Goal: Information Seeking & Learning: Learn about a topic

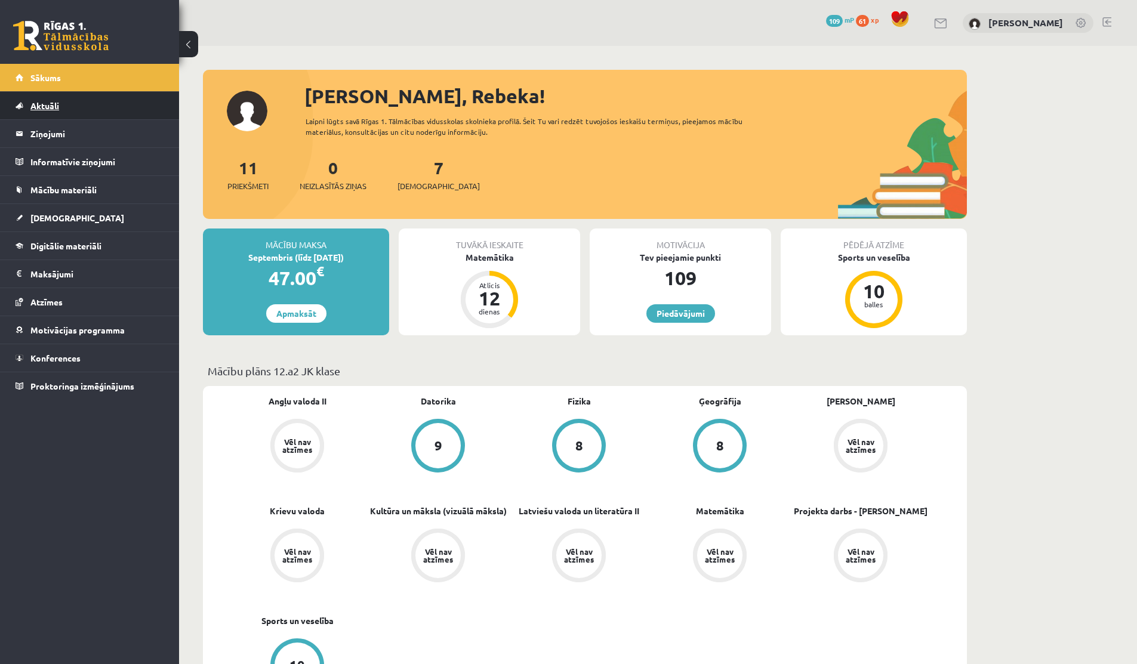
click at [55, 99] on link "Aktuāli" at bounding box center [90, 105] width 149 height 27
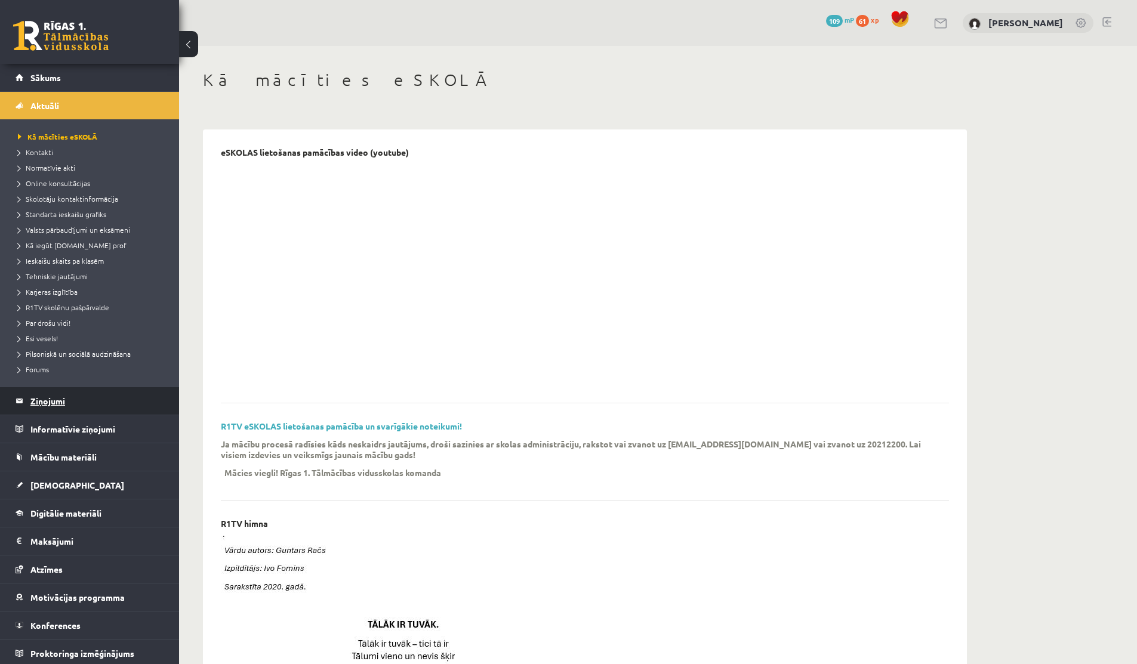
click at [47, 388] on legend "Ziņojumi 0" at bounding box center [97, 400] width 134 height 27
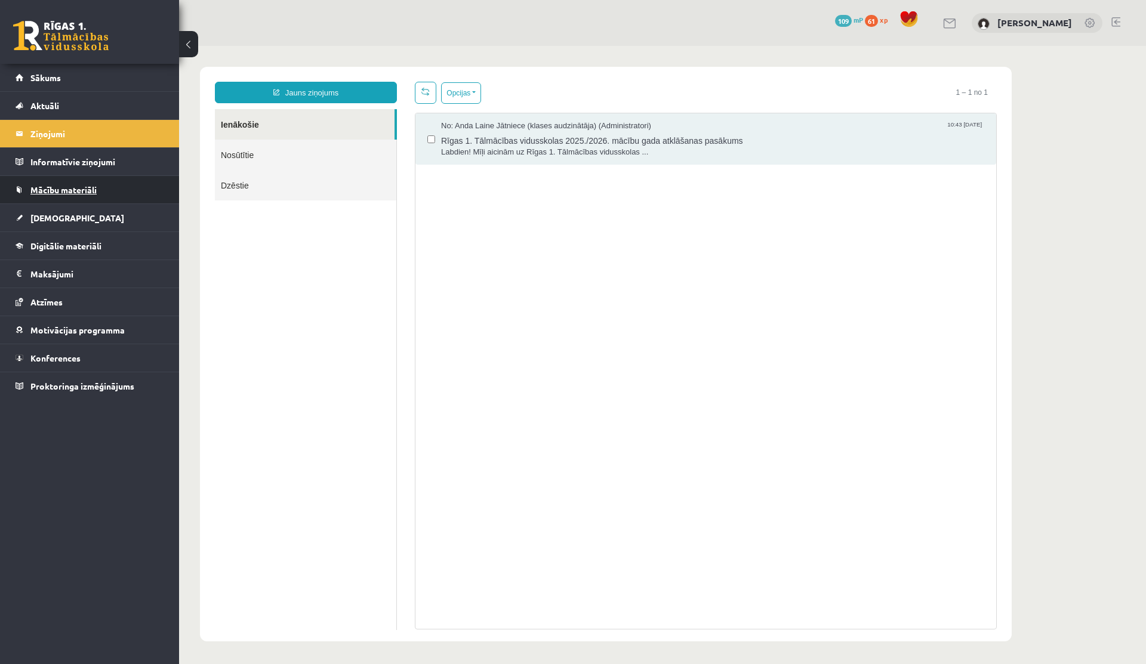
click at [42, 196] on link "Mācību materiāli" at bounding box center [90, 189] width 149 height 27
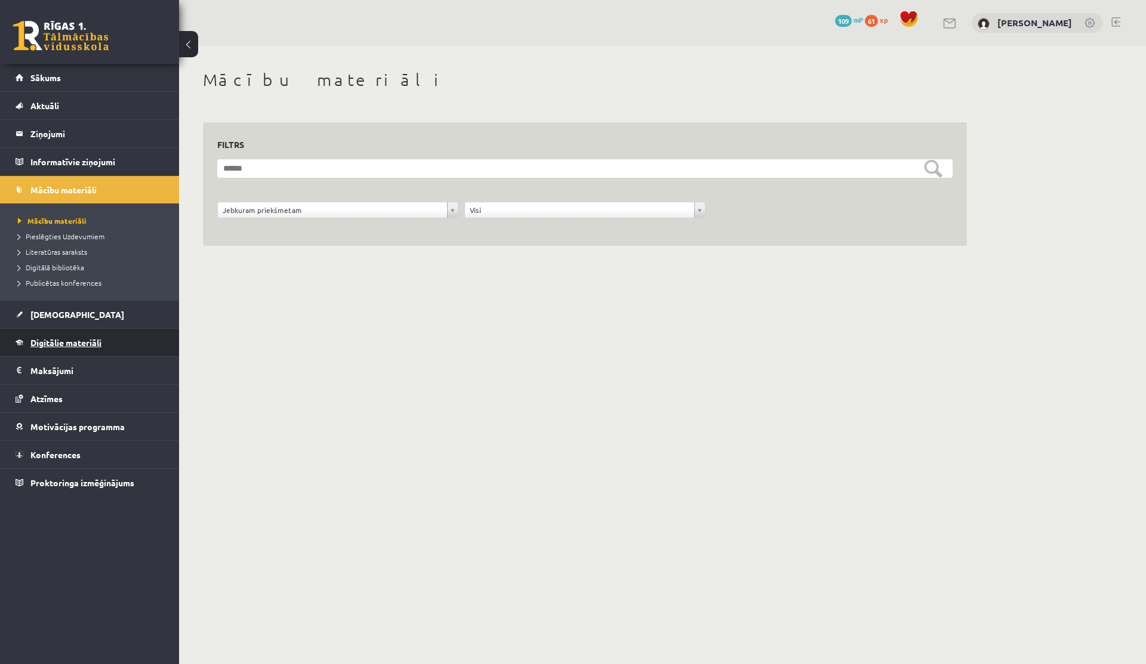
click at [55, 344] on span "Digitālie materiāli" at bounding box center [65, 342] width 71 height 11
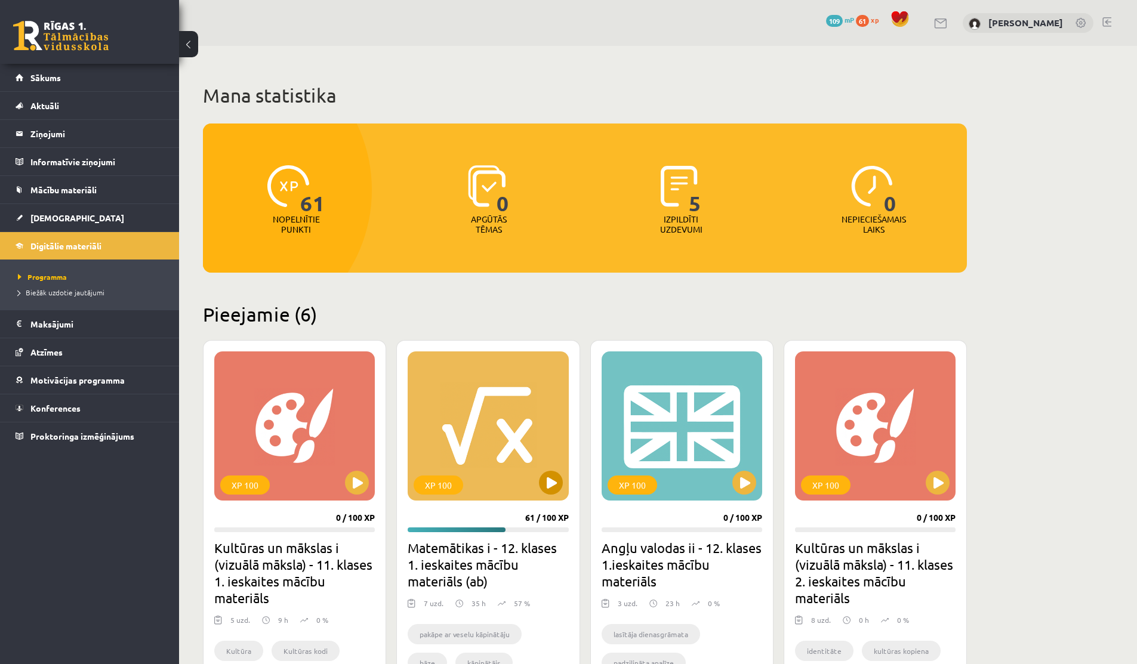
click at [536, 486] on div "XP 100" at bounding box center [488, 425] width 160 height 149
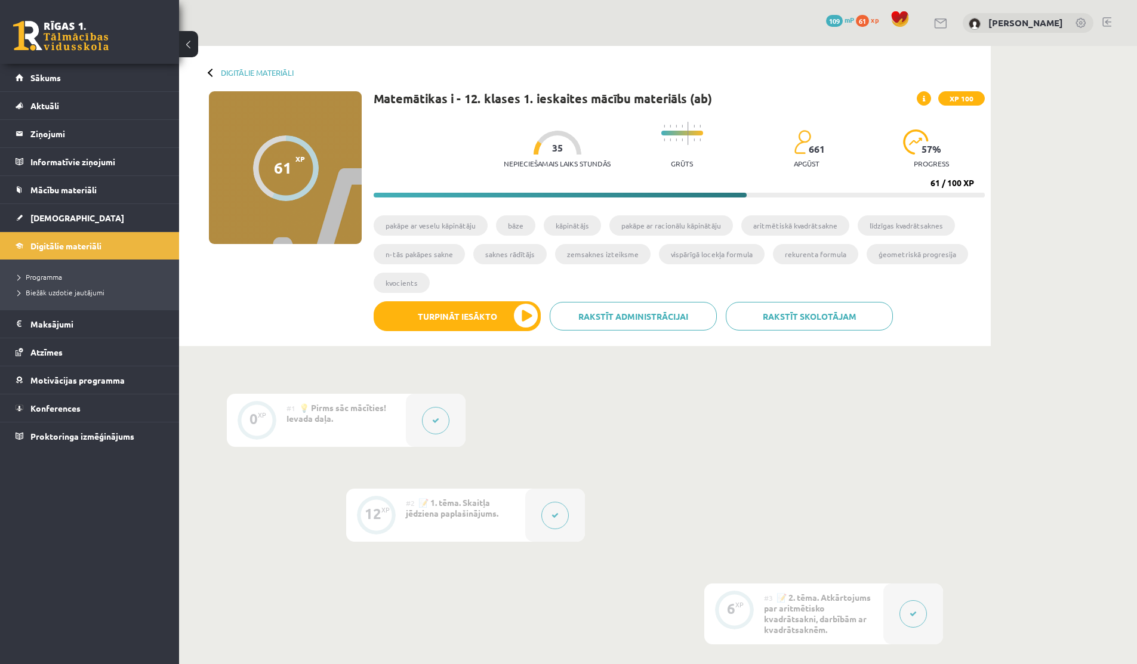
click at [959, 97] on span "XP 100" at bounding box center [961, 98] width 47 height 14
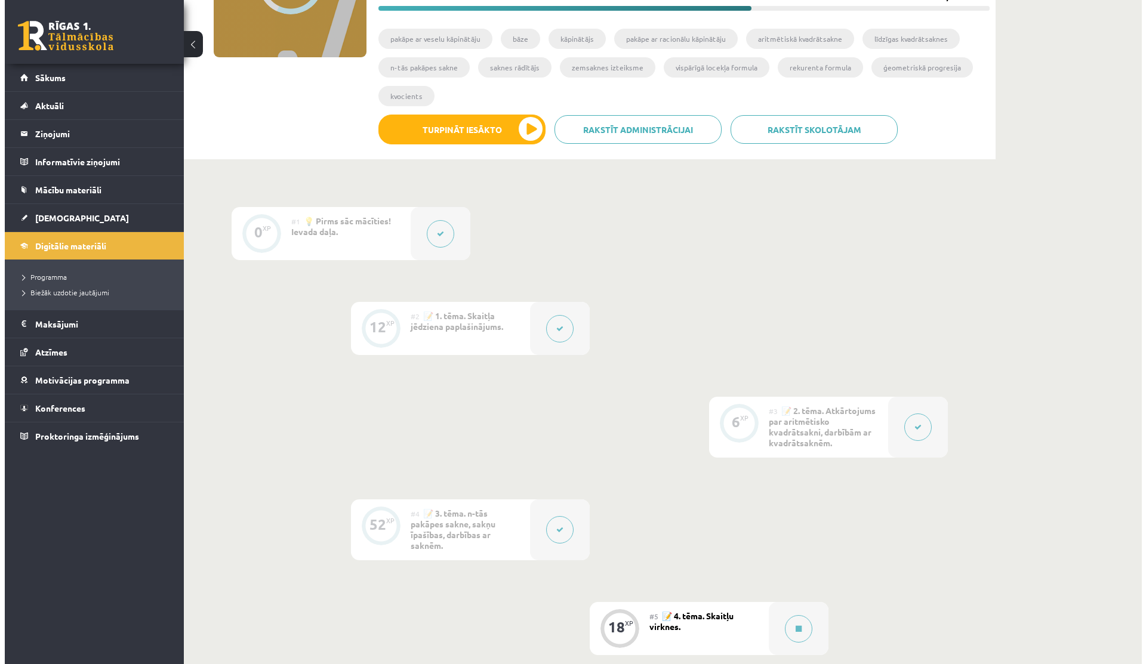
scroll to position [576, 0]
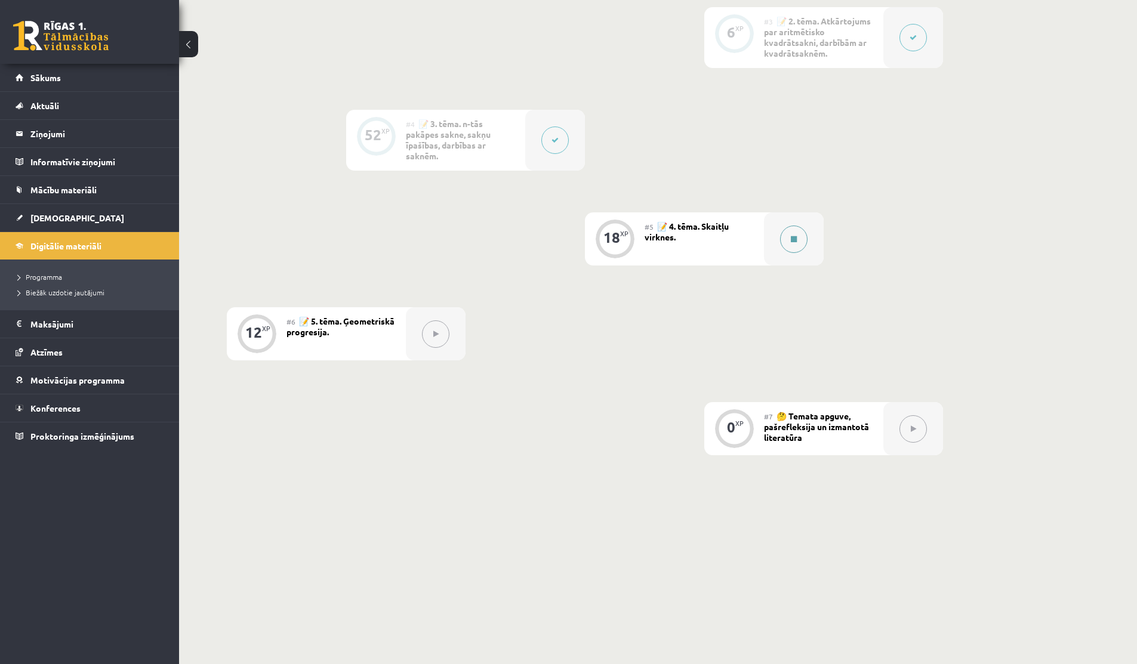
click at [784, 240] on button at bounding box center [793, 239] width 27 height 27
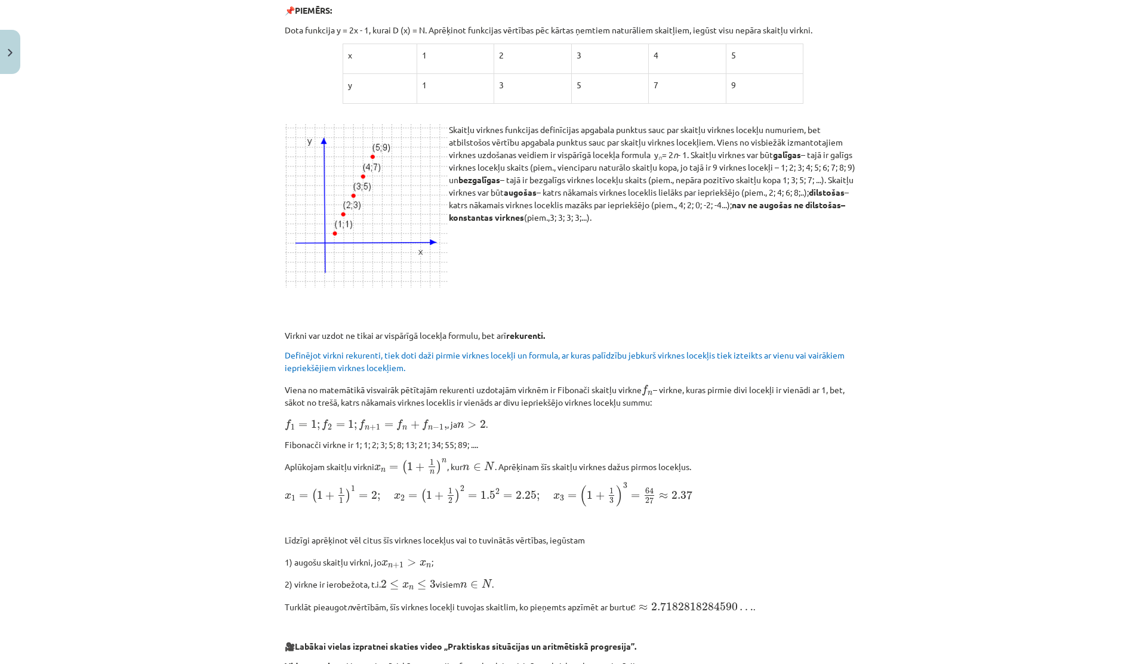
scroll to position [0, 0]
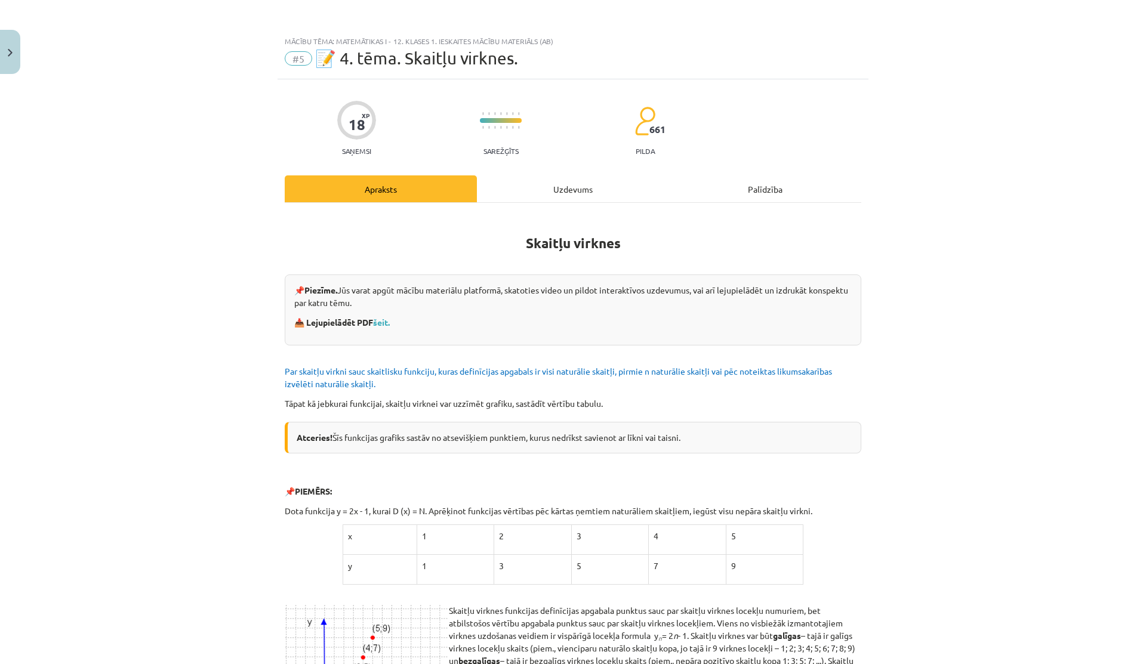
click at [576, 187] on div "Uzdevums" at bounding box center [573, 188] width 192 height 27
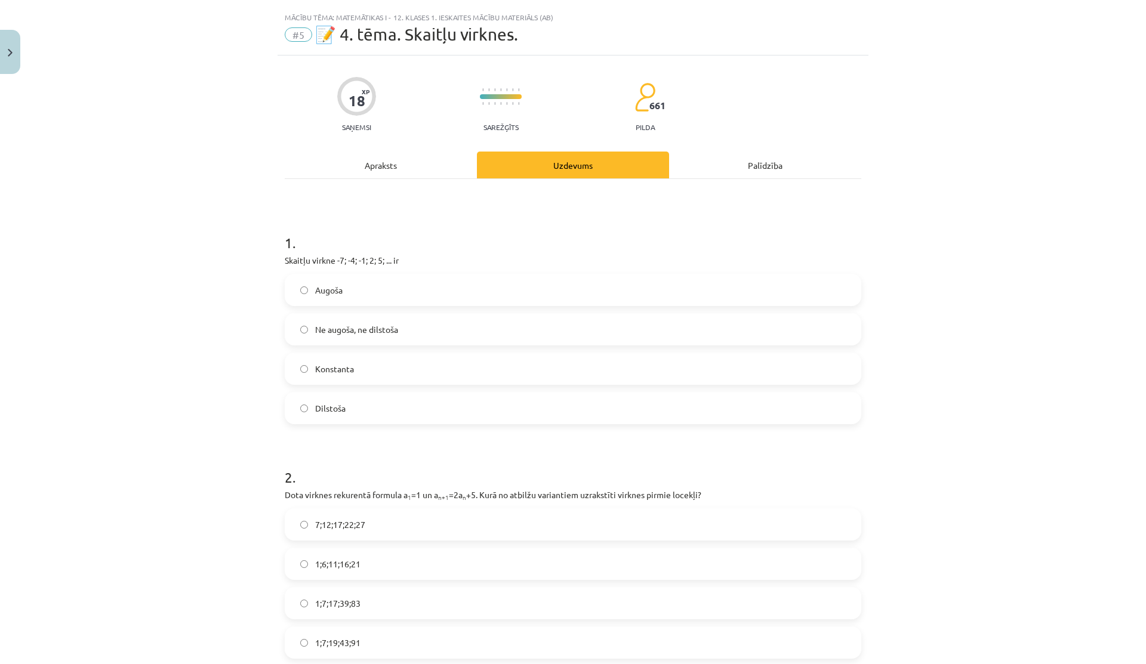
scroll to position [30, 0]
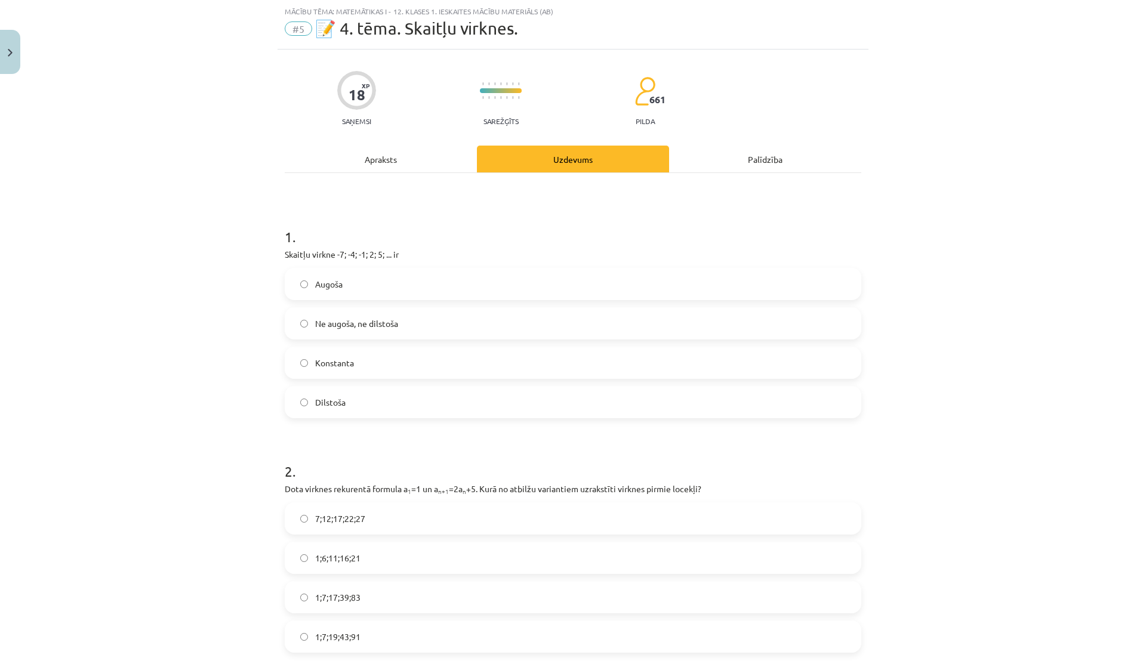
click at [384, 155] on div "Apraksts" at bounding box center [381, 159] width 192 height 27
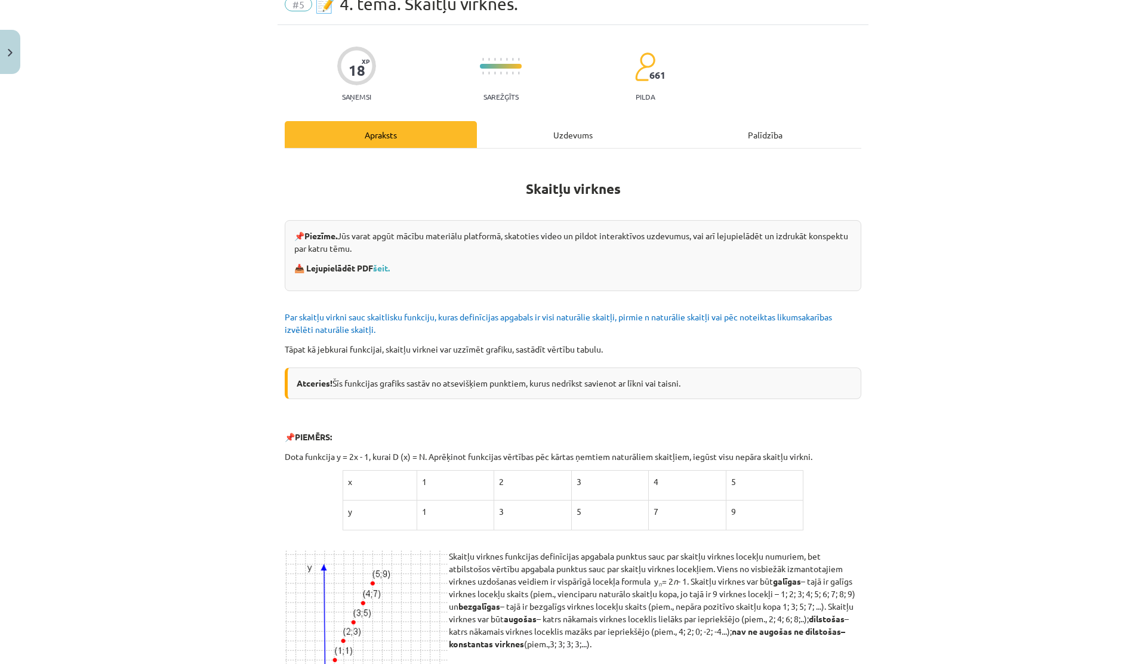
scroll to position [60, 0]
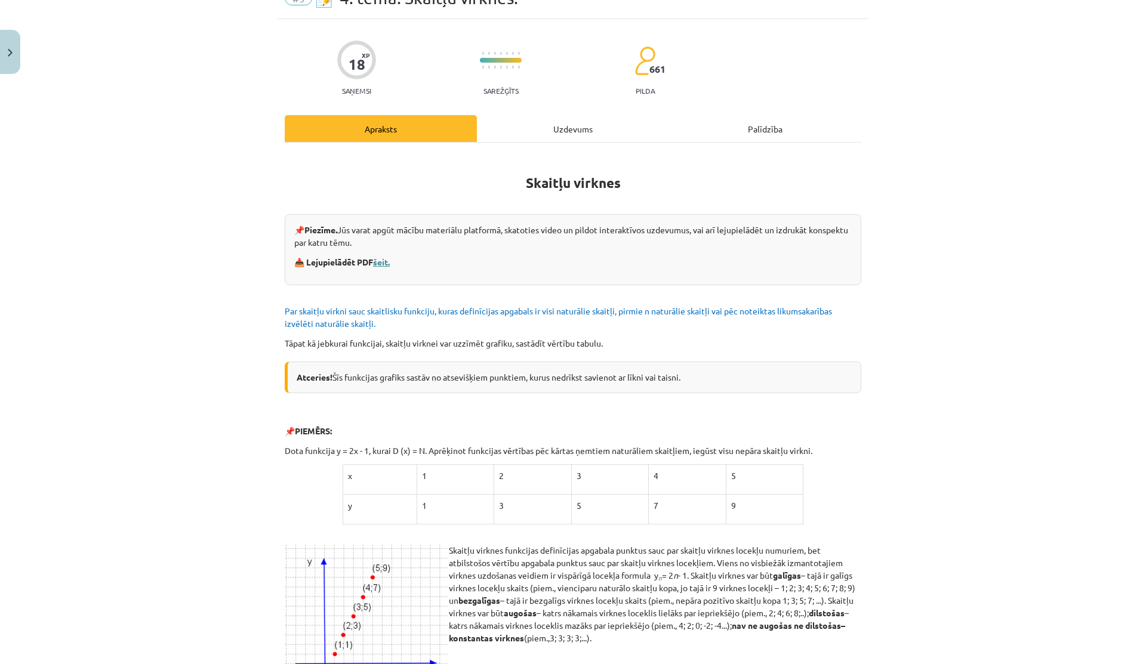
click at [378, 261] on link "šeit." at bounding box center [381, 262] width 17 height 11
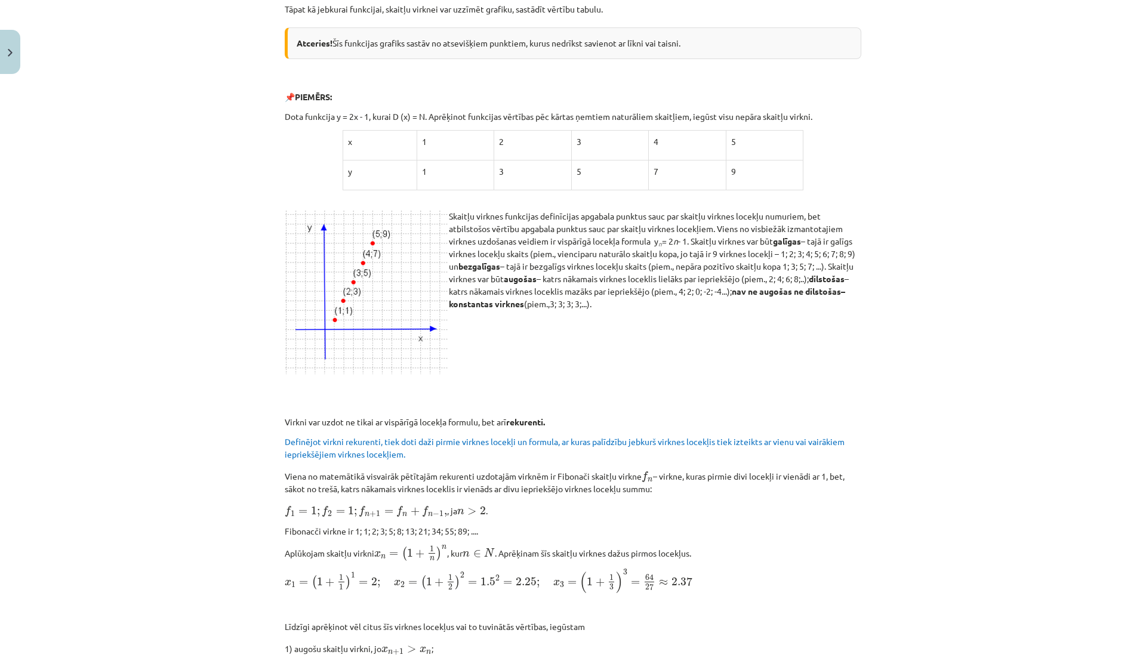
scroll to position [0, 0]
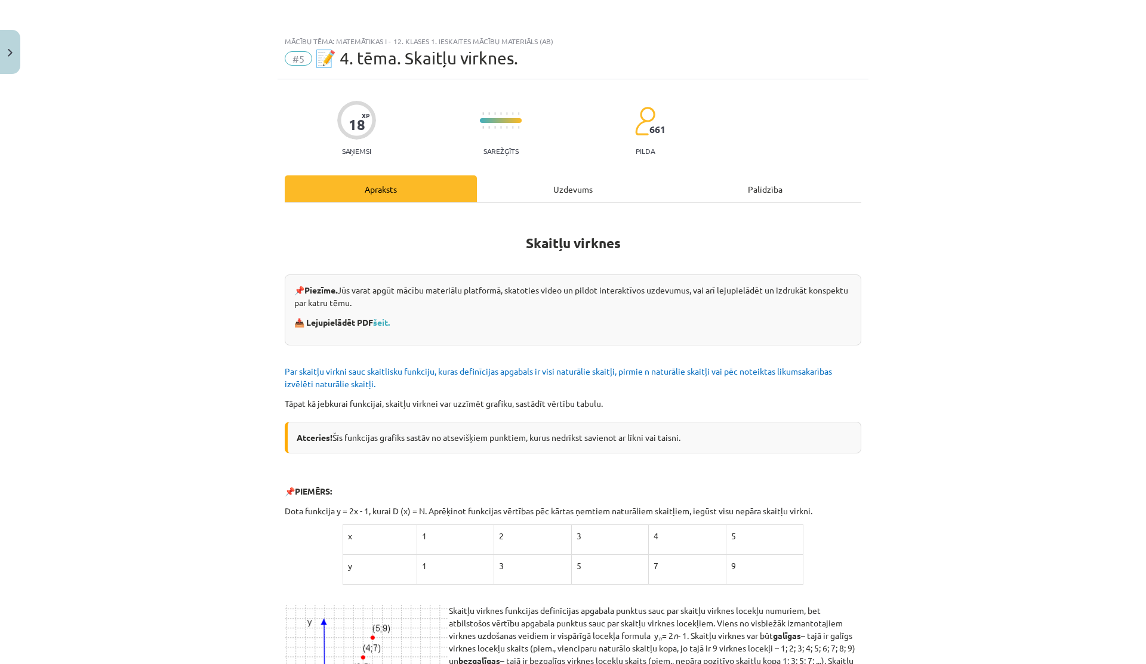
click at [575, 176] on div "Uzdevums" at bounding box center [573, 188] width 192 height 27
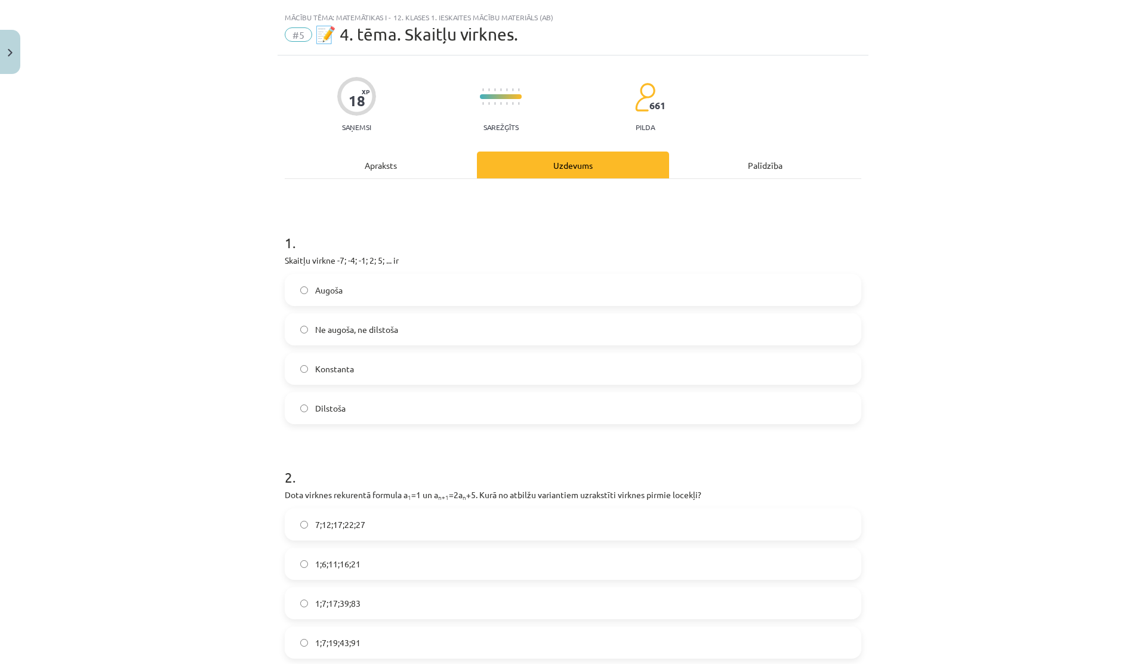
scroll to position [30, 0]
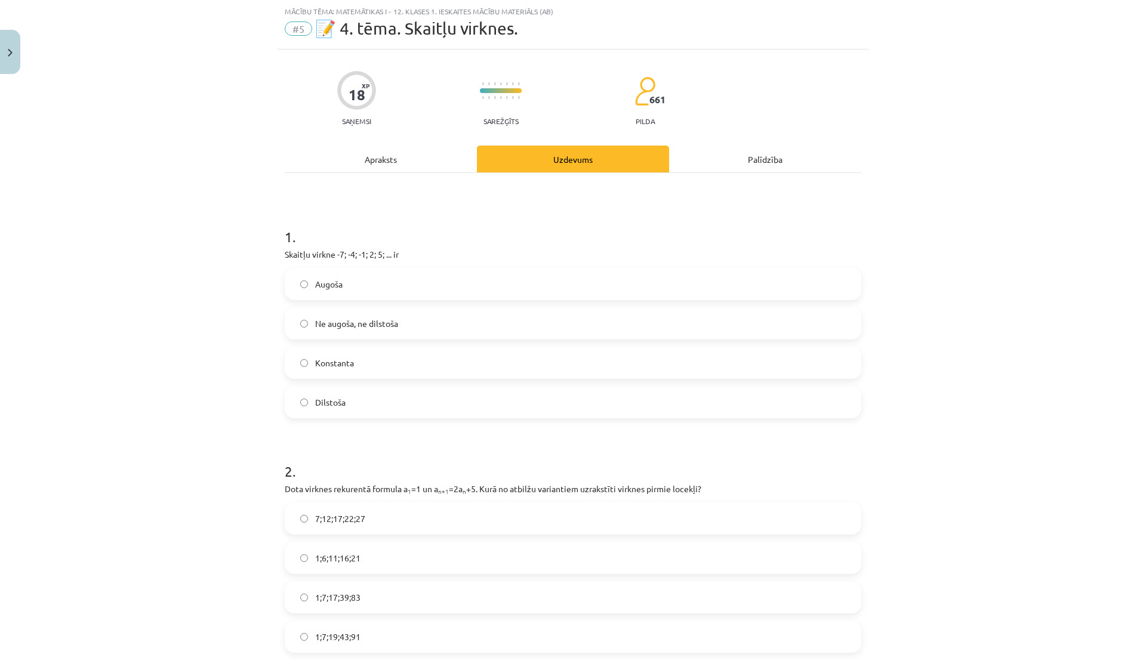
click at [315, 290] on span "Augoša" at bounding box center [328, 284] width 27 height 13
click at [358, 257] on p "Skaitļu virkne -7; -4; -1; 2; 5; ... ir" at bounding box center [573, 254] width 576 height 13
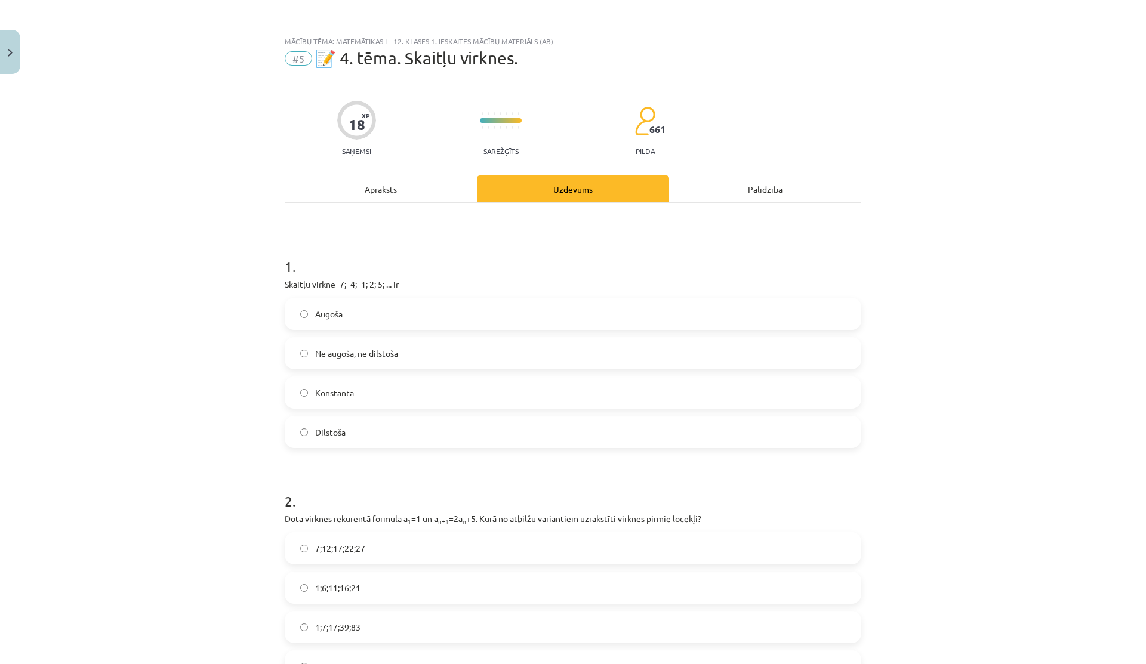
click at [394, 177] on div "Apraksts" at bounding box center [381, 188] width 192 height 27
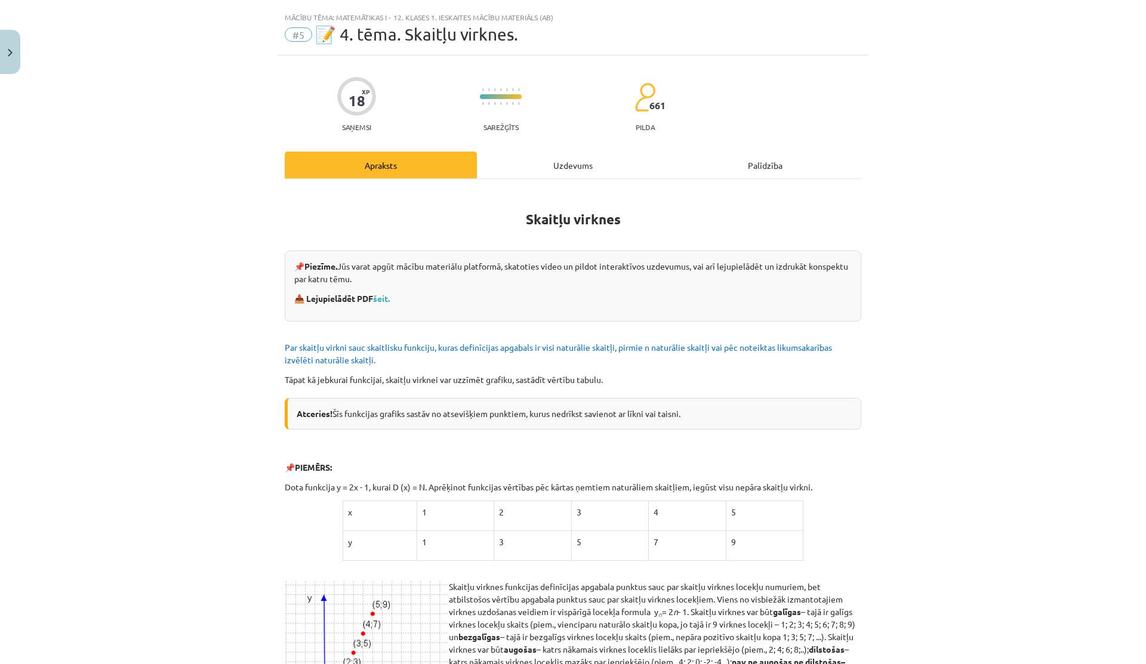
scroll to position [30, 0]
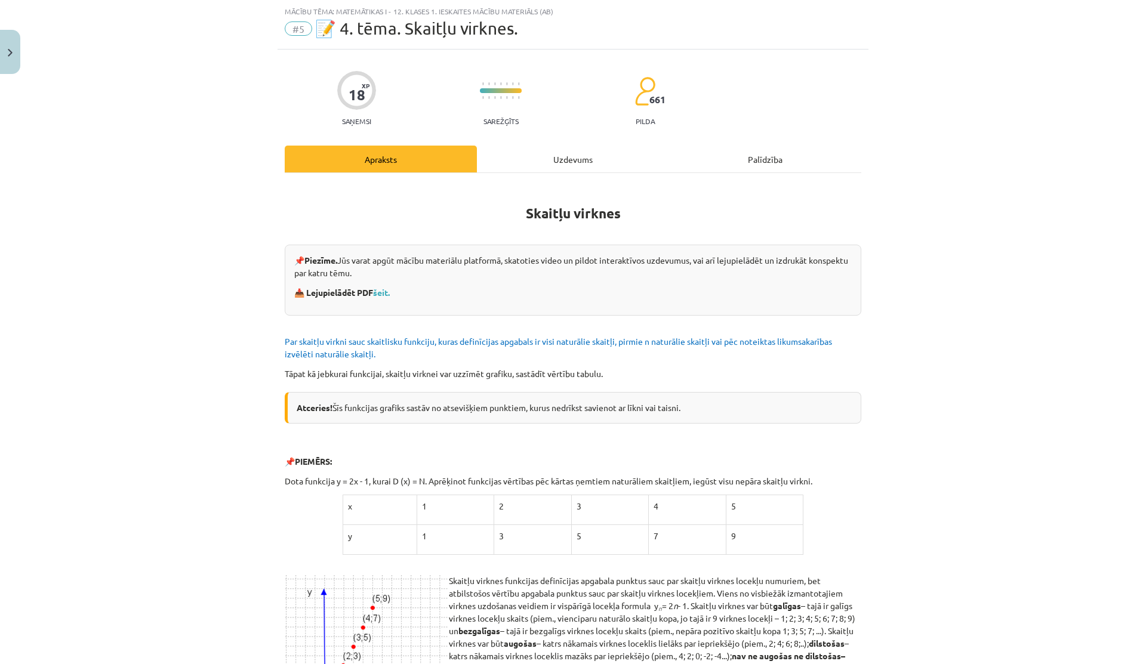
click at [489, 152] on div "Uzdevums" at bounding box center [573, 159] width 192 height 27
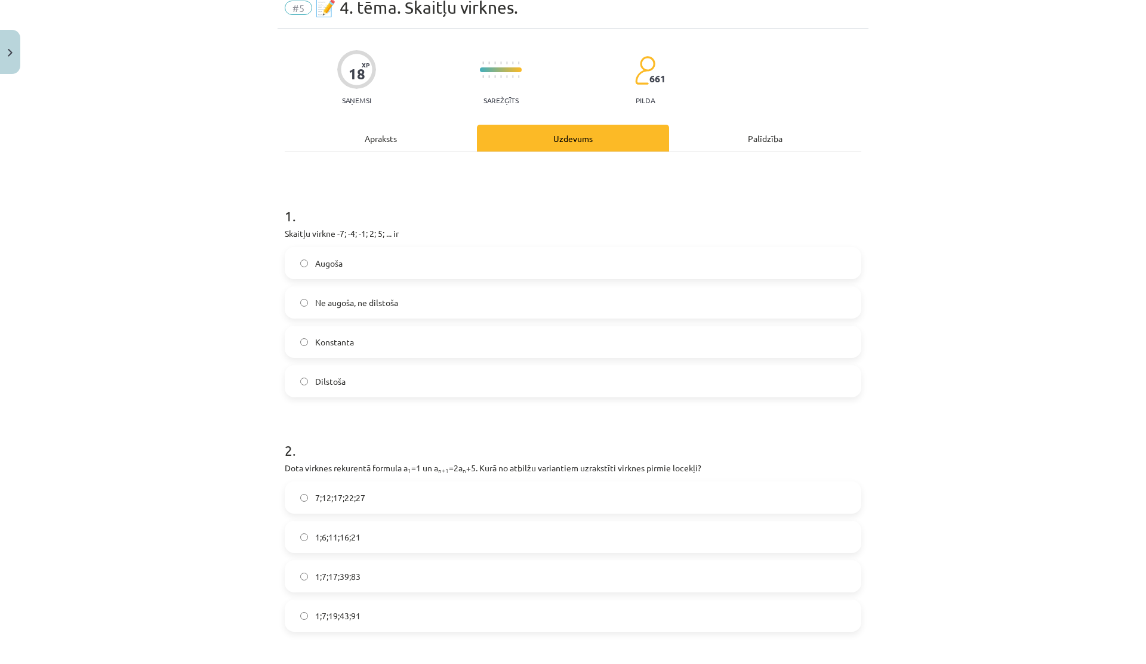
scroll to position [0, 0]
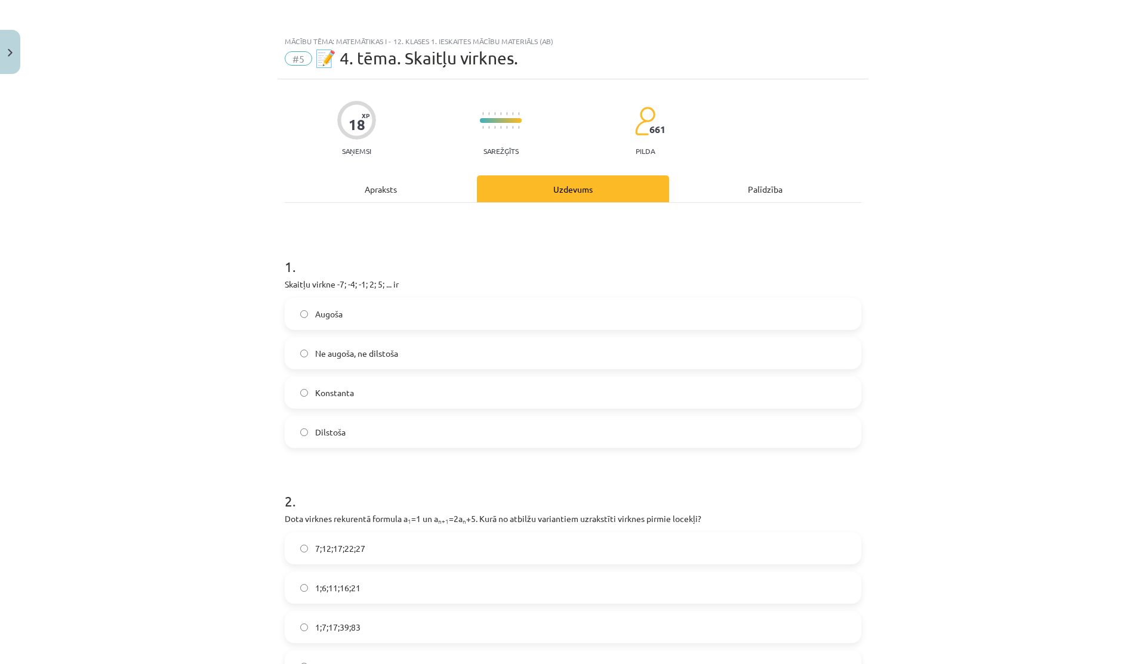
click at [413, 179] on div "Apraksts" at bounding box center [381, 188] width 192 height 27
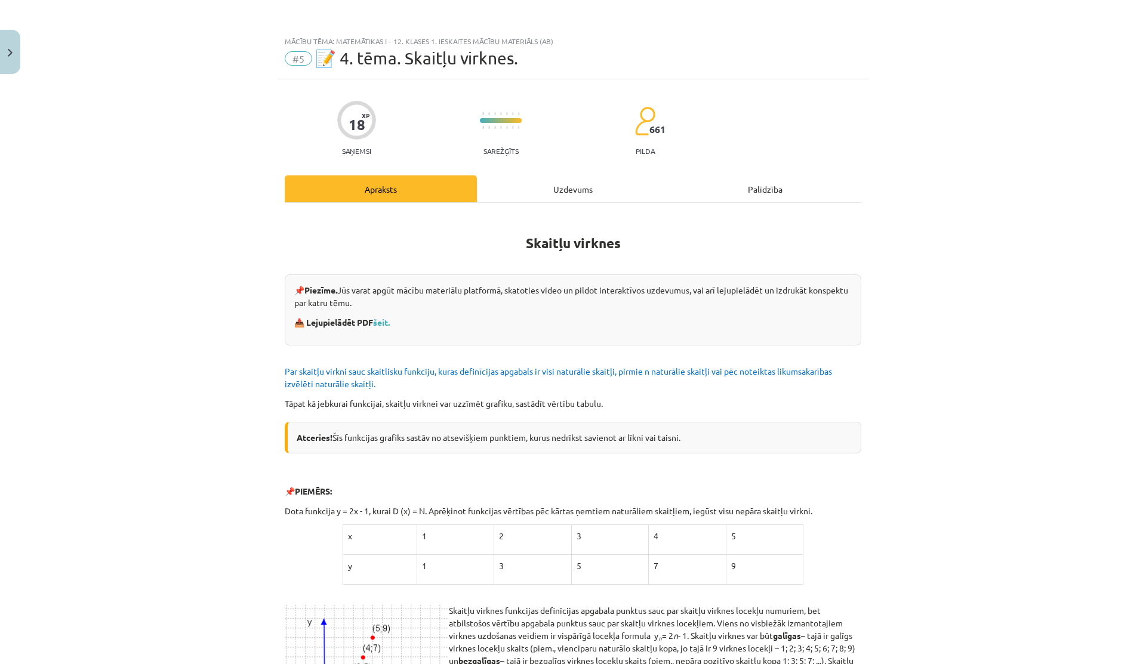
click at [517, 195] on div "Uzdevums" at bounding box center [573, 188] width 192 height 27
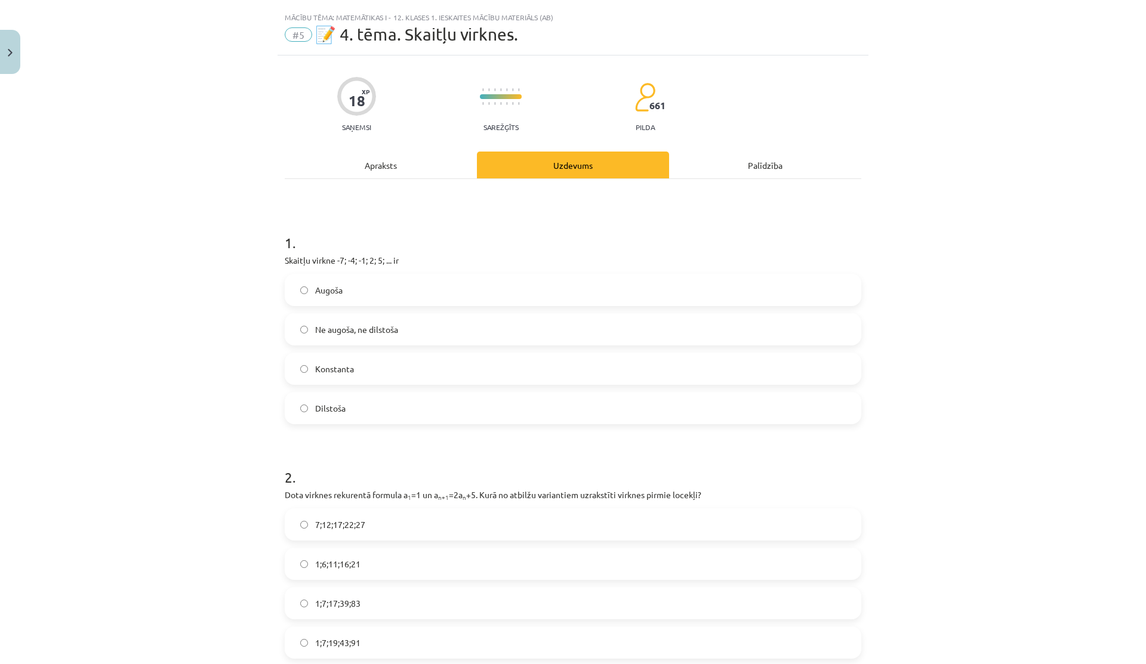
scroll to position [30, 0]
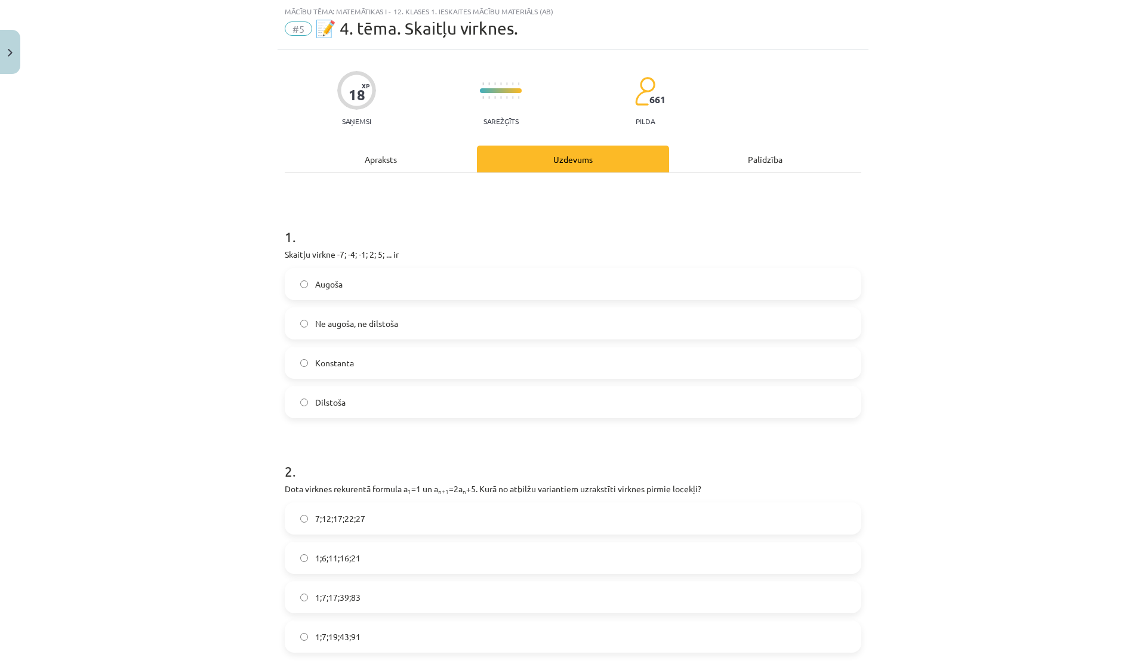
click at [380, 166] on div "Apraksts" at bounding box center [381, 159] width 192 height 27
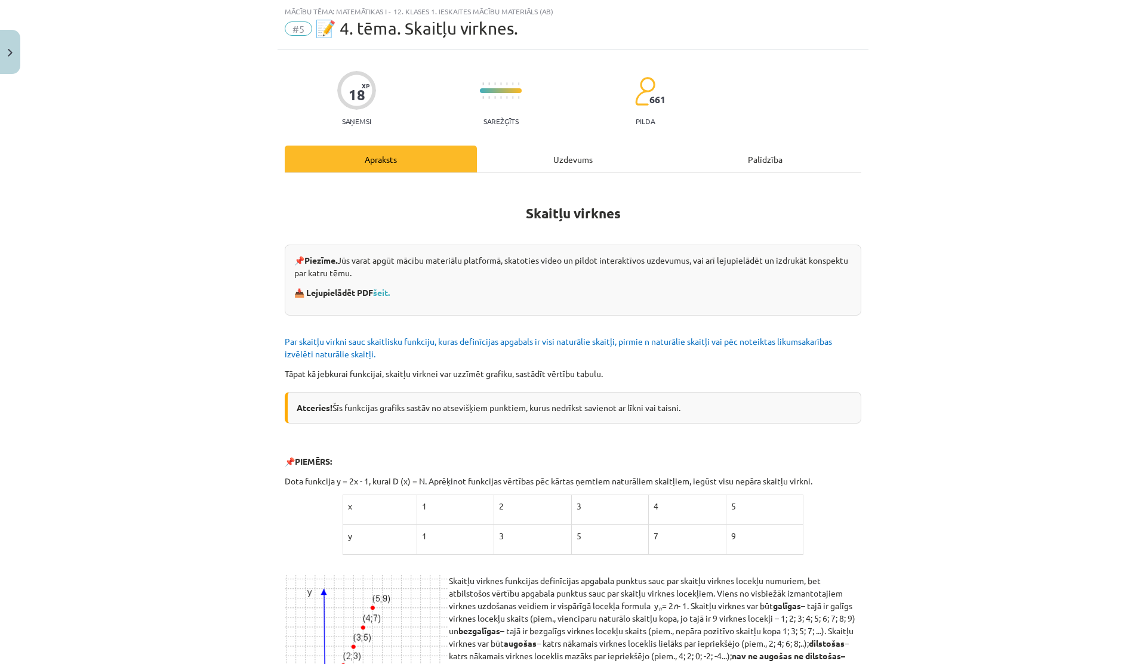
click at [485, 158] on div "Uzdevums" at bounding box center [573, 159] width 192 height 27
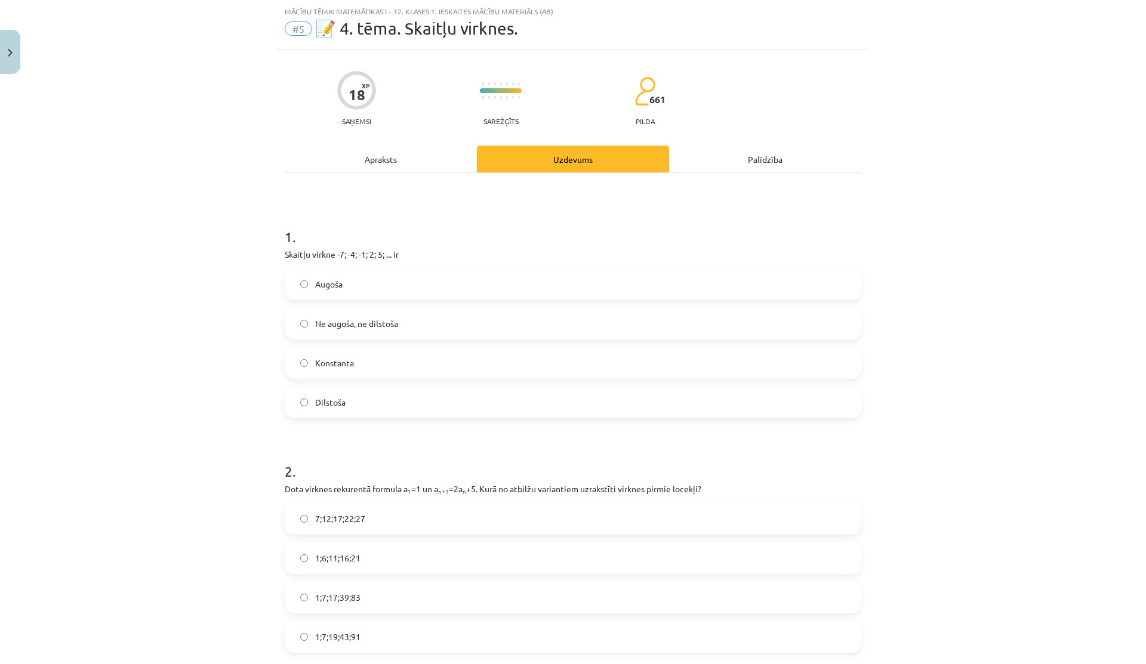
click at [401, 165] on div "Apraksts" at bounding box center [381, 159] width 192 height 27
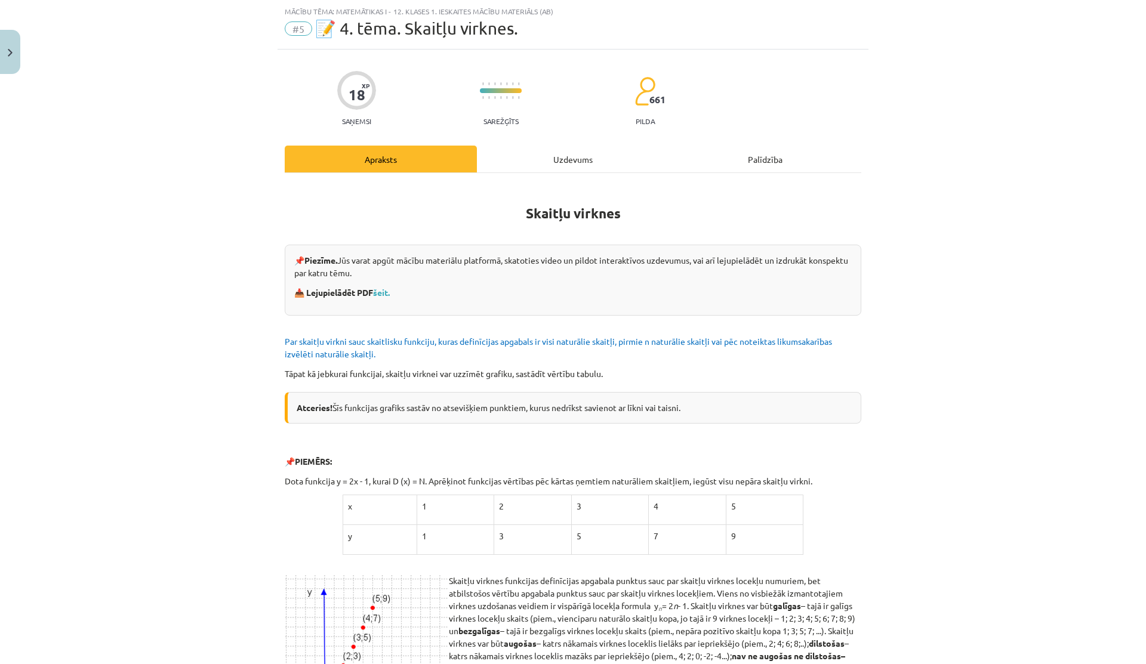
click at [480, 166] on div "Uzdevums" at bounding box center [573, 159] width 192 height 27
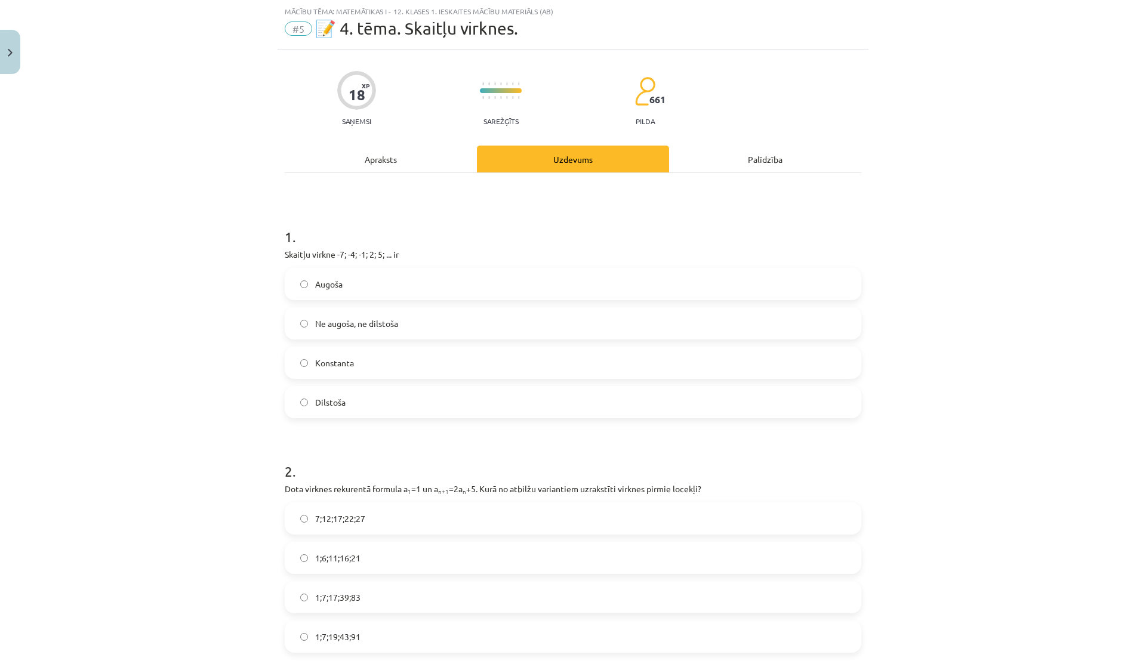
click at [450, 489] on p "Dota virknes rekurentā formula a 1 =1 un a n+1 =2a n +5. Kurā no atbilžu varian…" at bounding box center [573, 489] width 576 height 13
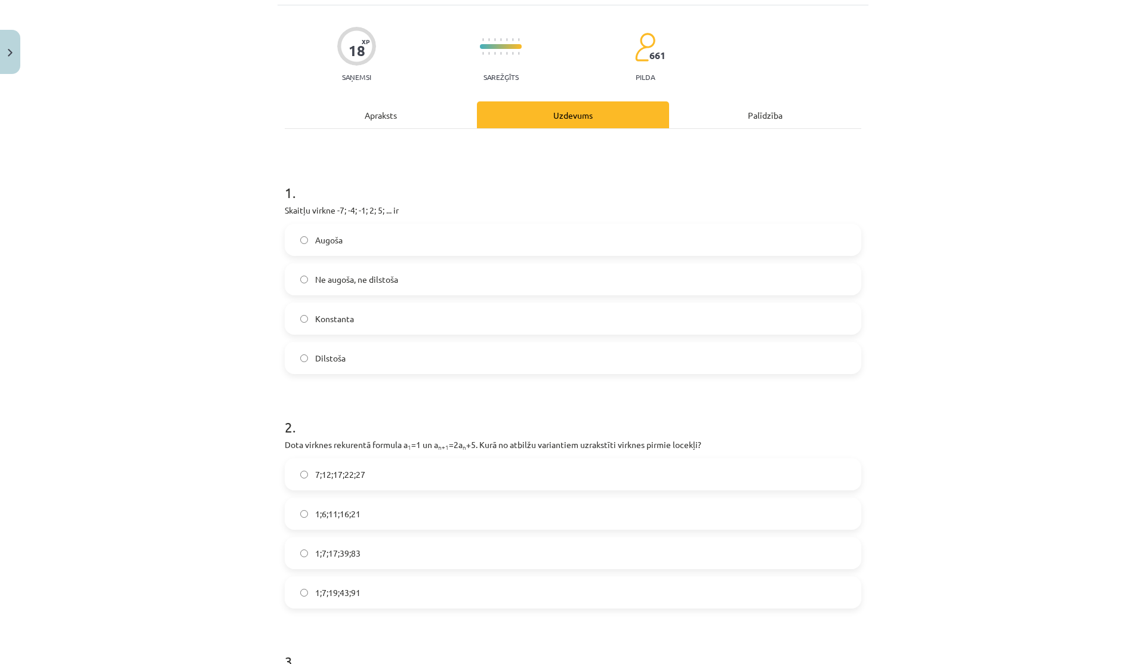
scroll to position [95, 0]
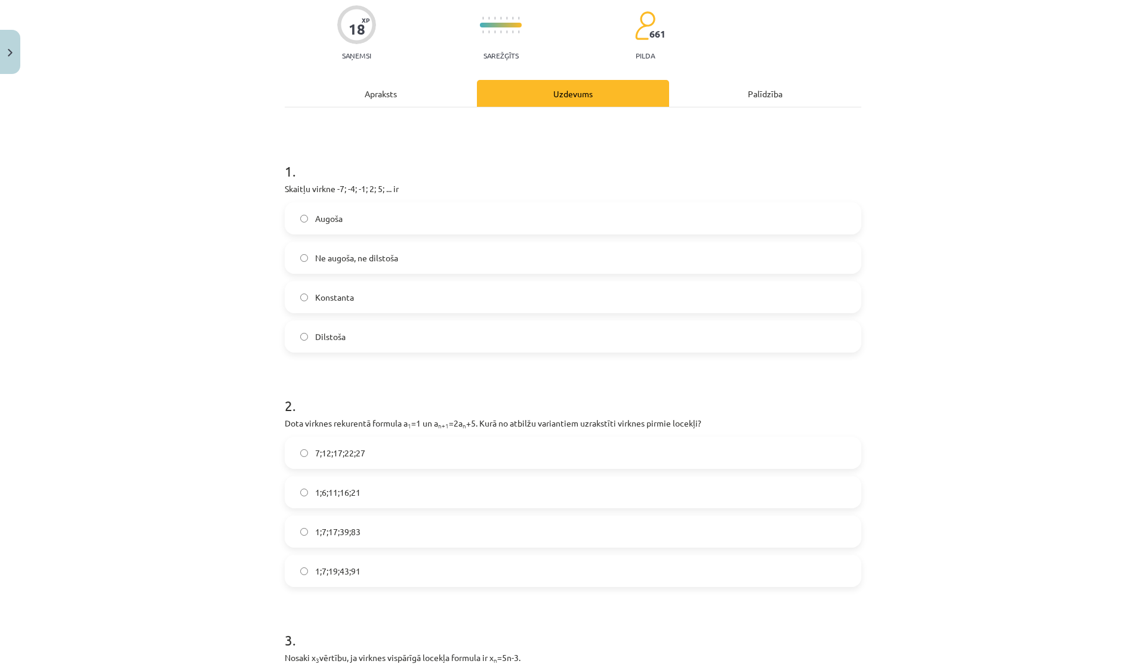
click at [343, 574] on span "1;7;19;43;91" at bounding box center [337, 571] width 45 height 13
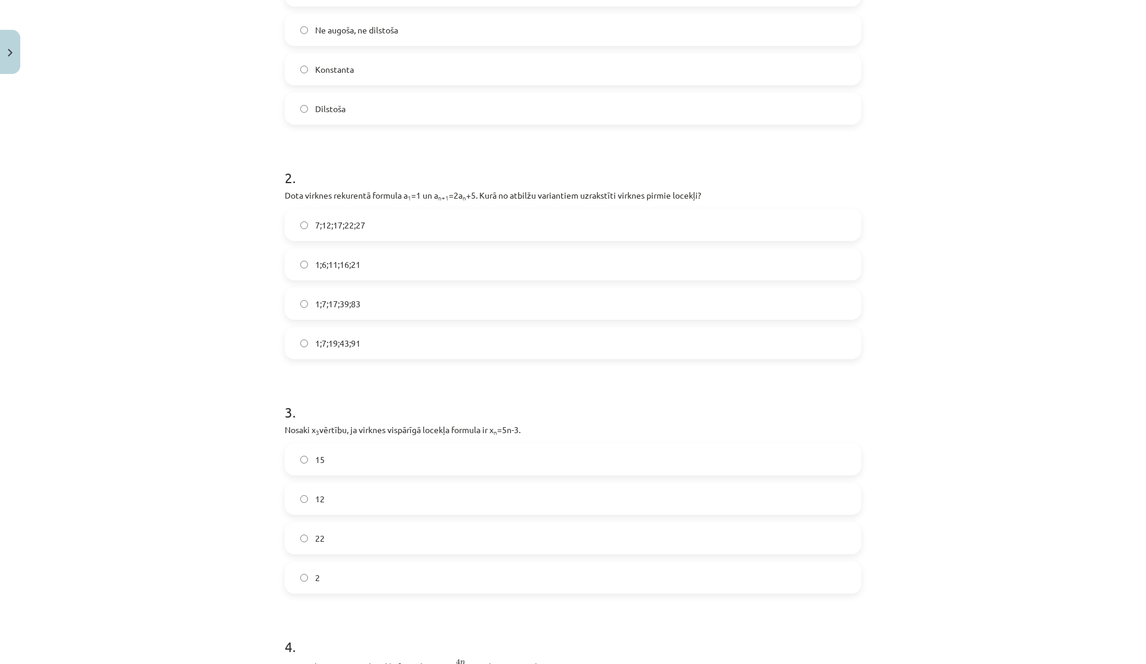
scroll to position [323, 0]
click at [334, 506] on label "12" at bounding box center [573, 499] width 574 height 30
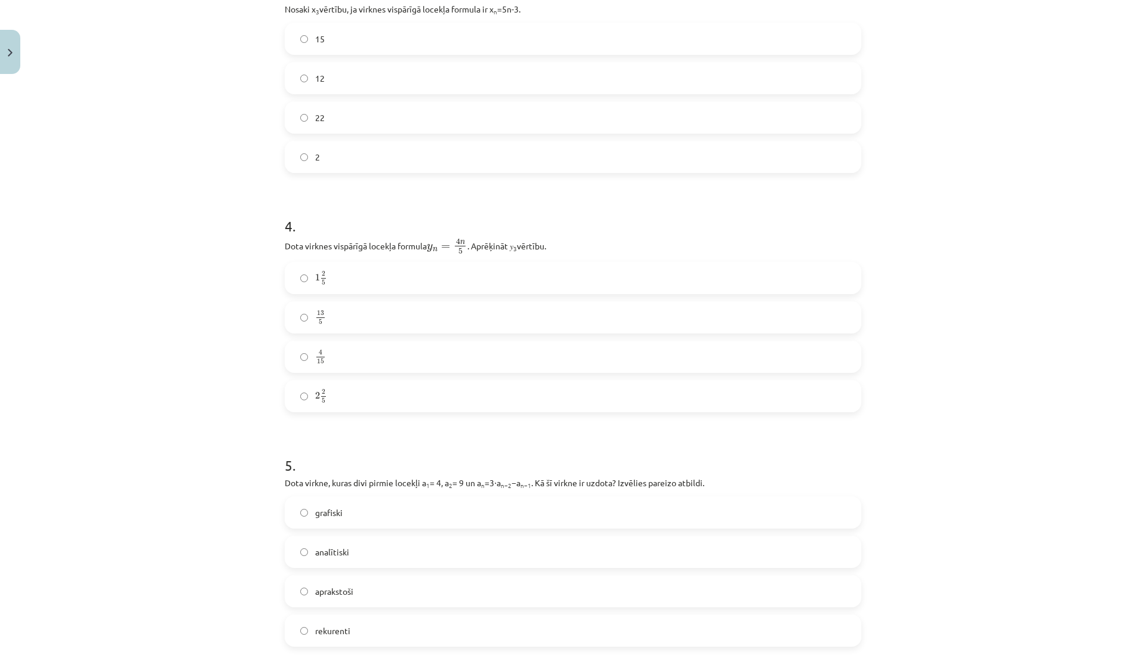
scroll to position [743, 0]
click at [442, 412] on div "2 2 5 2 2 5" at bounding box center [573, 397] width 576 height 32
click at [444, 406] on label "2 2 5 2 2 5" at bounding box center [573, 397] width 574 height 30
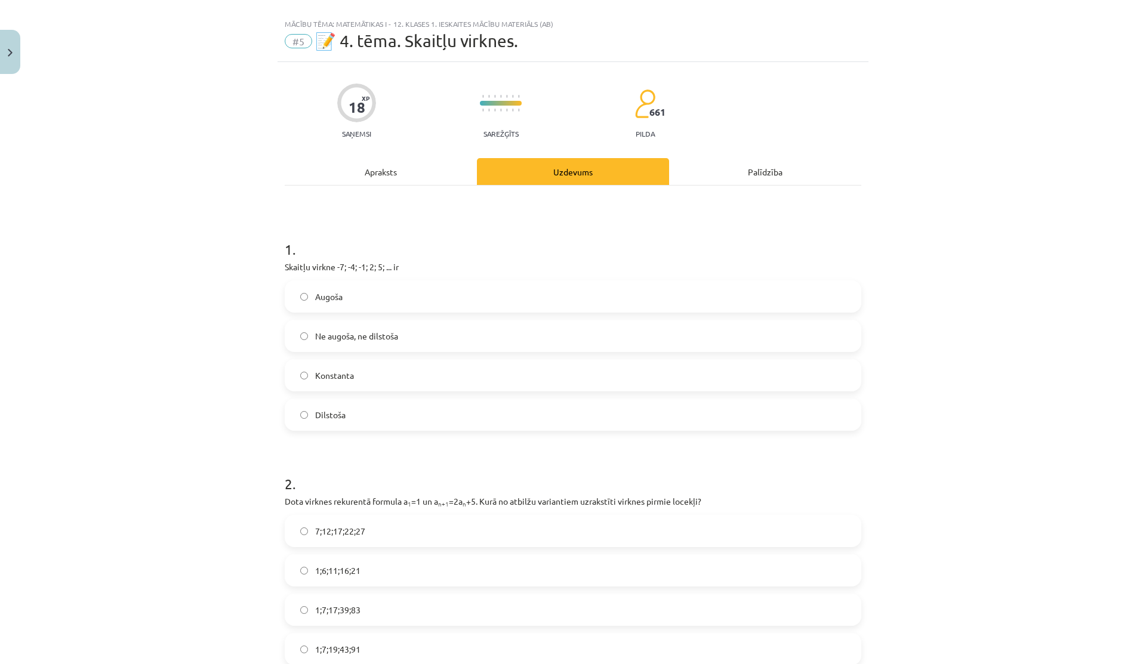
scroll to position [0, 0]
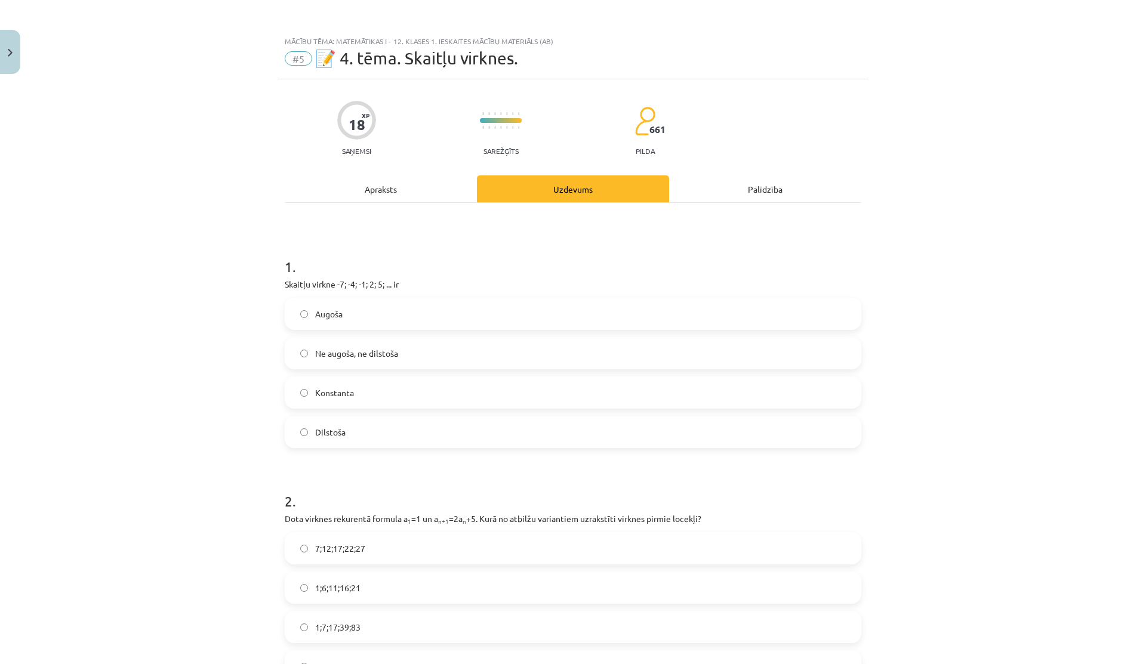
click at [385, 191] on div "Apraksts" at bounding box center [381, 188] width 192 height 27
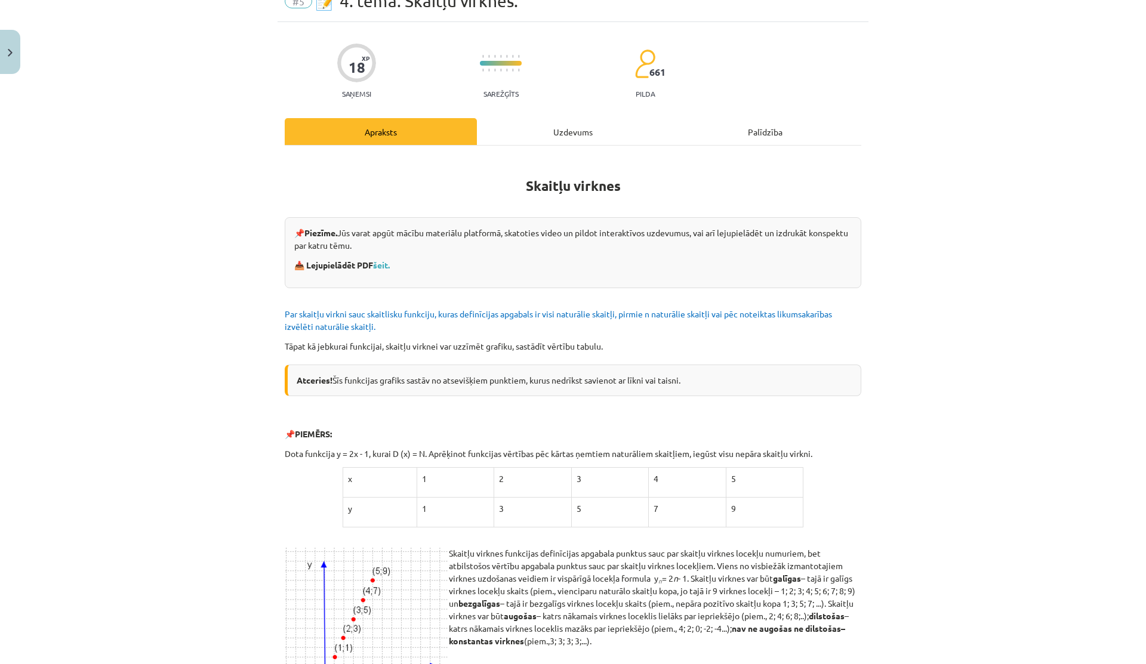
scroll to position [24, 0]
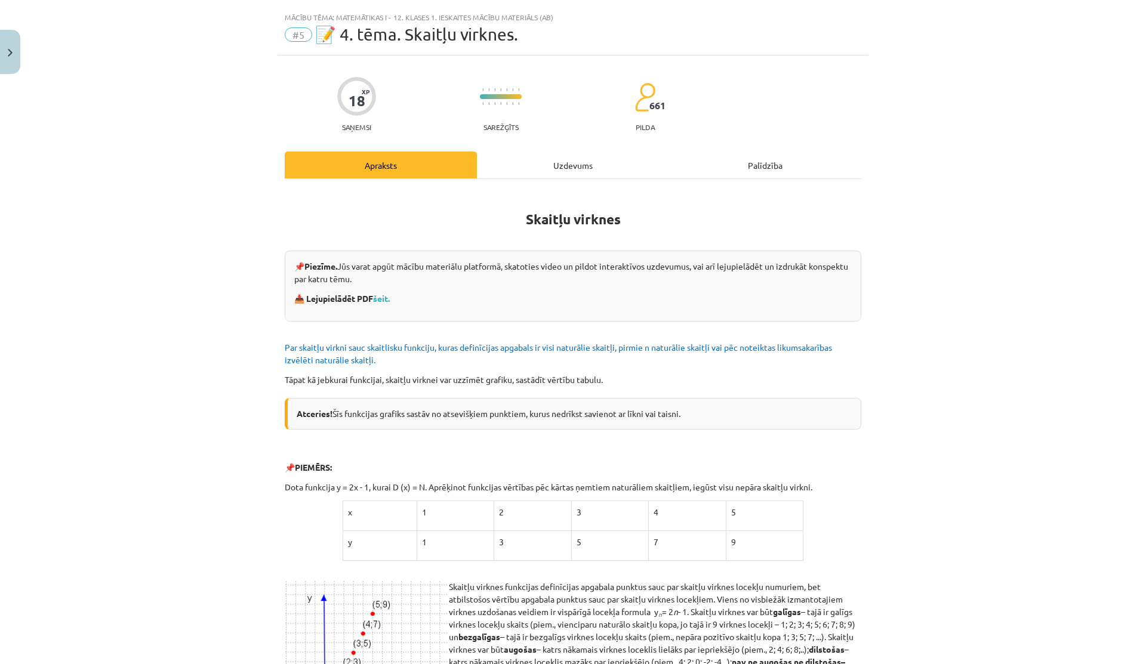
click at [548, 171] on div "Uzdevums" at bounding box center [573, 165] width 192 height 27
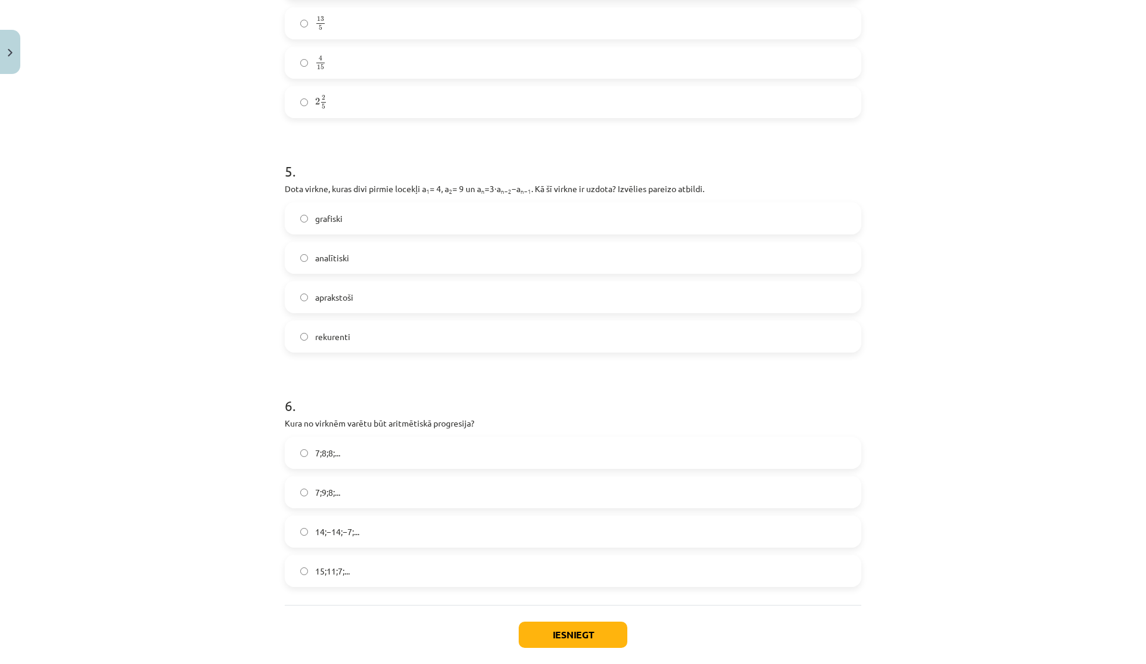
scroll to position [1039, 0]
click at [334, 334] on span "rekurenti" at bounding box center [332, 335] width 35 height 13
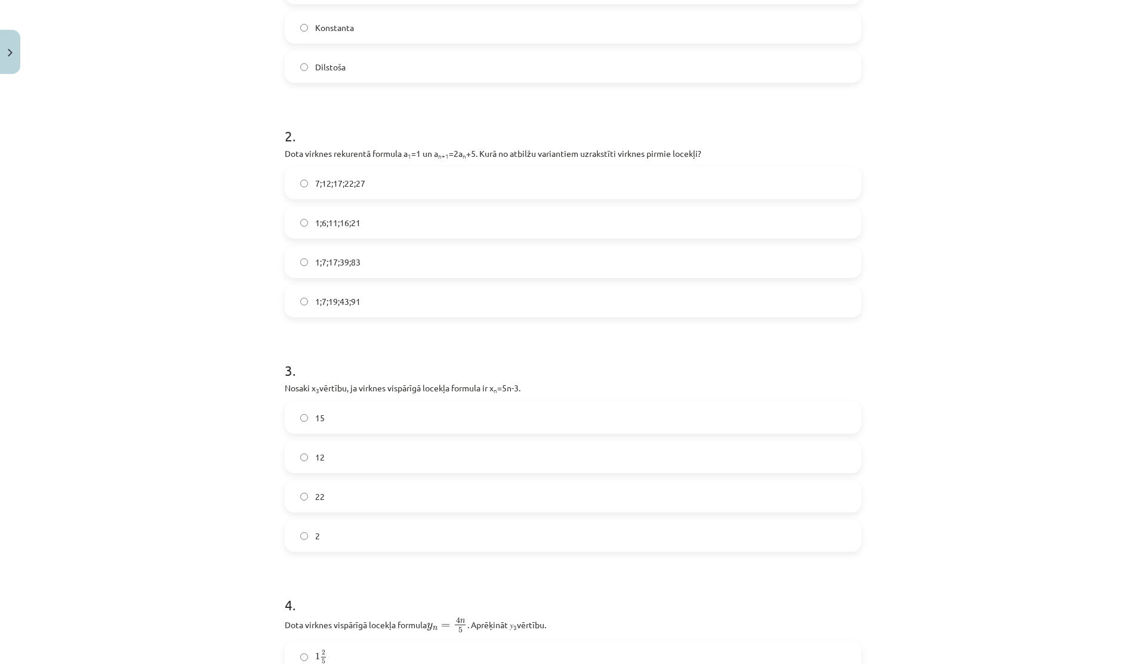
scroll to position [0, 0]
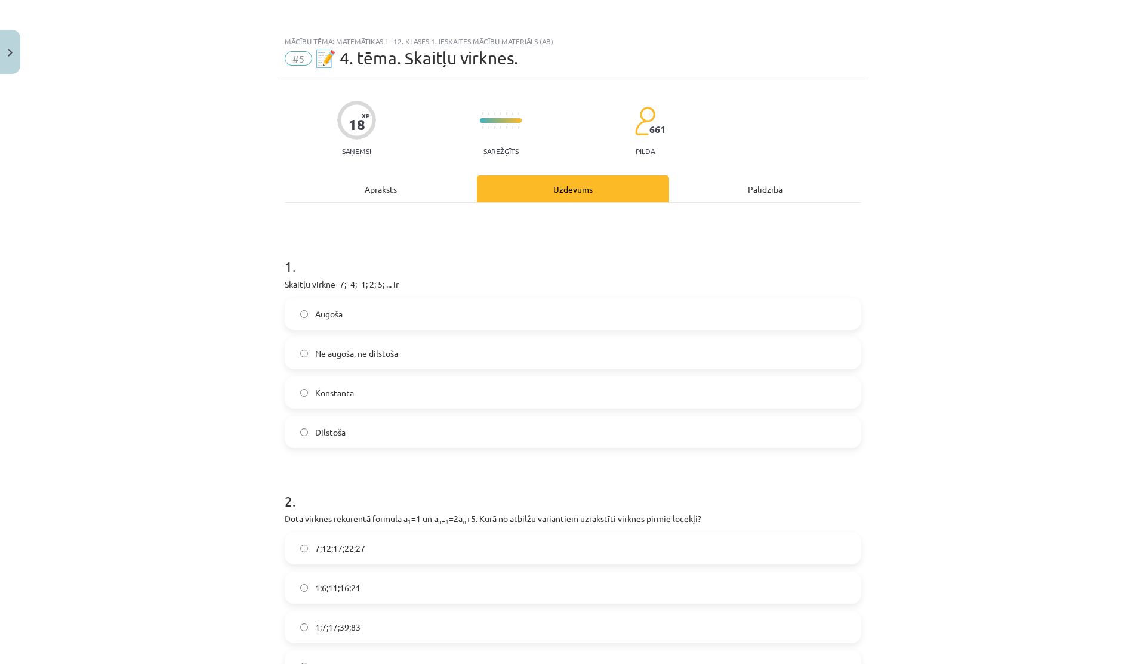
click at [366, 199] on div "Apraksts" at bounding box center [381, 188] width 192 height 27
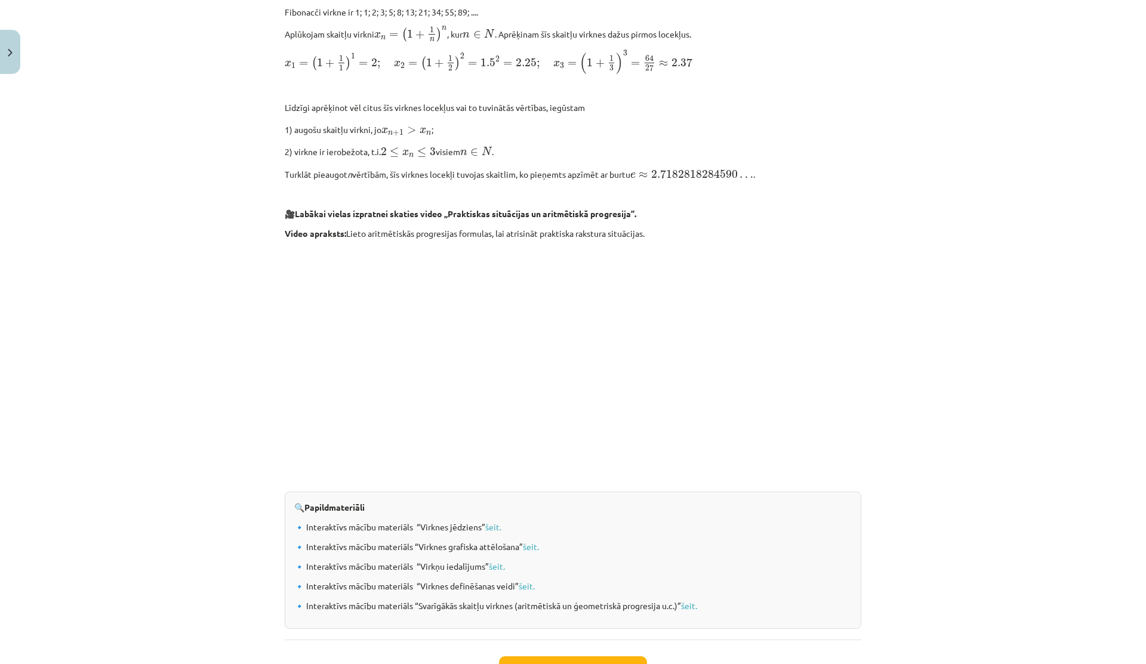
scroll to position [933, 0]
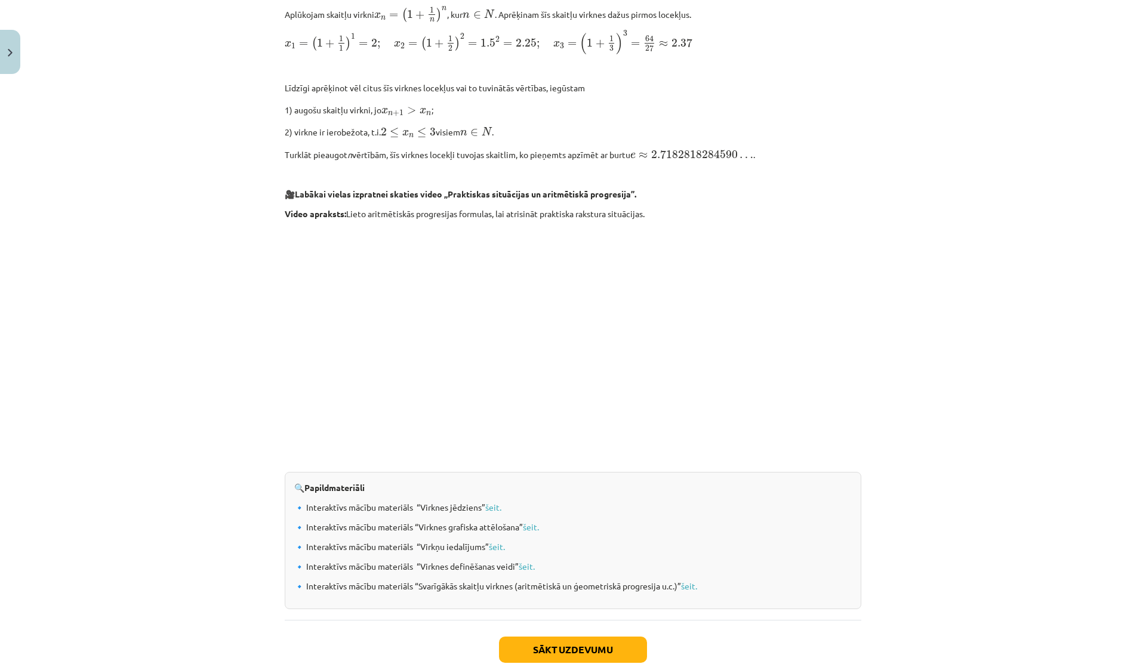
click at [488, 511] on p "🔹 Interaktīvs mācību materiāls “Virknes jēdziens” šeit." at bounding box center [572, 507] width 557 height 13
click at [488, 508] on link "šeit." at bounding box center [493, 507] width 16 height 11
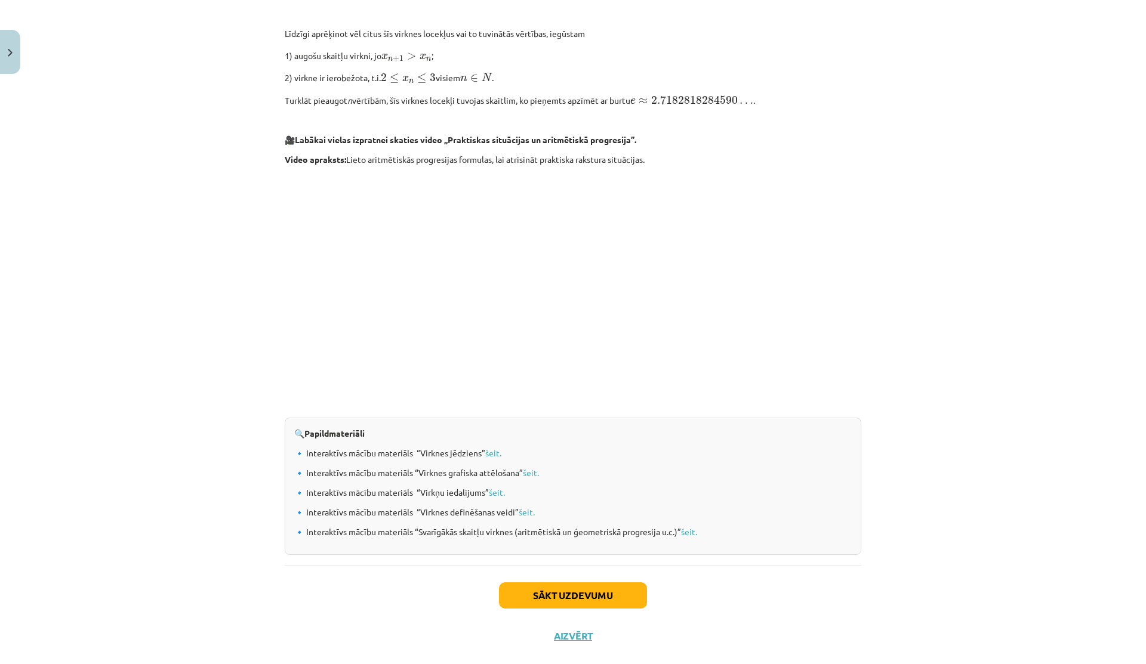
scroll to position [995, 0]
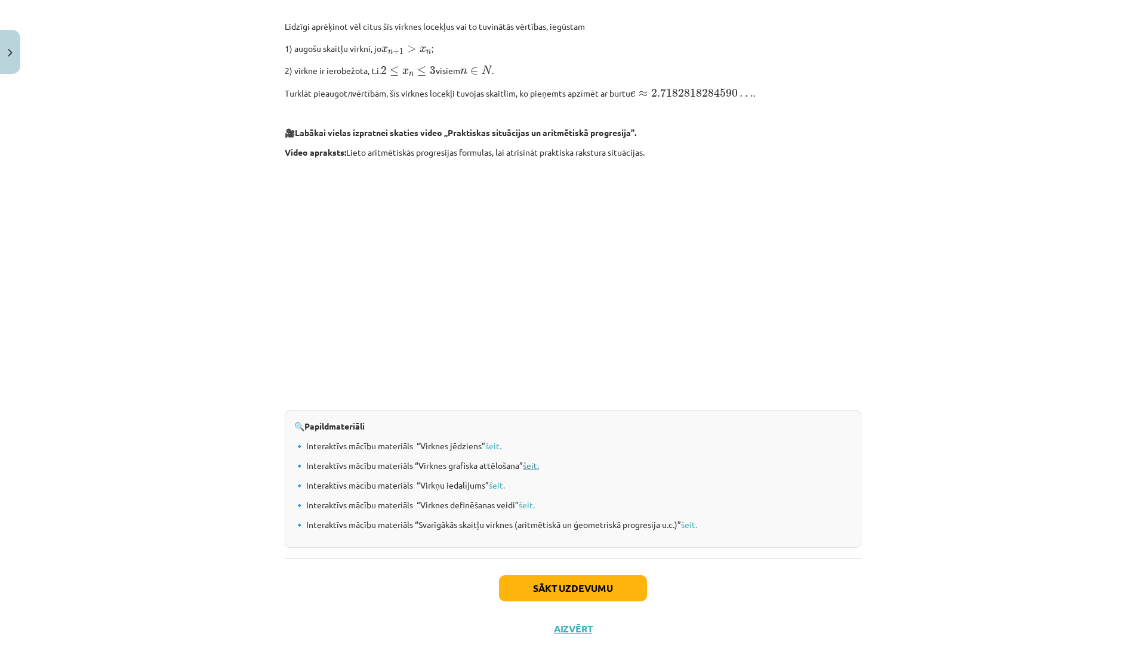
click at [527, 465] on link "šeit." at bounding box center [531, 465] width 16 height 11
click at [489, 483] on link "šeit." at bounding box center [497, 485] width 16 height 11
click at [687, 525] on link "šeit." at bounding box center [689, 524] width 16 height 11
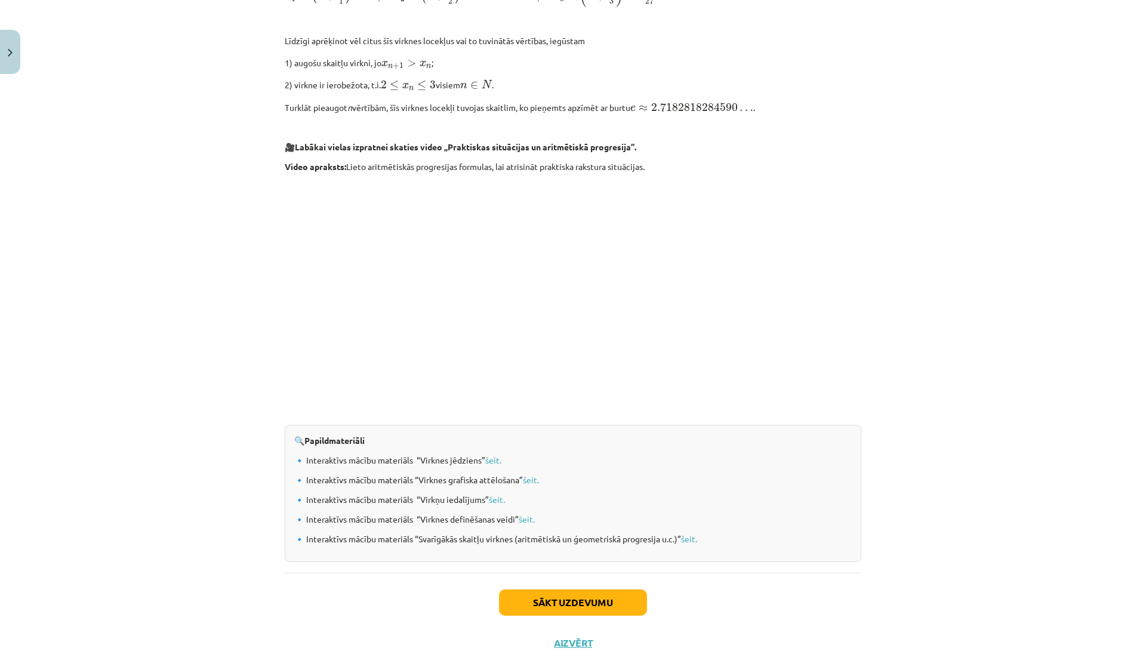
scroll to position [0, 0]
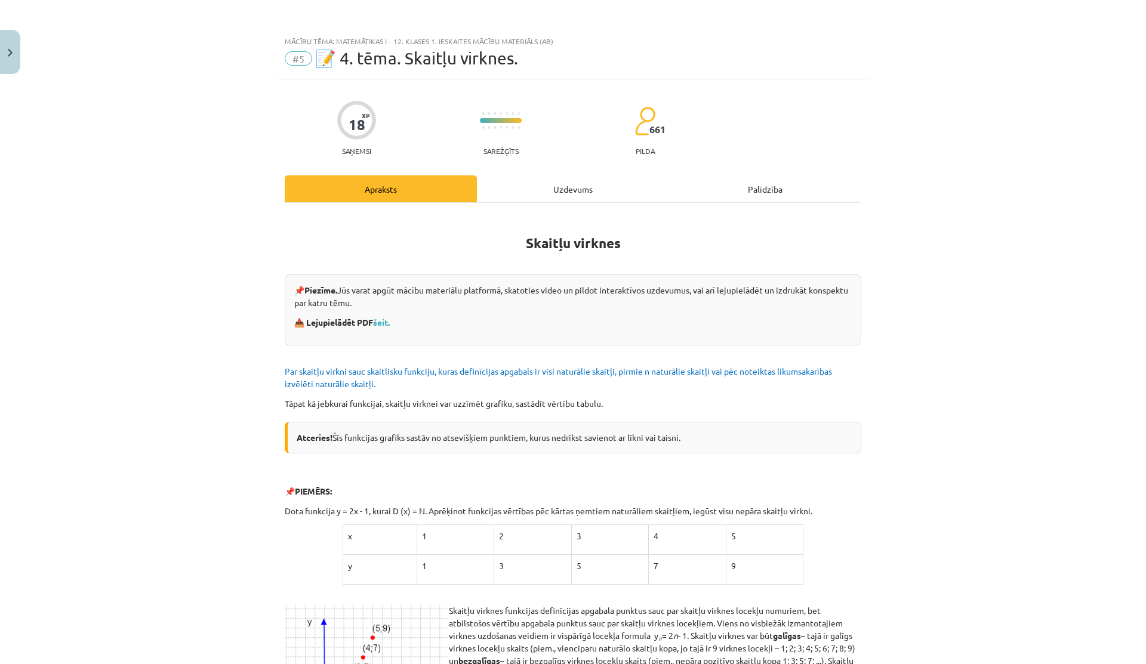
click at [535, 195] on div "Uzdevums" at bounding box center [573, 188] width 192 height 27
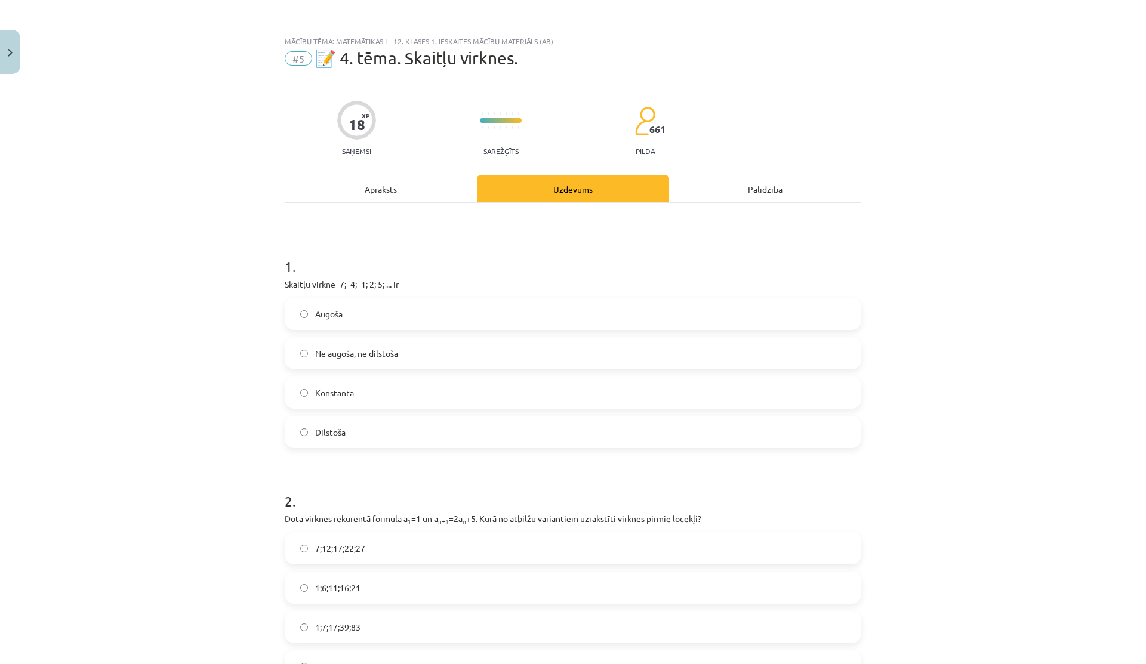
click at [369, 197] on div "Apraksts" at bounding box center [381, 188] width 192 height 27
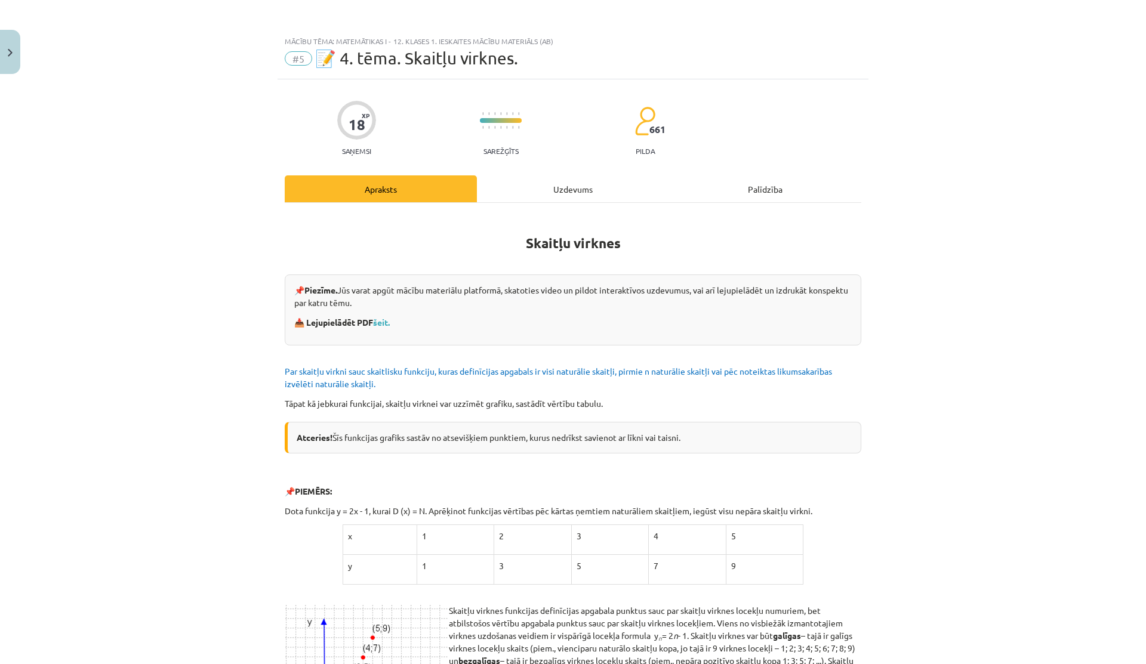
click at [539, 178] on div "Uzdevums" at bounding box center [573, 188] width 192 height 27
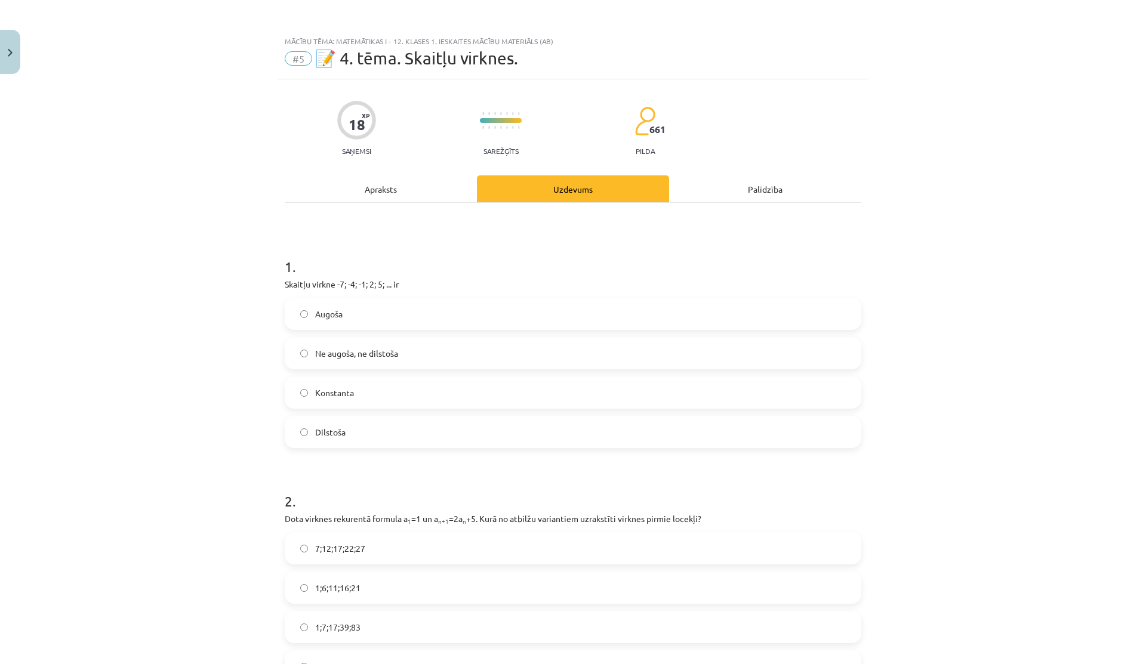
click at [396, 187] on div "Apraksts" at bounding box center [381, 188] width 192 height 27
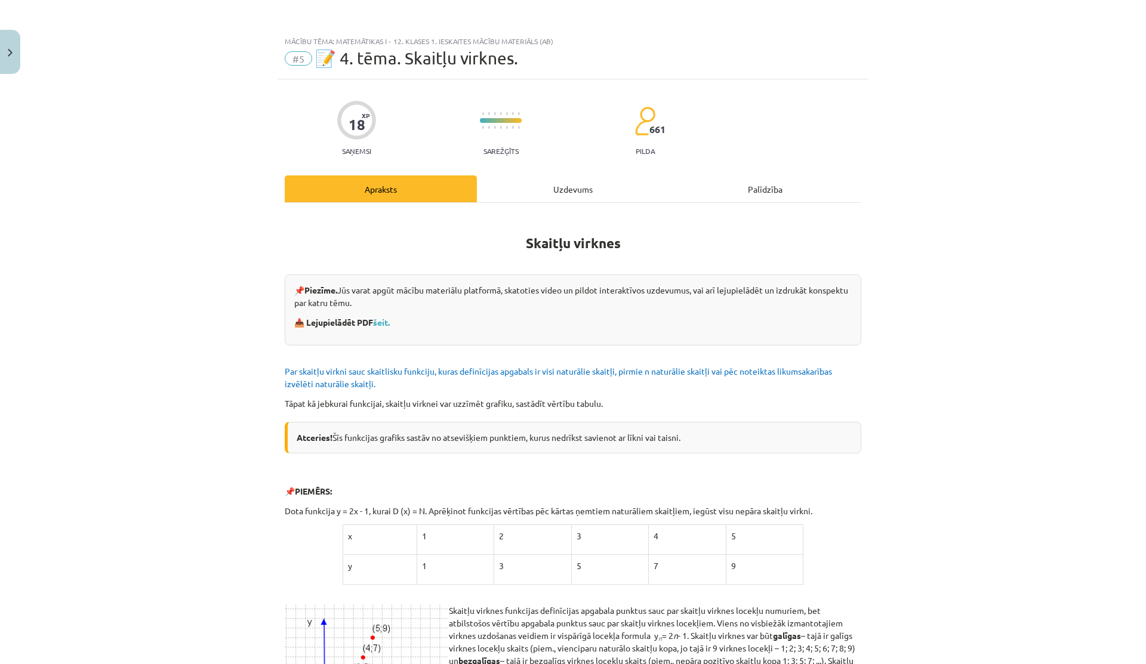
click at [573, 186] on div "Uzdevums" at bounding box center [573, 188] width 192 height 27
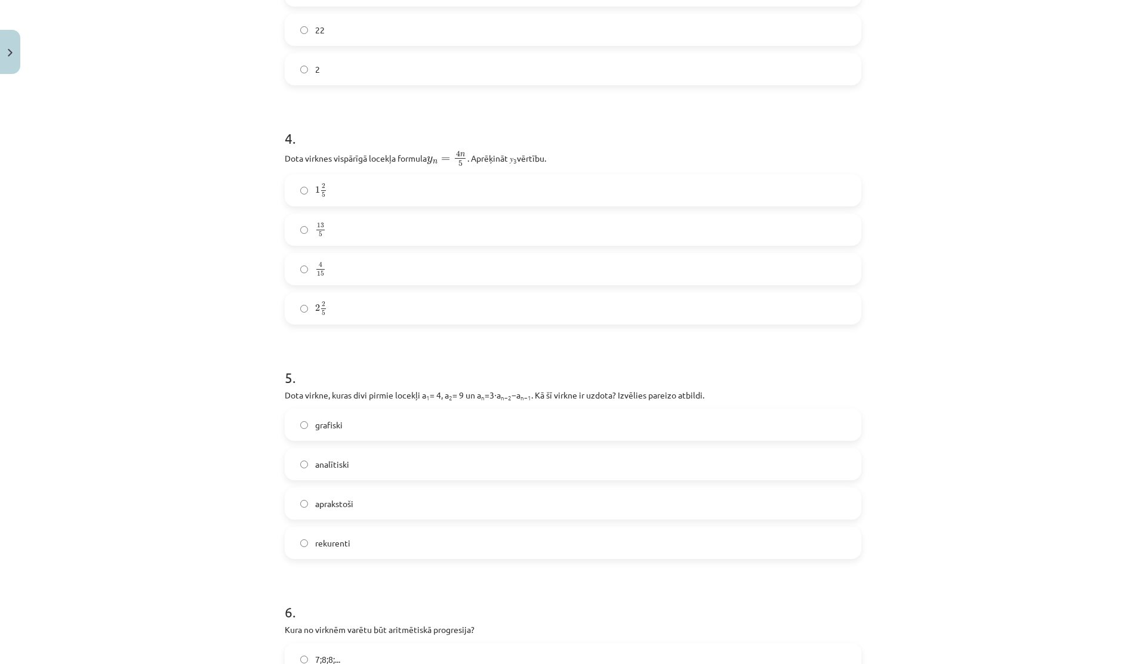
scroll to position [831, 0]
drag, startPoint x: 477, startPoint y: 394, endPoint x: 484, endPoint y: 394, distance: 7.8
click at [484, 394] on p "Dota virkne, kuras divi pirmie locekļi a 1 = 4, a 2 = 9 un a n =3⋅a n−2 −a n−1 …" at bounding box center [573, 396] width 576 height 13
click at [484, 394] on sub "n" at bounding box center [483, 398] width 4 height 9
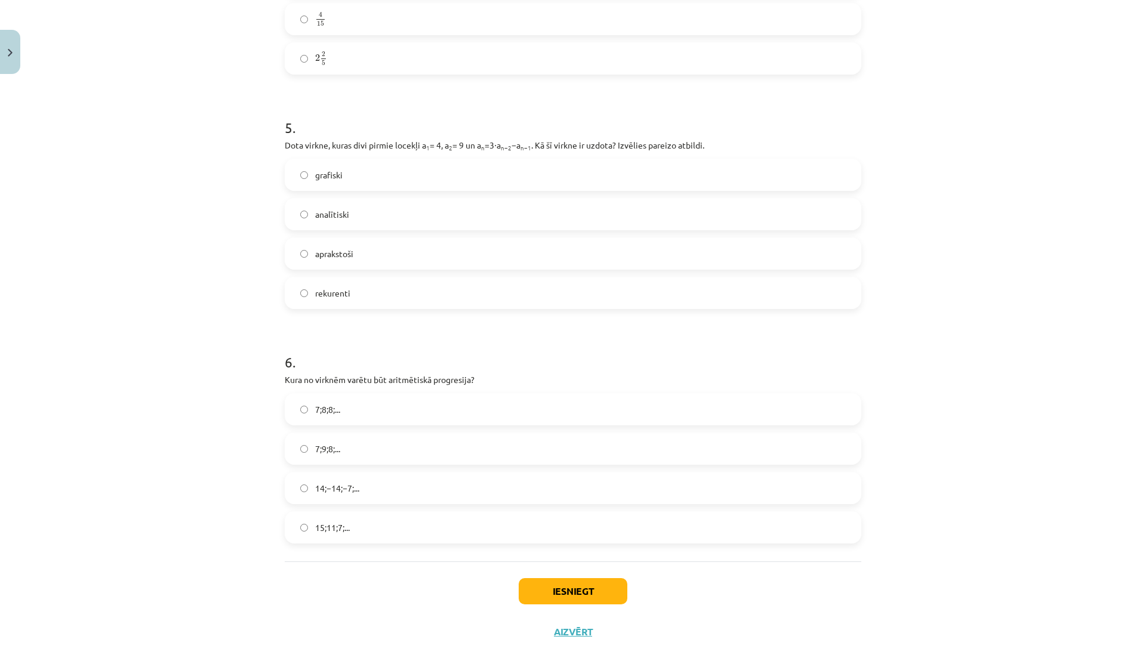
scroll to position [1086, 0]
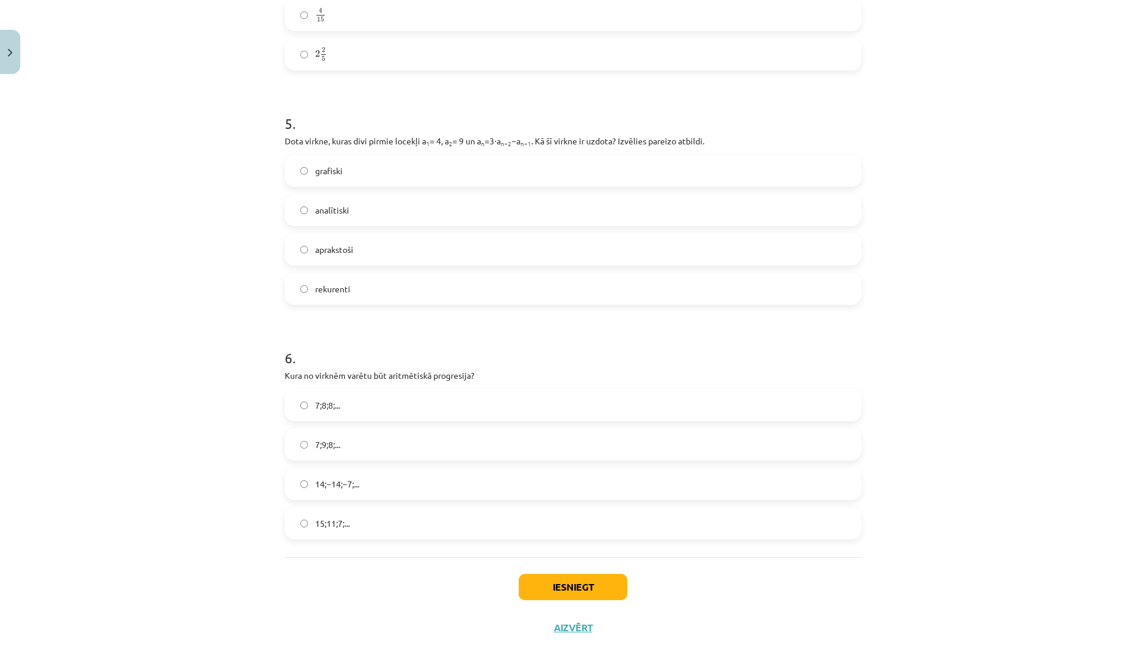
click at [334, 526] on span "15;11;7;..." at bounding box center [332, 523] width 35 height 13
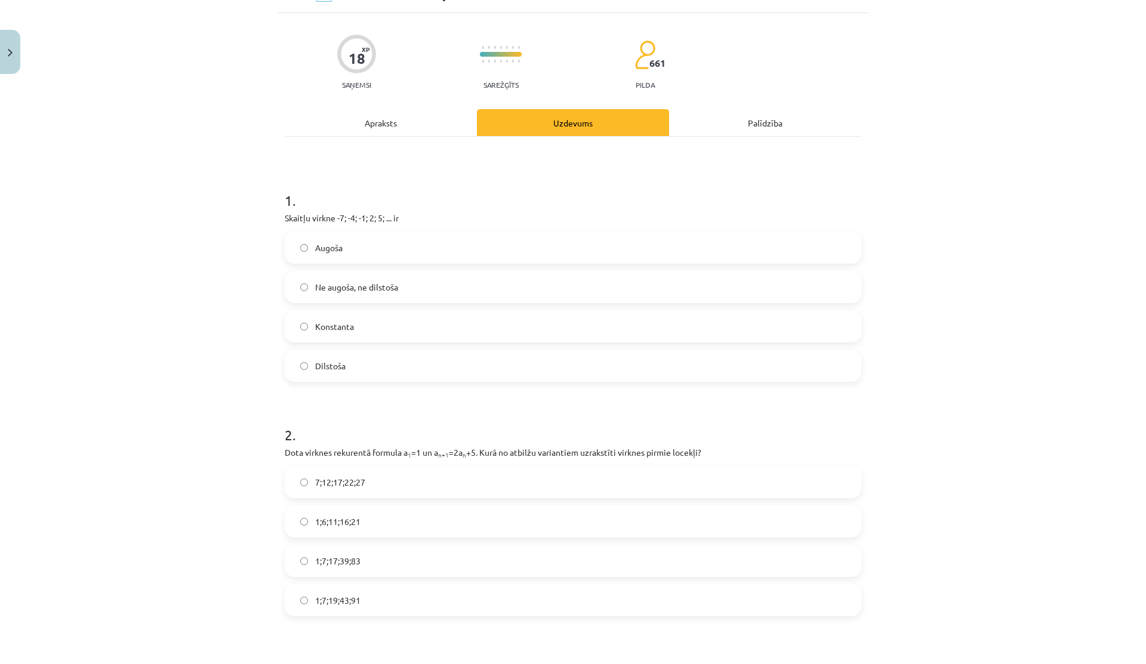
scroll to position [0, 0]
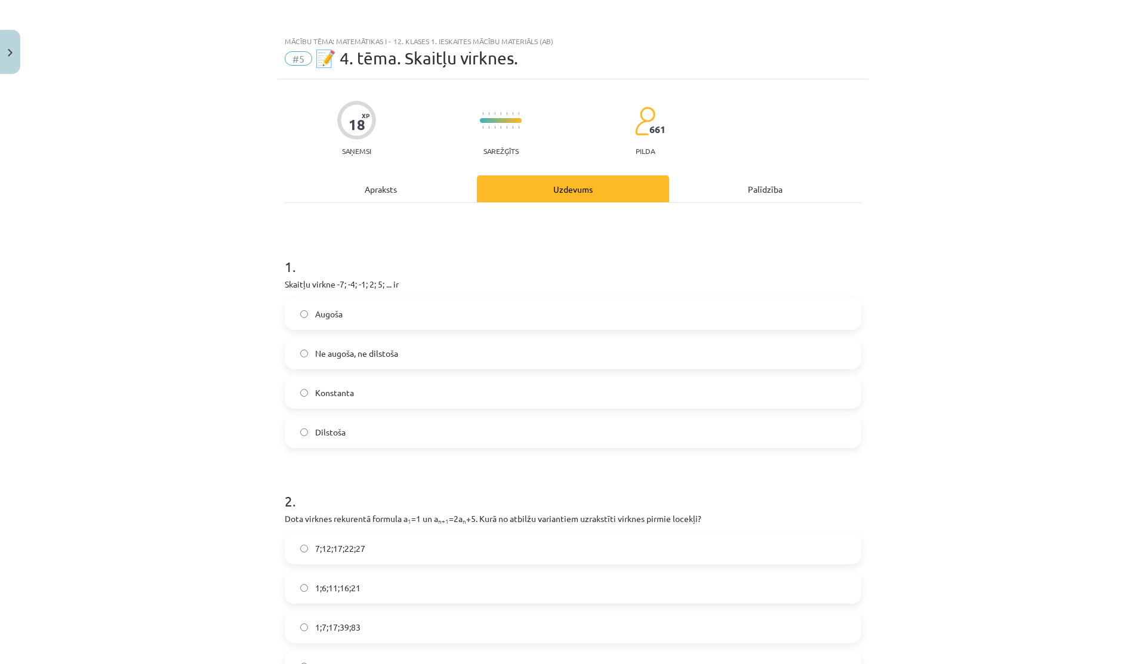
click at [379, 186] on div "Apraksts" at bounding box center [381, 188] width 192 height 27
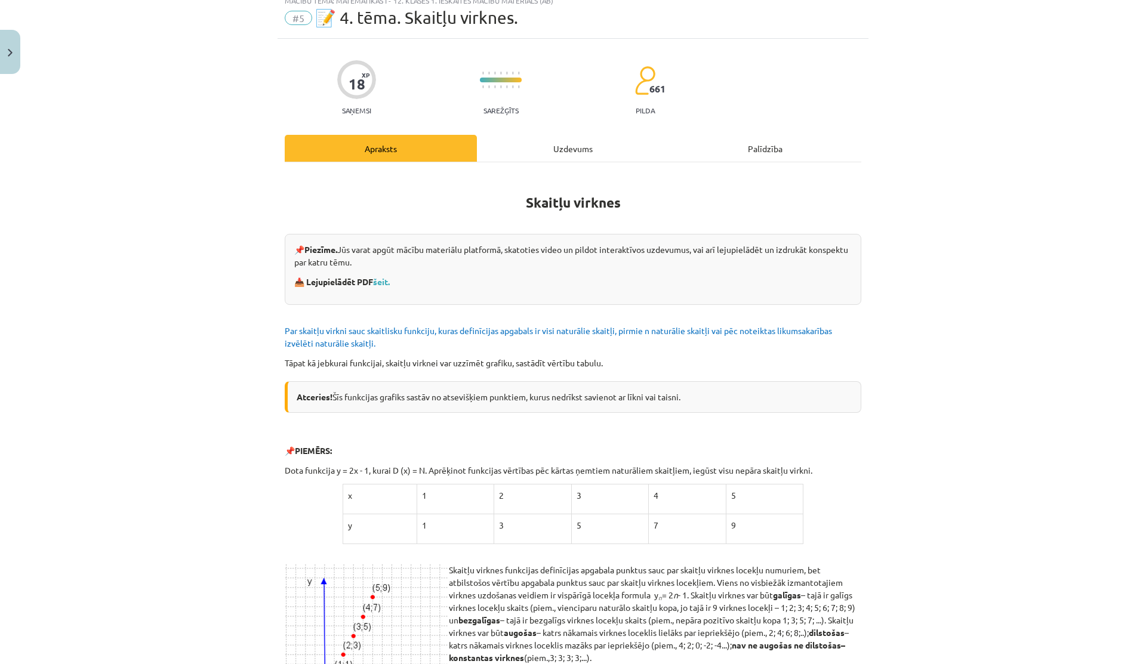
click at [584, 156] on div "Uzdevums" at bounding box center [573, 148] width 192 height 27
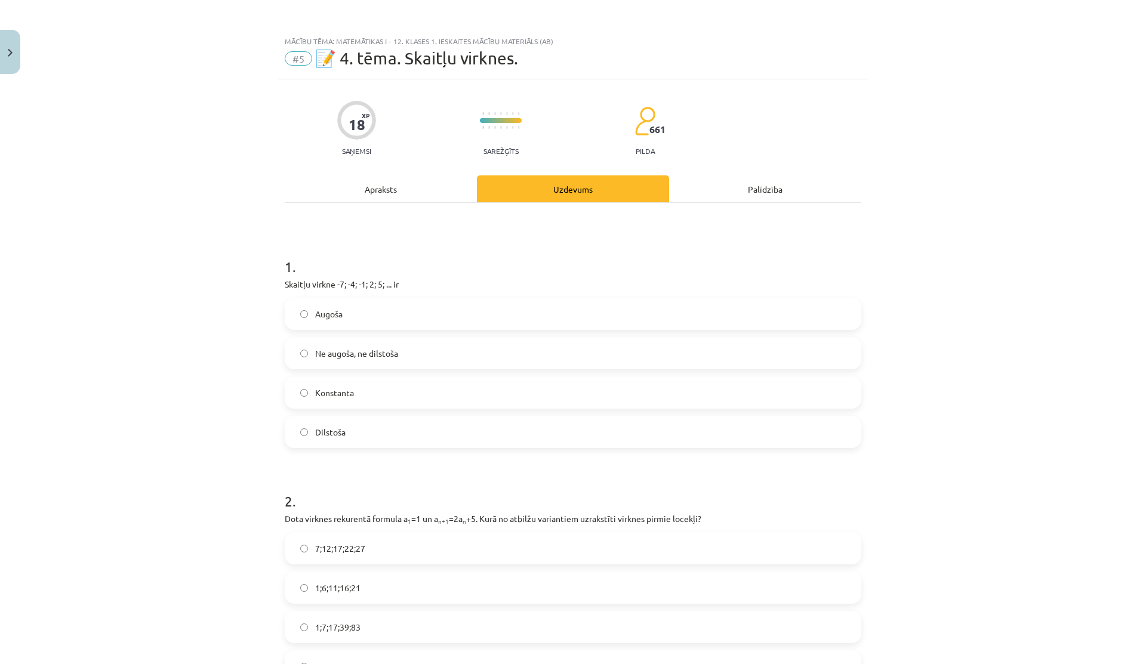
click at [382, 183] on div "Apraksts" at bounding box center [381, 188] width 192 height 27
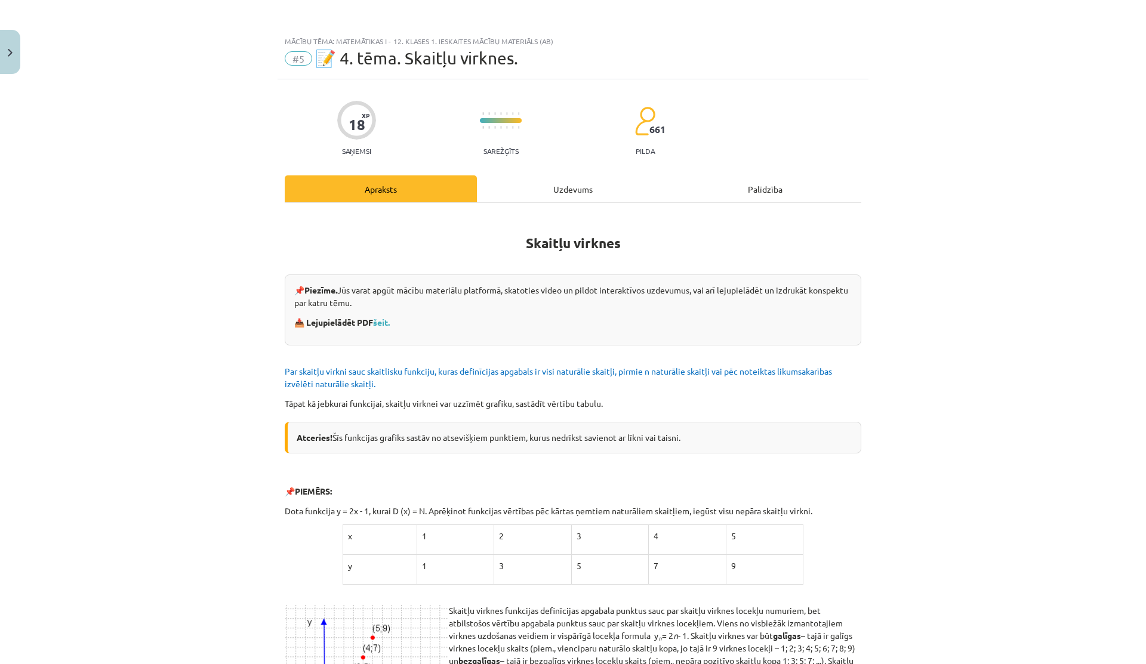
click at [514, 184] on div "Uzdevums" at bounding box center [573, 188] width 192 height 27
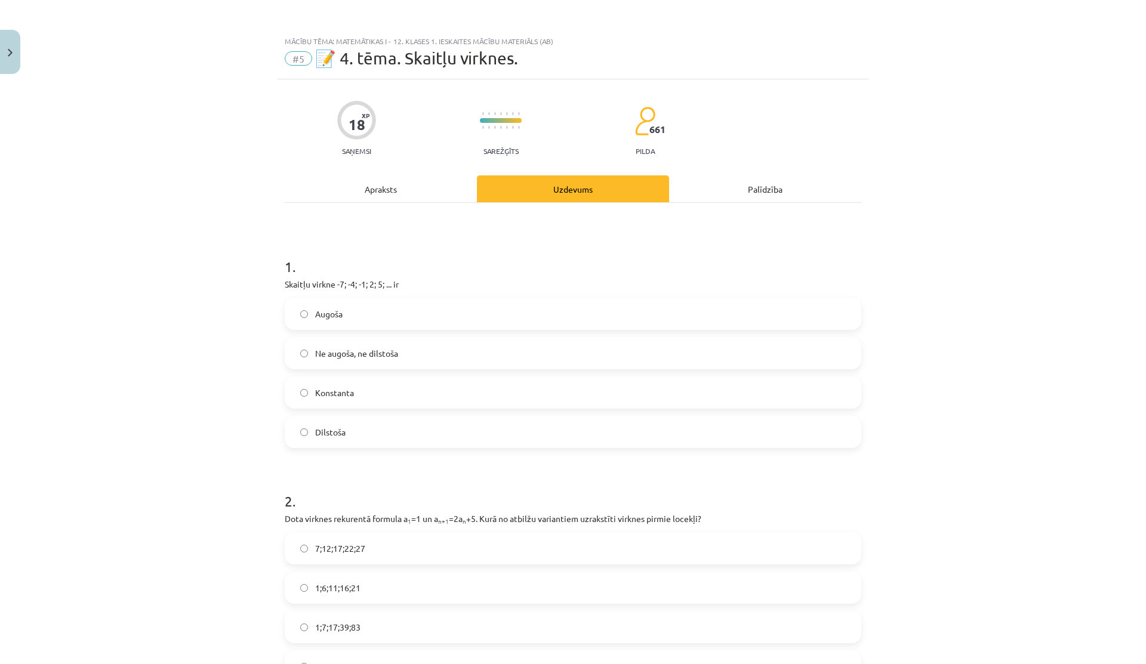
click at [394, 193] on div "Apraksts" at bounding box center [381, 188] width 192 height 27
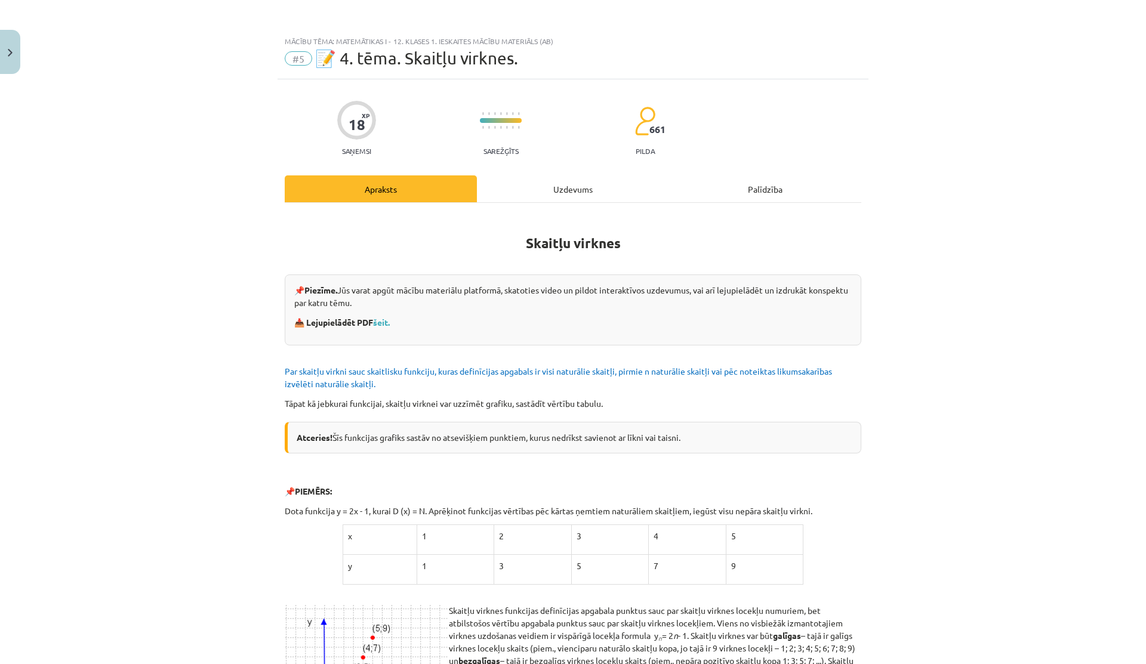
click at [576, 197] on div "Uzdevums" at bounding box center [573, 188] width 192 height 27
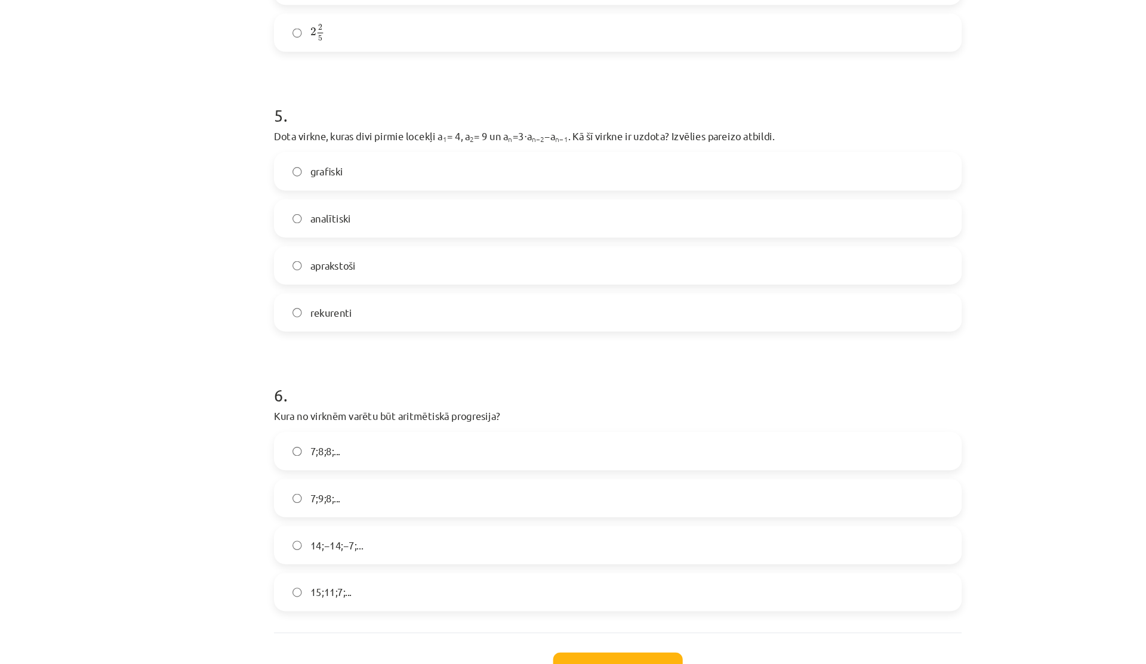
scroll to position [1099, 0]
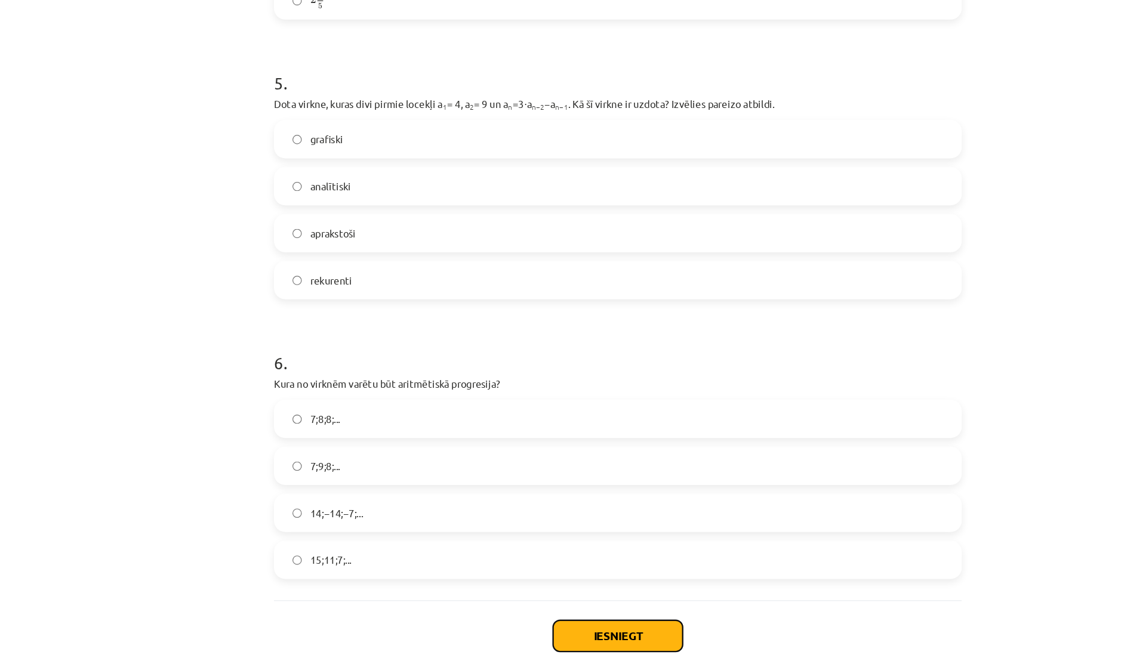
click at [563, 567] on button "Iesniegt" at bounding box center [572, 574] width 109 height 26
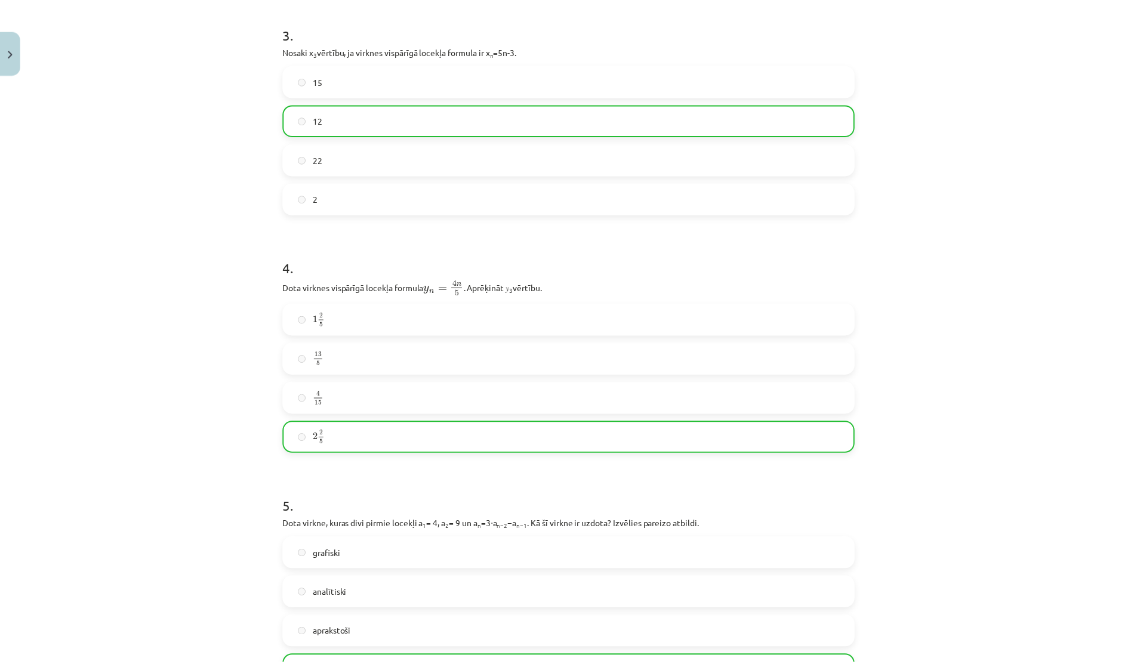
scroll to position [1137, 0]
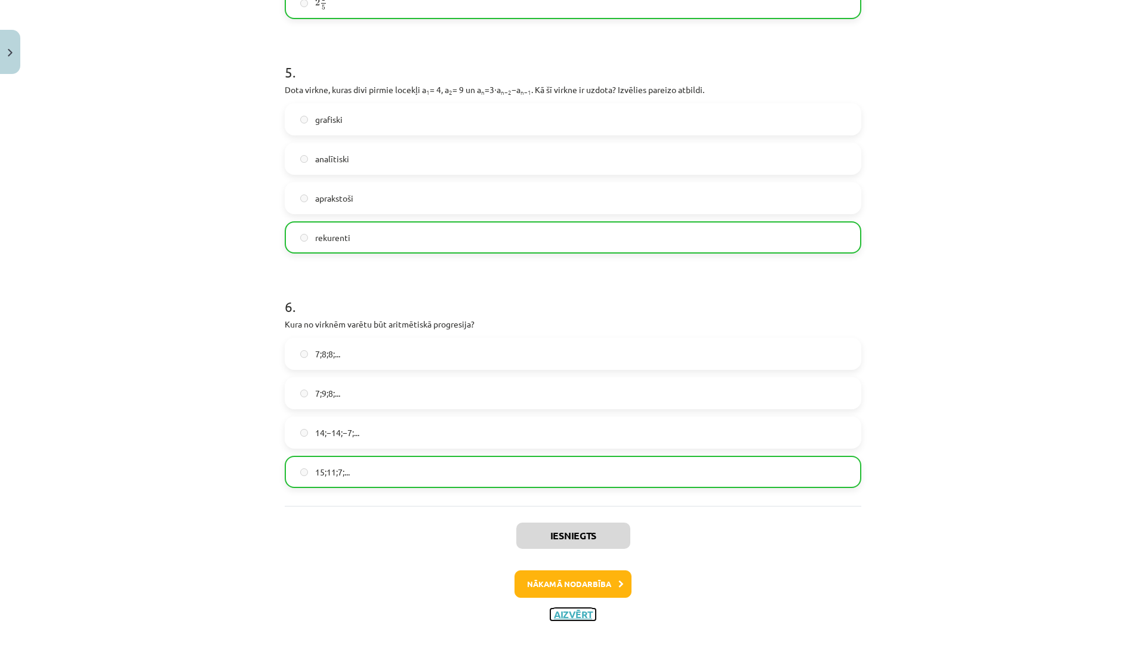
click at [577, 610] on button "Aizvērt" at bounding box center [572, 615] width 45 height 12
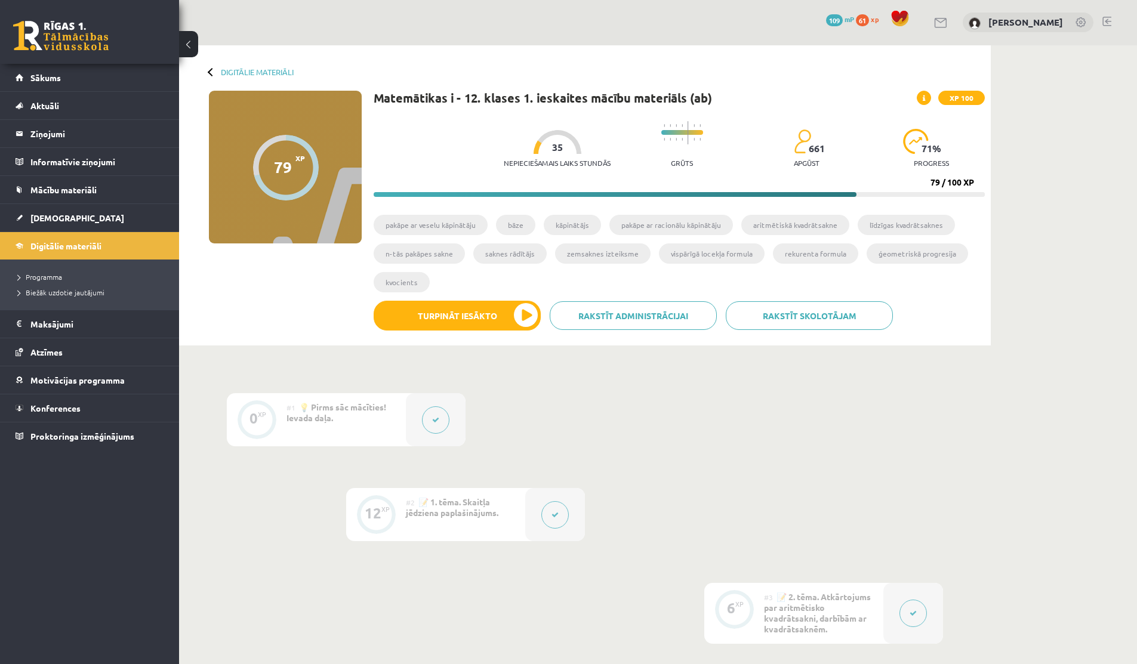
scroll to position [0, 0]
click at [863, 23] on span "61" at bounding box center [862, 21] width 13 height 12
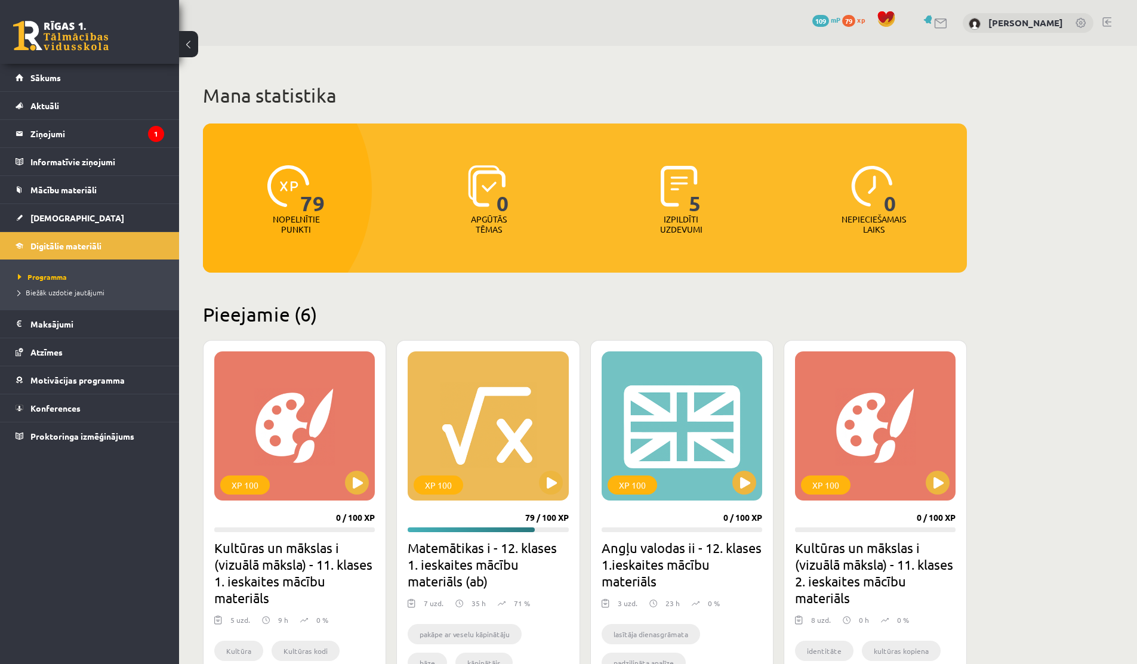
click at [831, 20] on span "mP" at bounding box center [836, 20] width 10 height 10
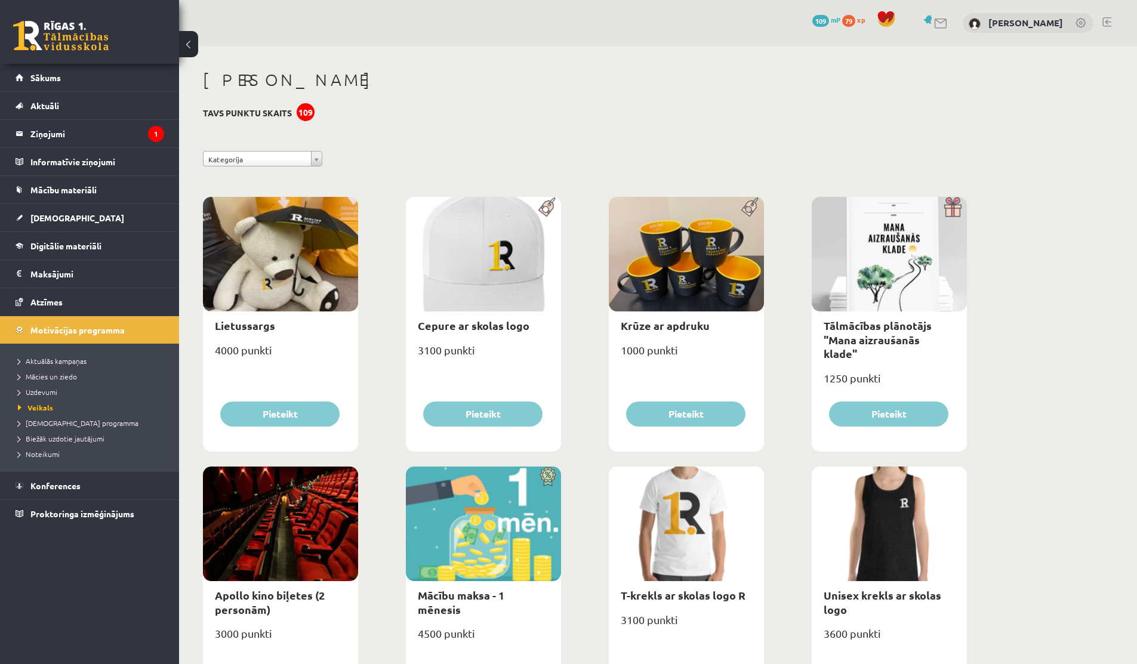
click at [820, 18] on span "109" at bounding box center [820, 21] width 17 height 12
click at [58, 75] on span "Sākums" at bounding box center [45, 77] width 30 height 11
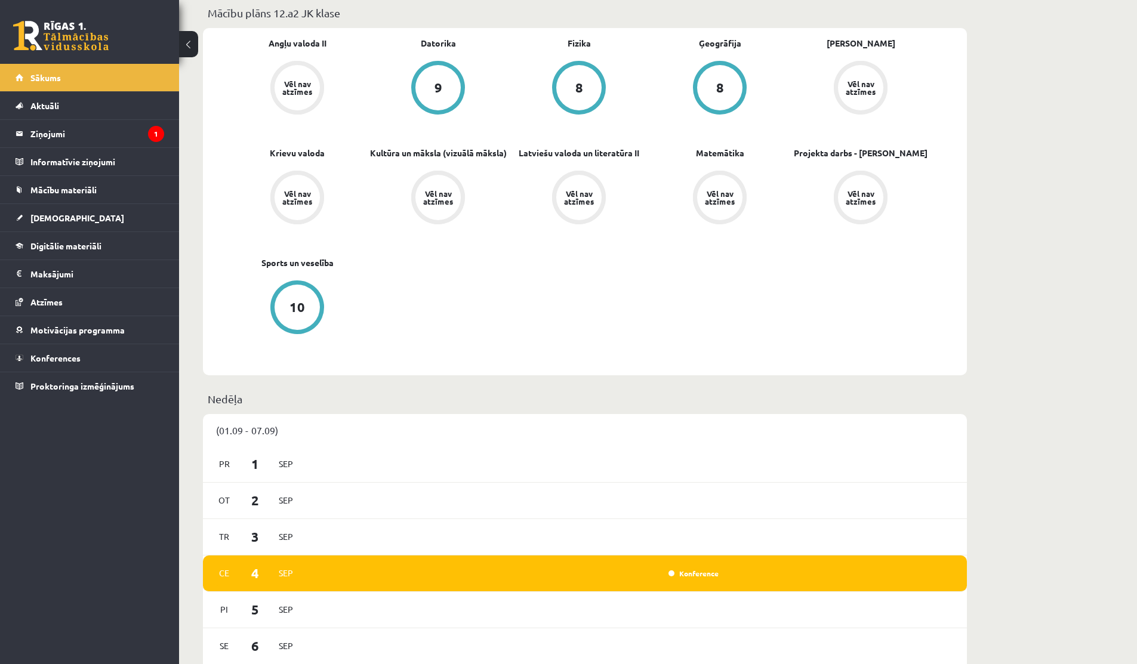
scroll to position [406, 0]
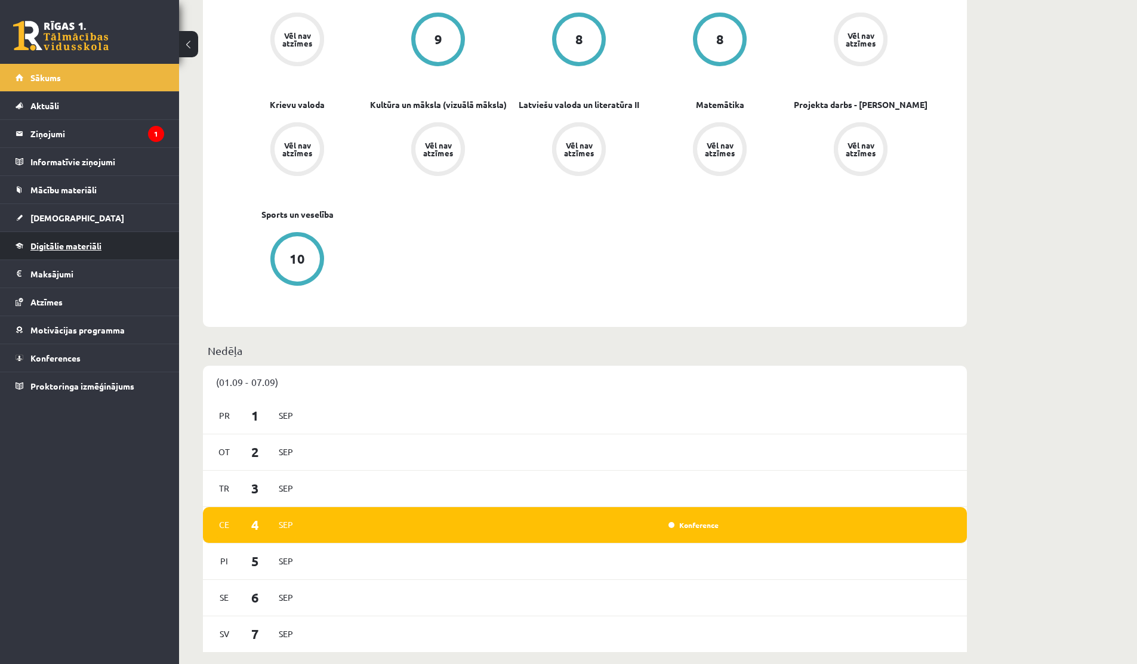
click at [61, 251] on link "Digitālie materiāli" at bounding box center [90, 245] width 149 height 27
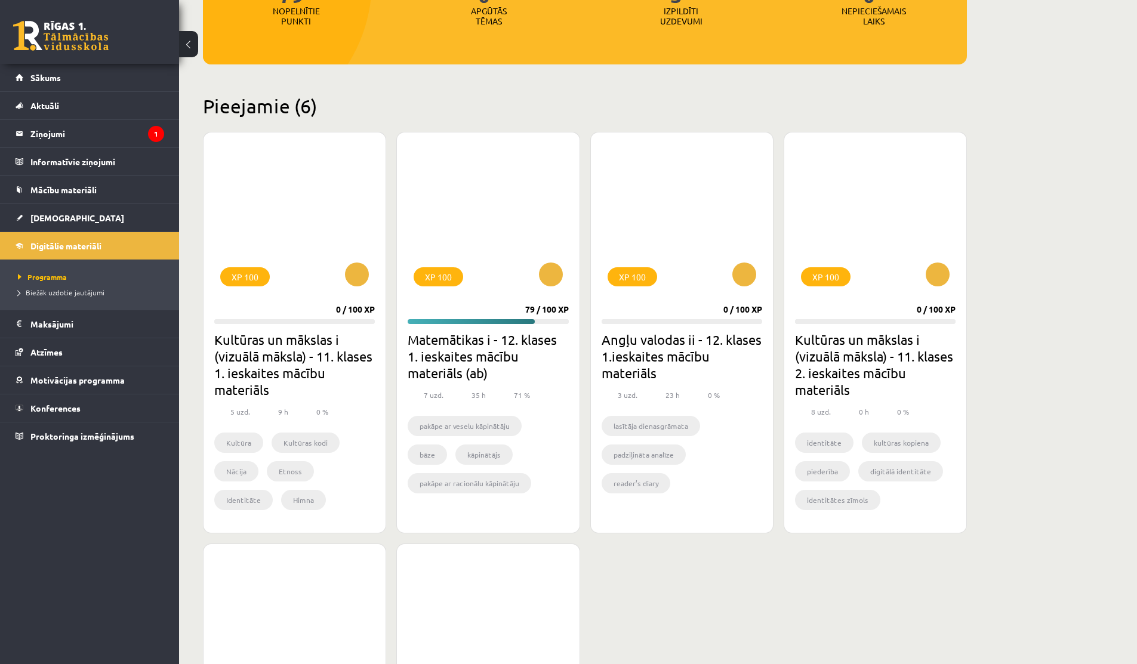
scroll to position [196, 0]
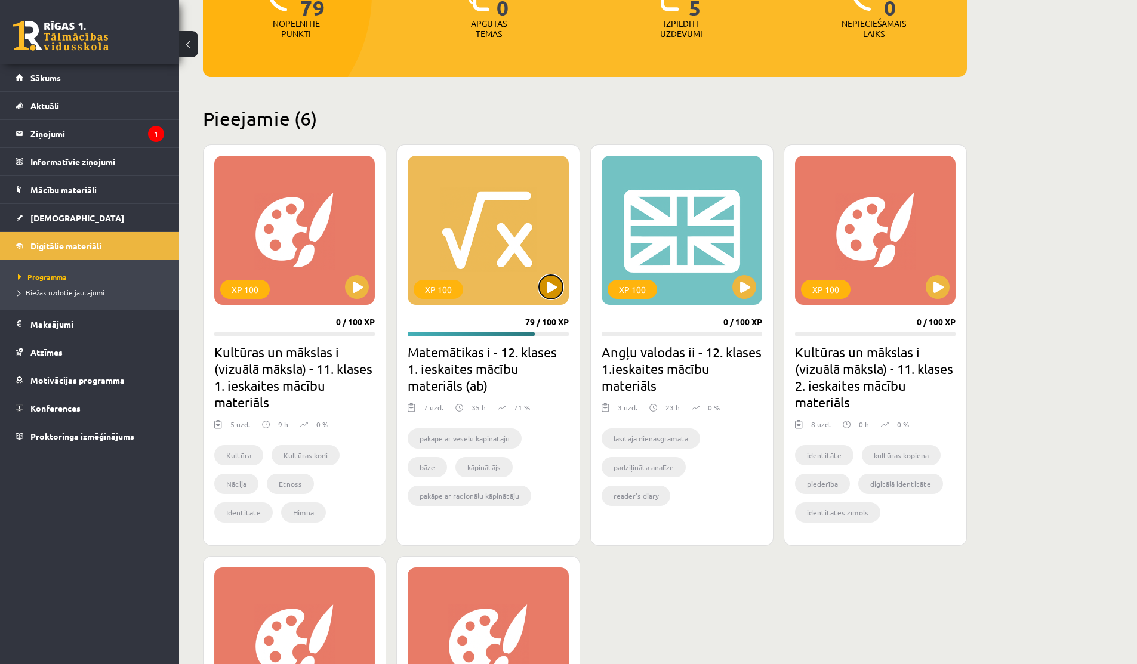
click at [548, 283] on button at bounding box center [551, 287] width 24 height 24
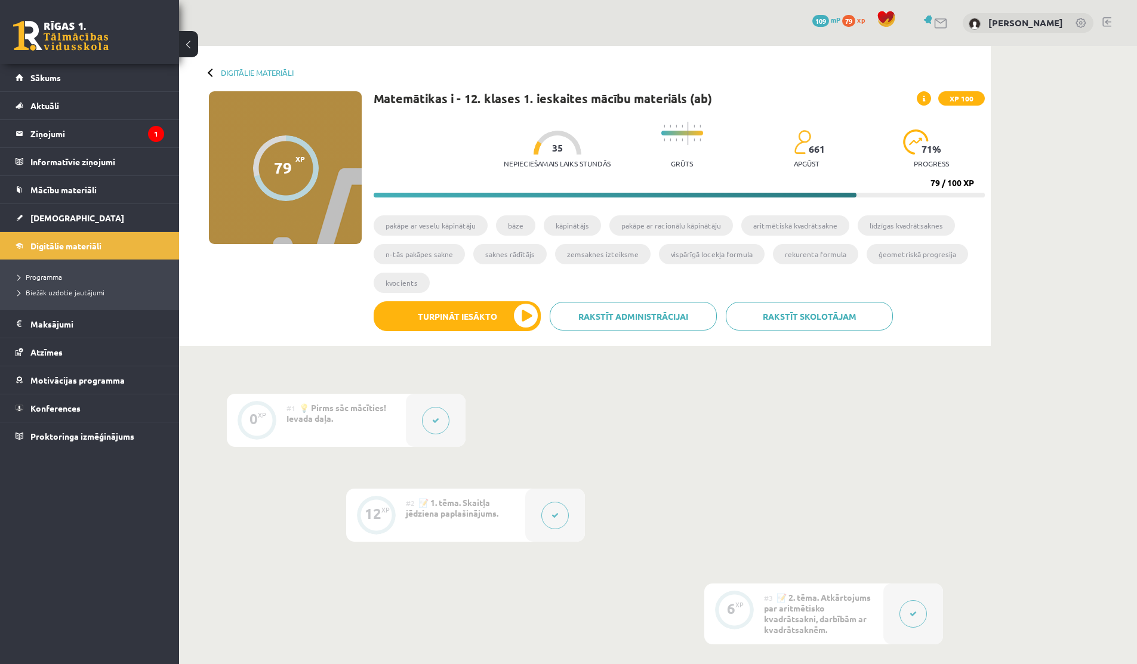
click at [362, 424] on div "#1 💡 Pirms sāc mācīties! Ievada daļa." at bounding box center [345, 420] width 119 height 53
click at [425, 422] on button at bounding box center [435, 420] width 27 height 27
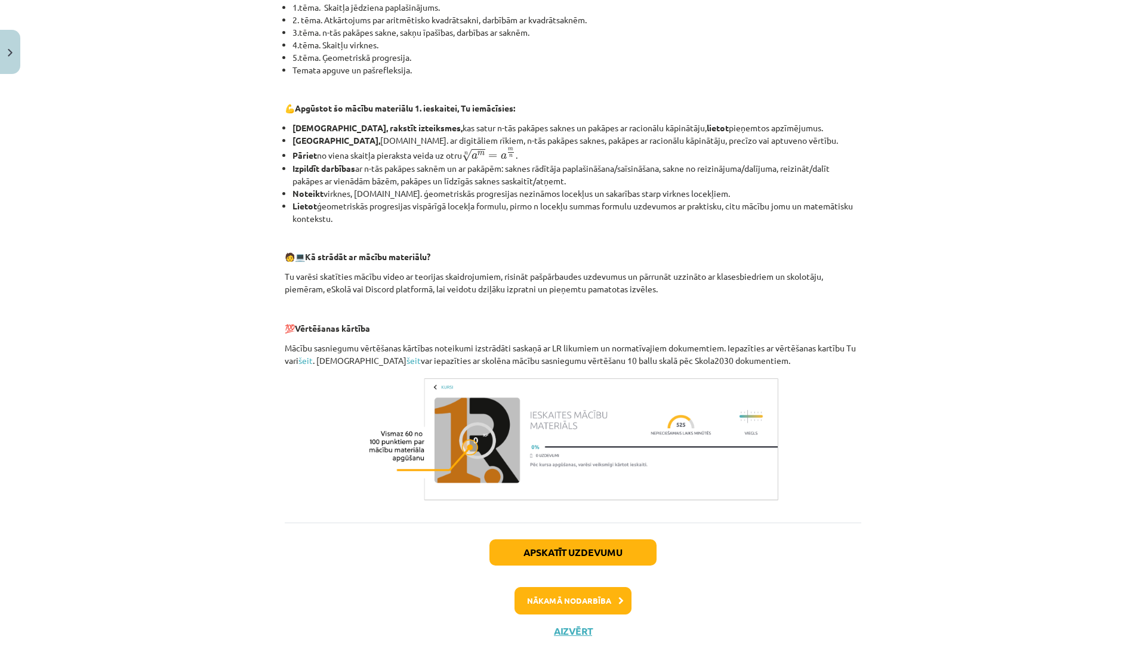
scroll to position [315, 0]
click at [553, 602] on button "Nākamā nodarbība" at bounding box center [572, 601] width 117 height 27
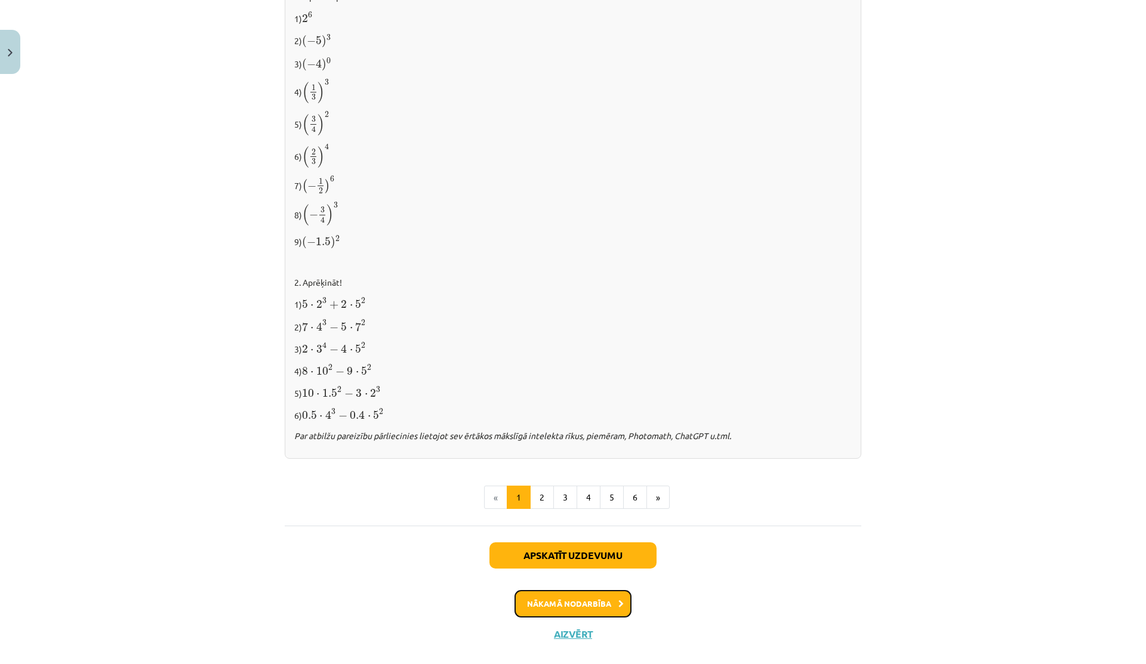
scroll to position [1070, 0]
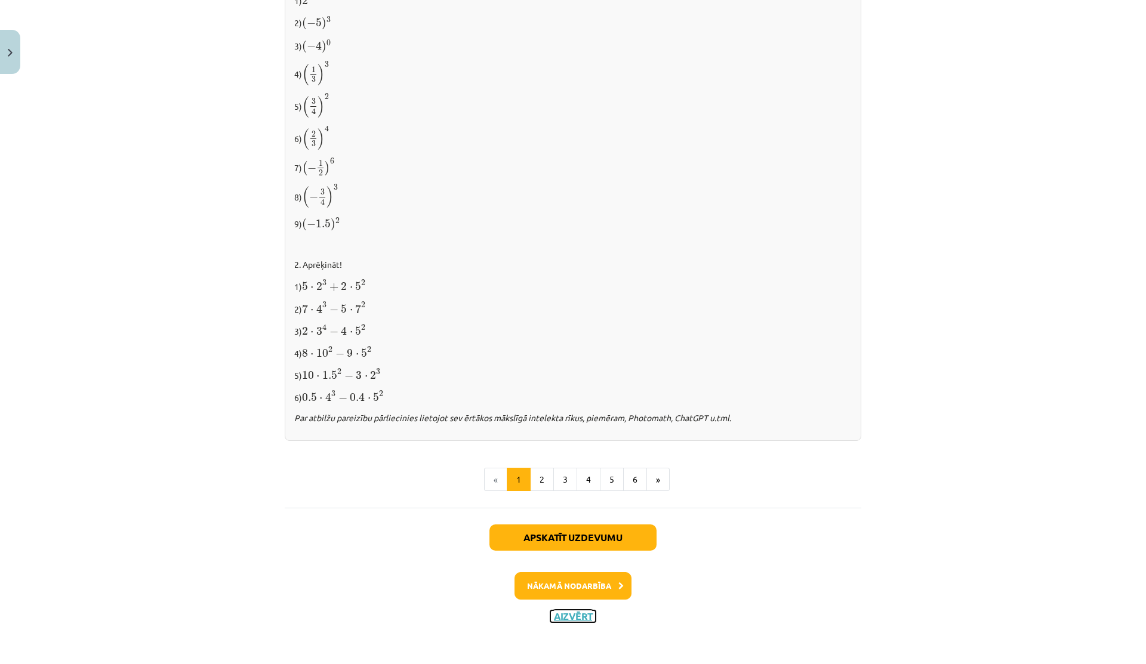
click at [557, 619] on button "Aizvērt" at bounding box center [572, 616] width 45 height 12
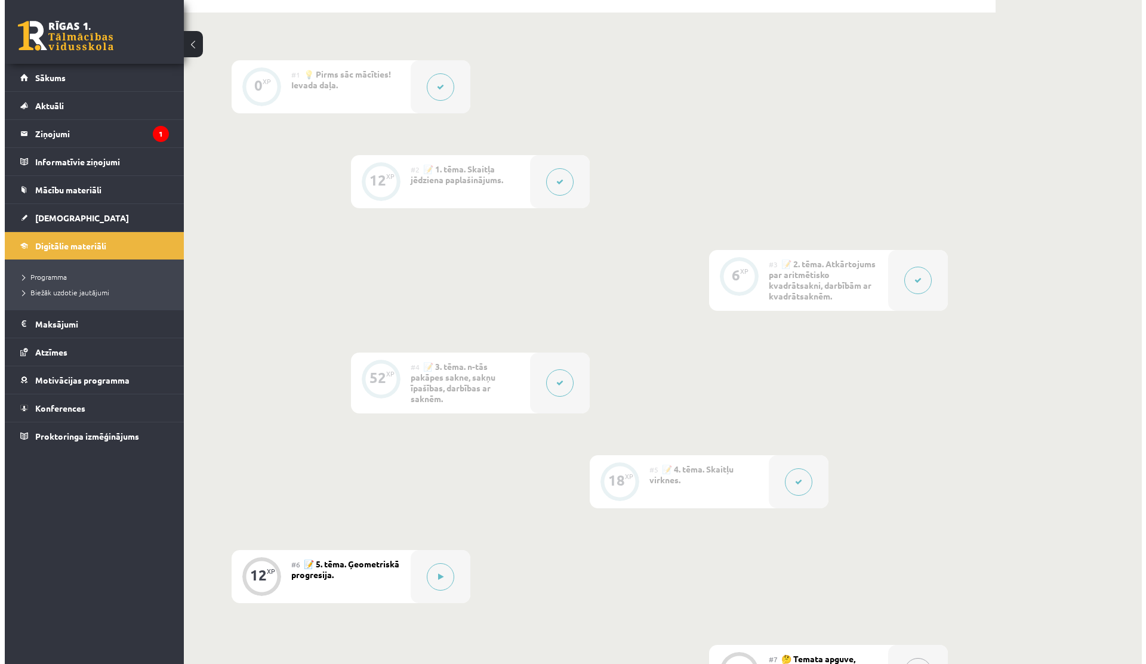
scroll to position [576, 0]
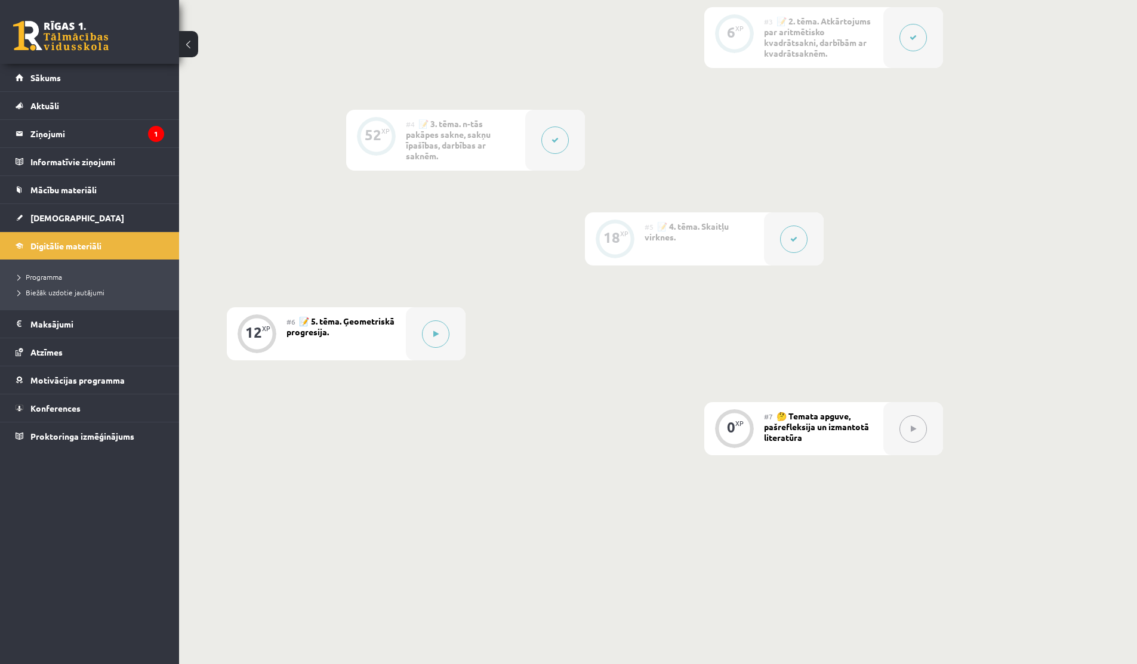
click at [800, 243] on button at bounding box center [793, 239] width 27 height 27
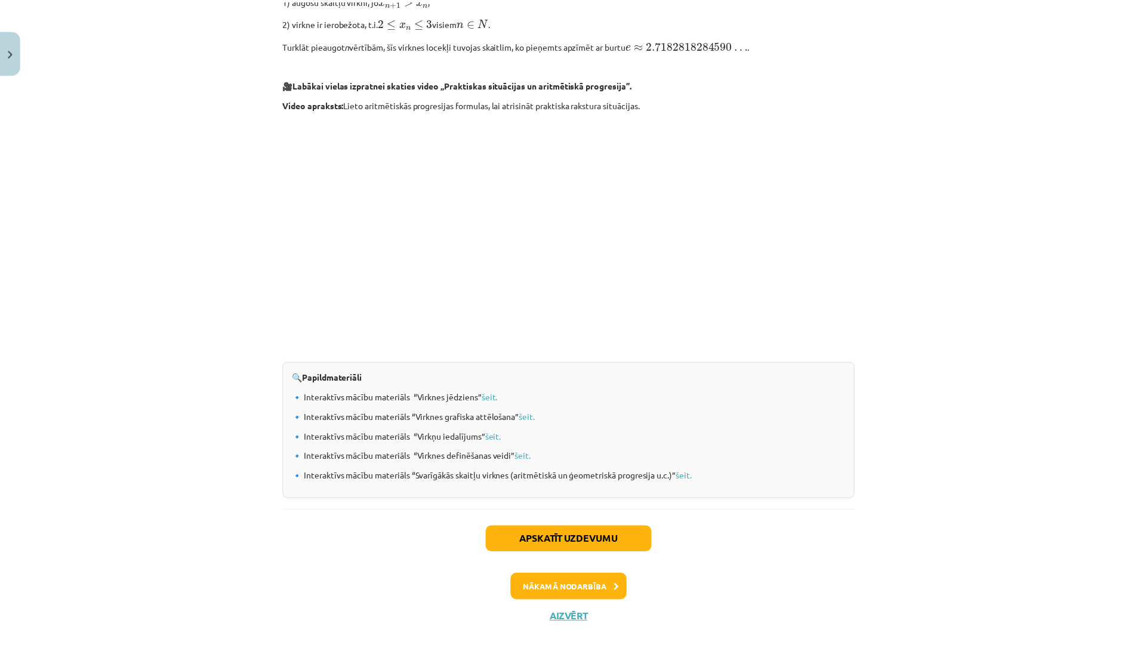
scroll to position [1046, 0]
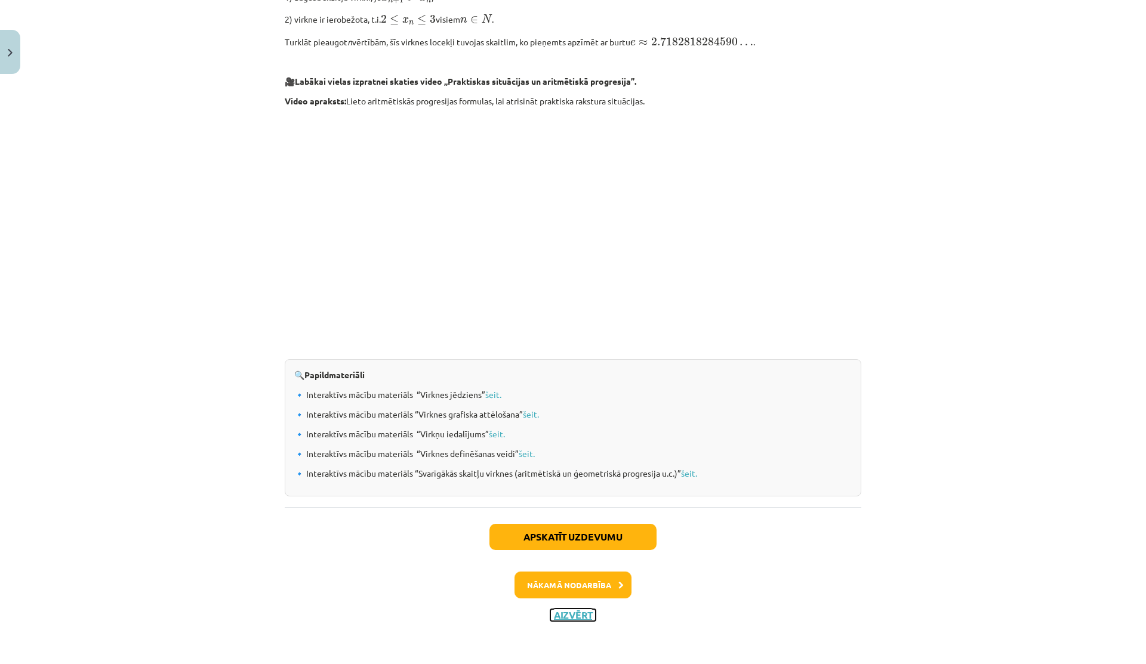
click at [564, 612] on button "Aizvērt" at bounding box center [572, 615] width 45 height 12
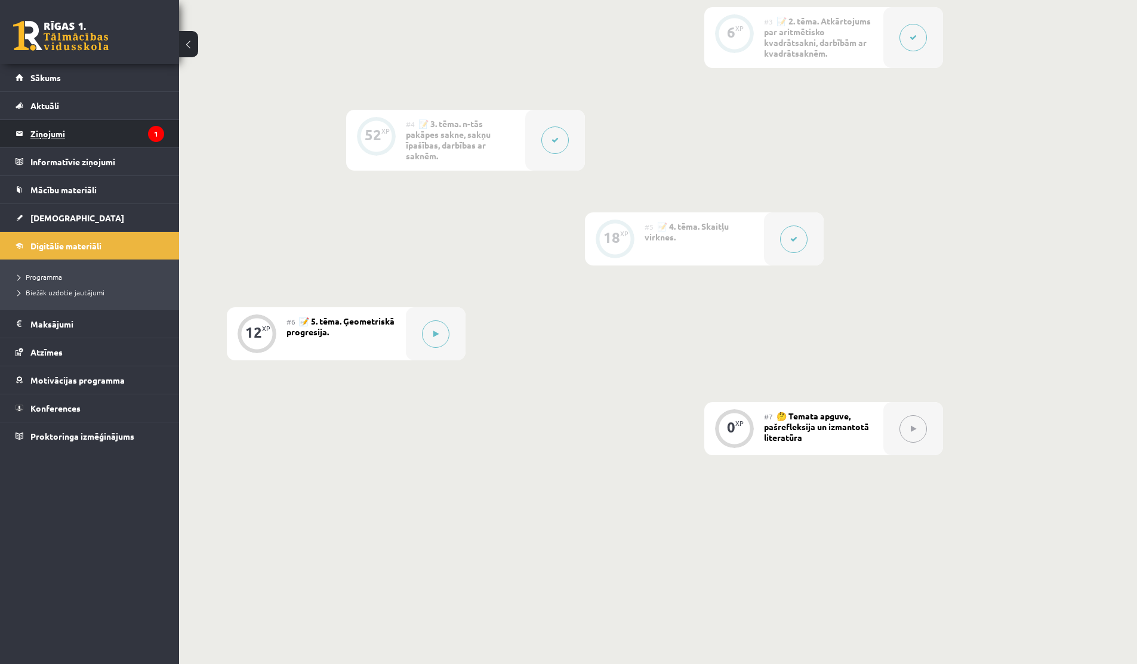
click at [78, 146] on legend "Ziņojumi 1" at bounding box center [97, 133] width 134 height 27
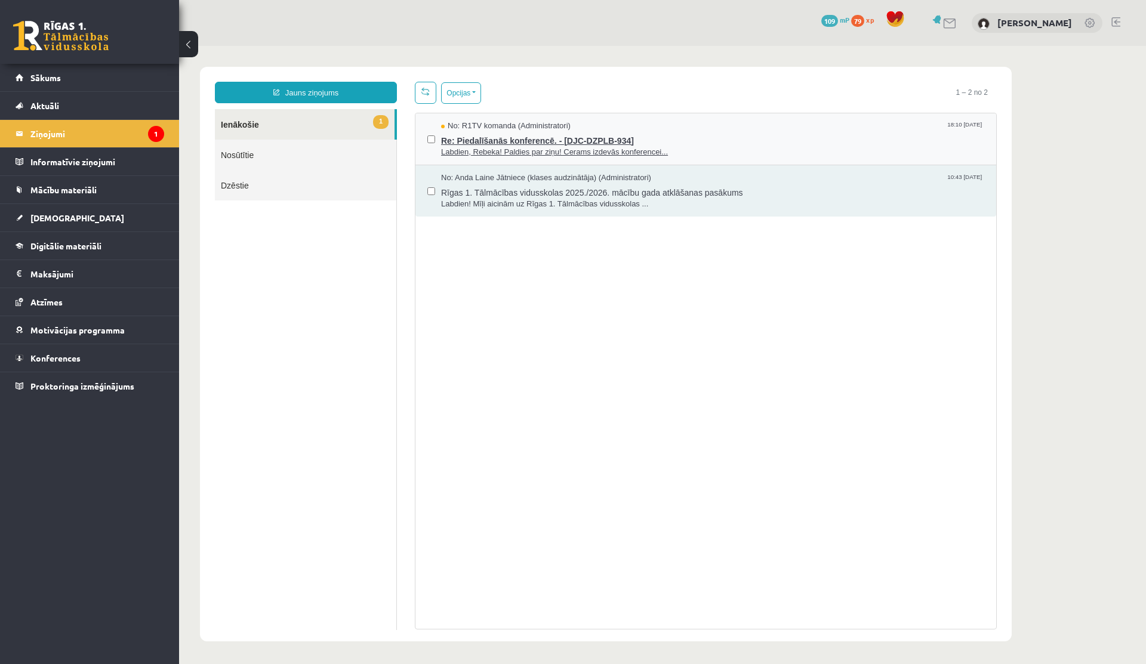
click at [520, 149] on span "Labdien, Rebeka! Paldies par ziņu! Cerams izdevās konferencei..." at bounding box center [712, 152] width 543 height 11
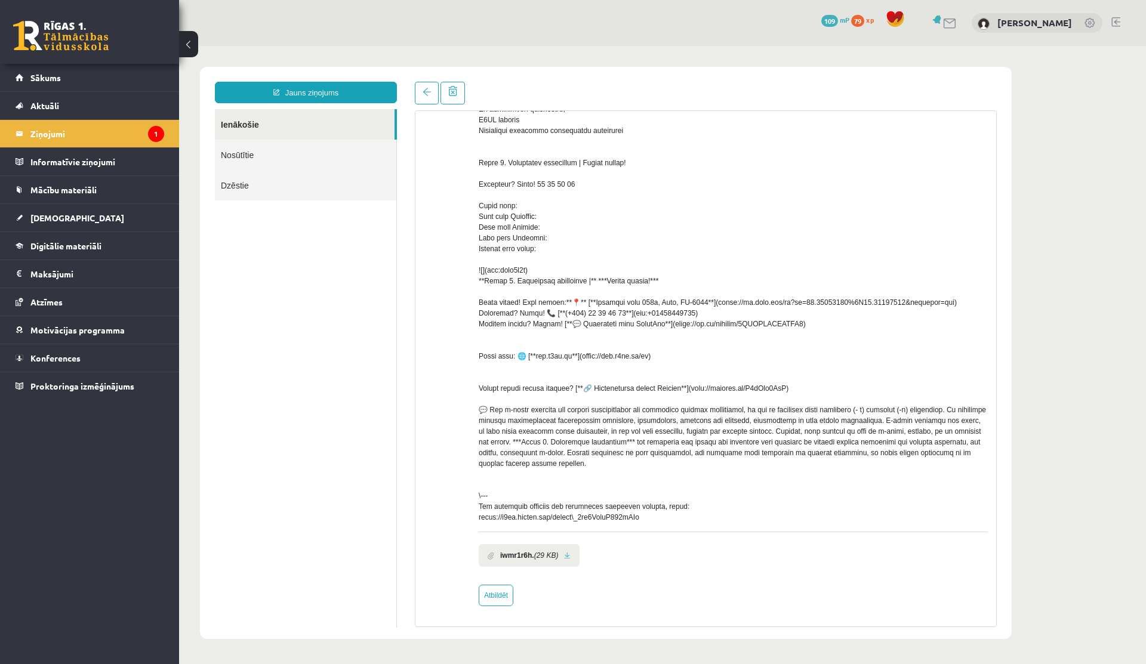
scroll to position [158, 0]
click at [515, 554] on b "iwmr1r6h." at bounding box center [517, 555] width 34 height 11
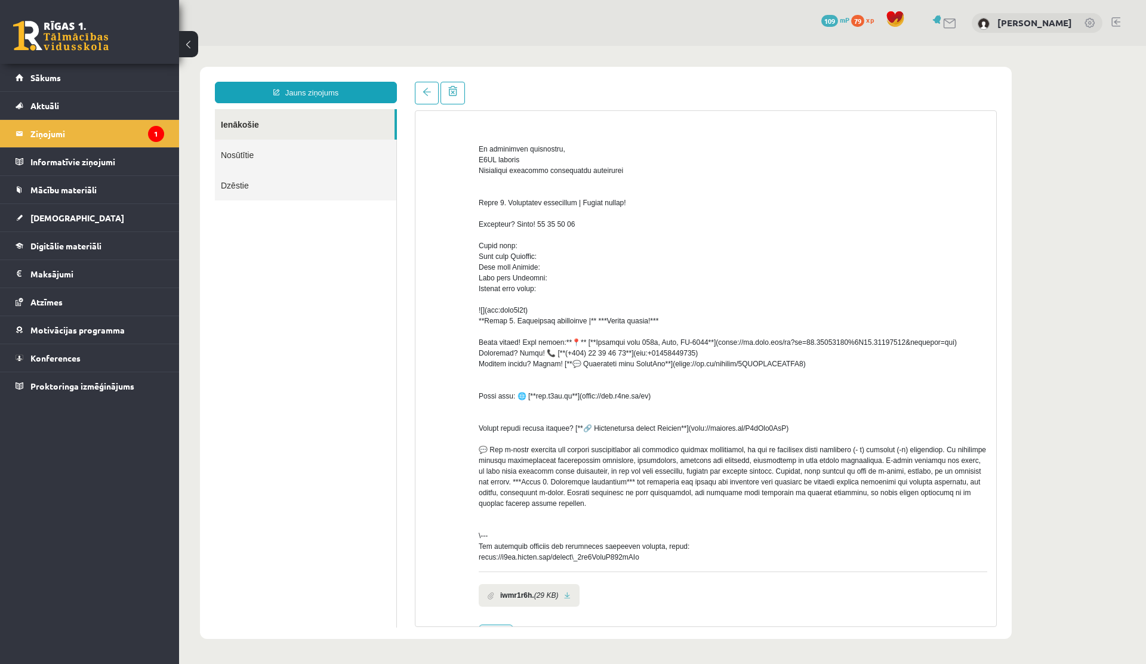
scroll to position [0, 0]
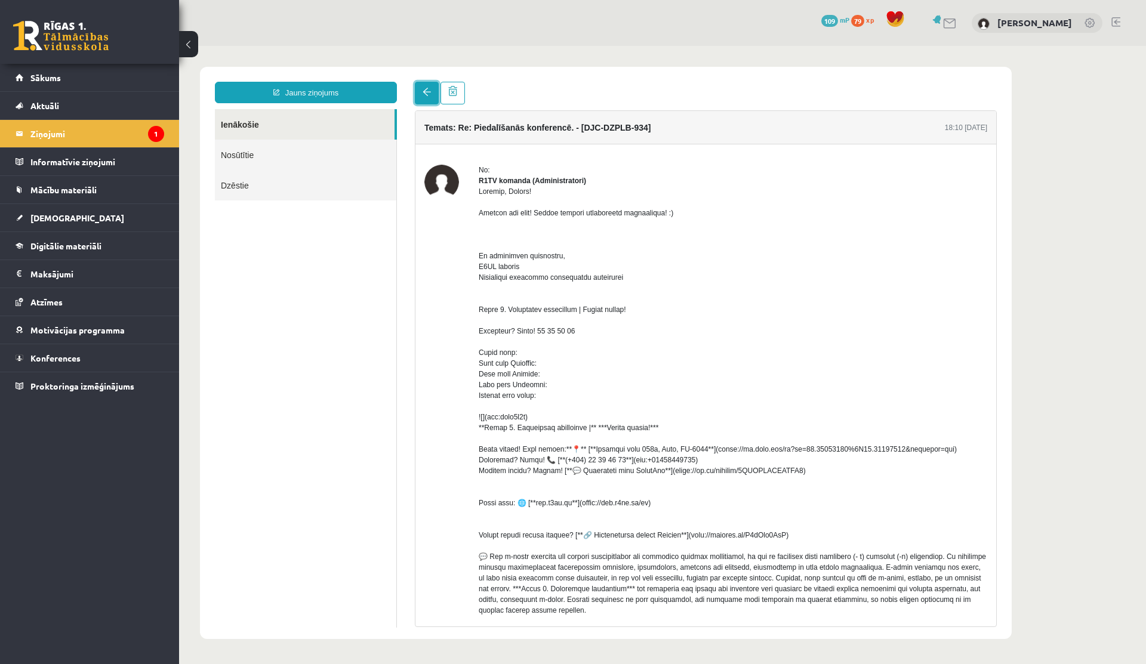
click at [427, 95] on span at bounding box center [426, 92] width 8 height 8
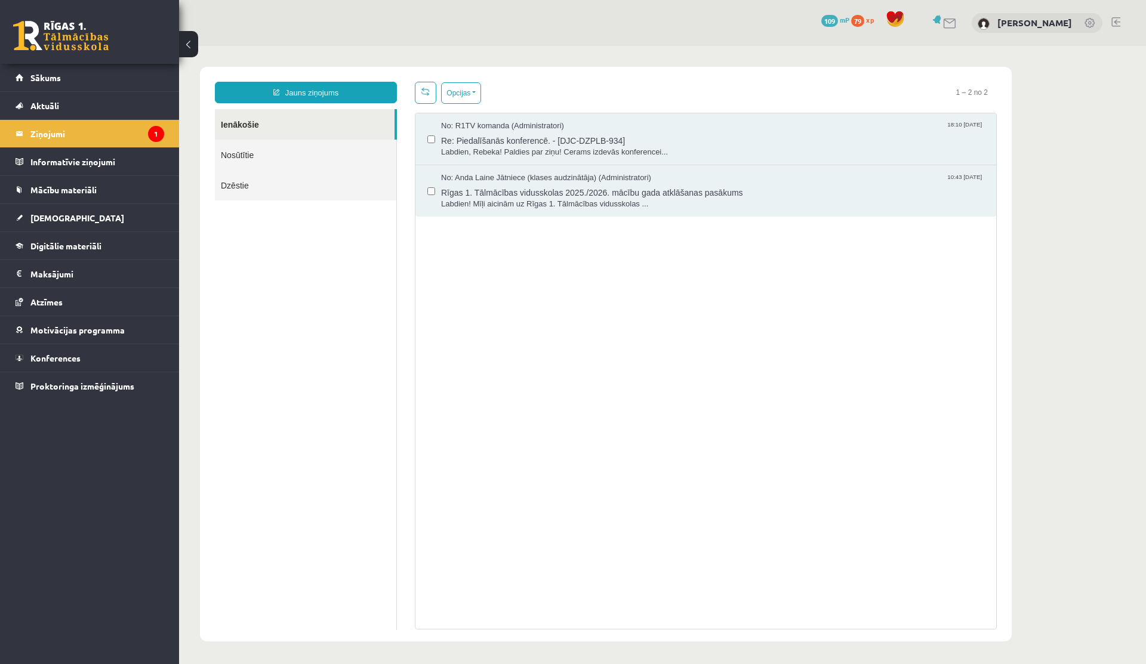
click at [856, 22] on span "79" at bounding box center [857, 21] width 13 height 12
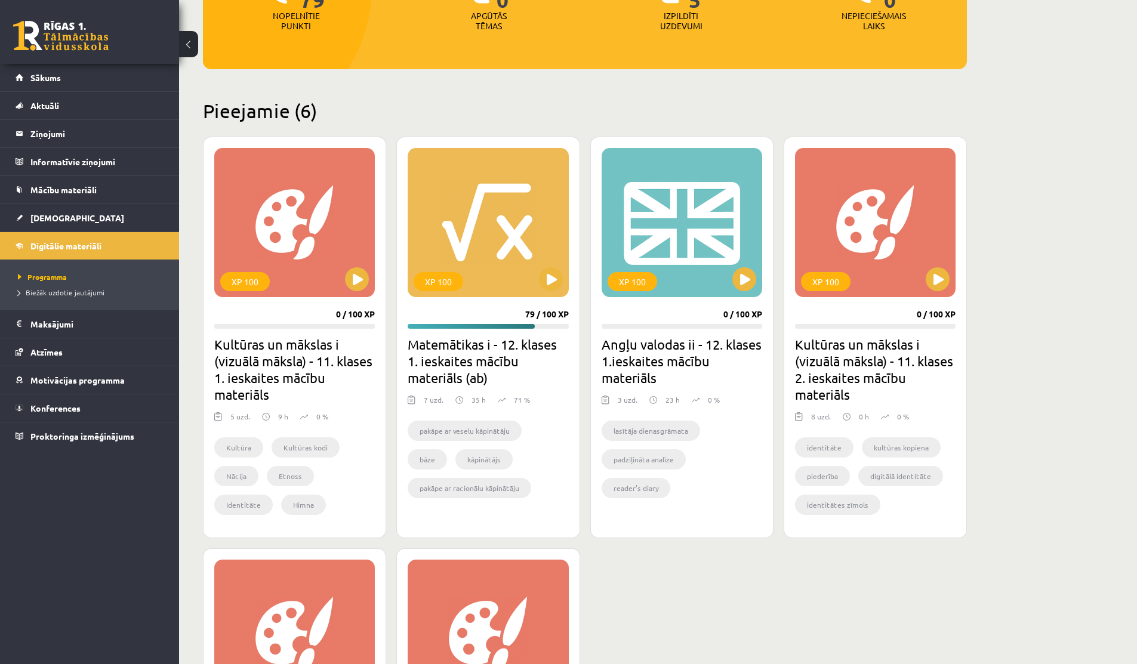
scroll to position [202, 0]
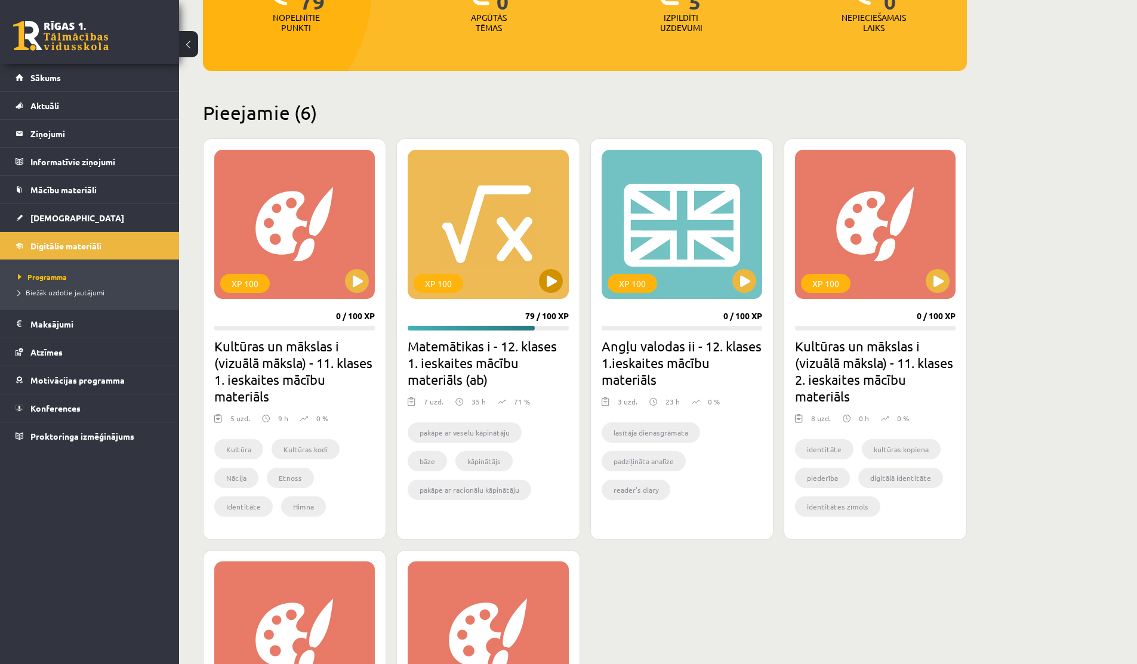
click at [551, 294] on div "XP 100" at bounding box center [488, 224] width 160 height 149
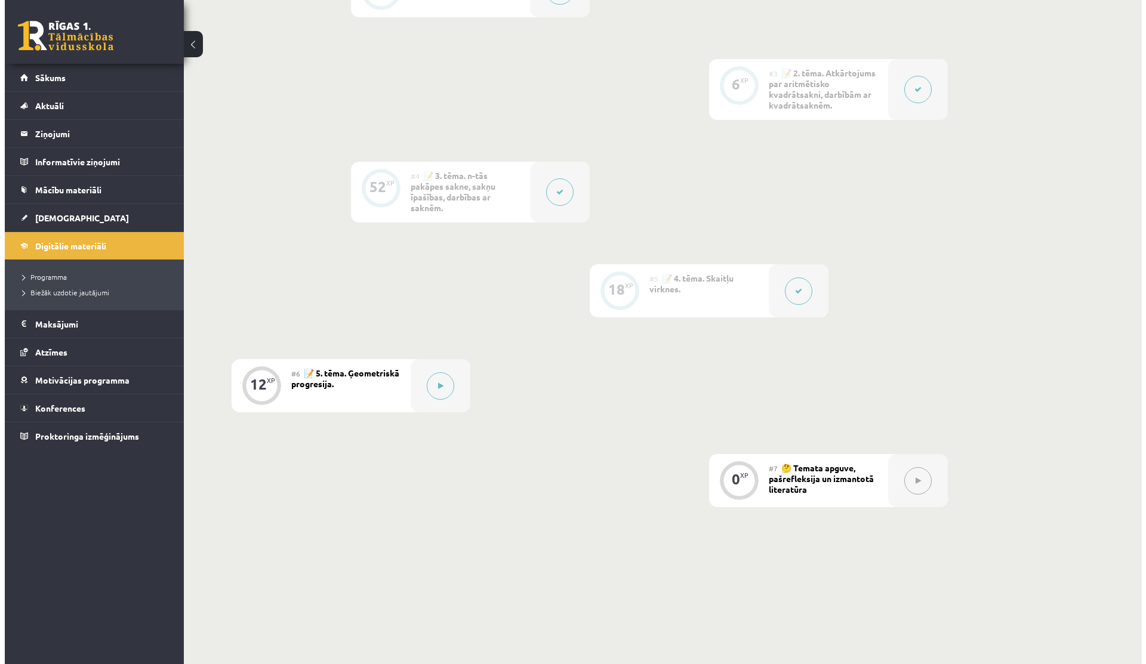
scroll to position [560, 0]
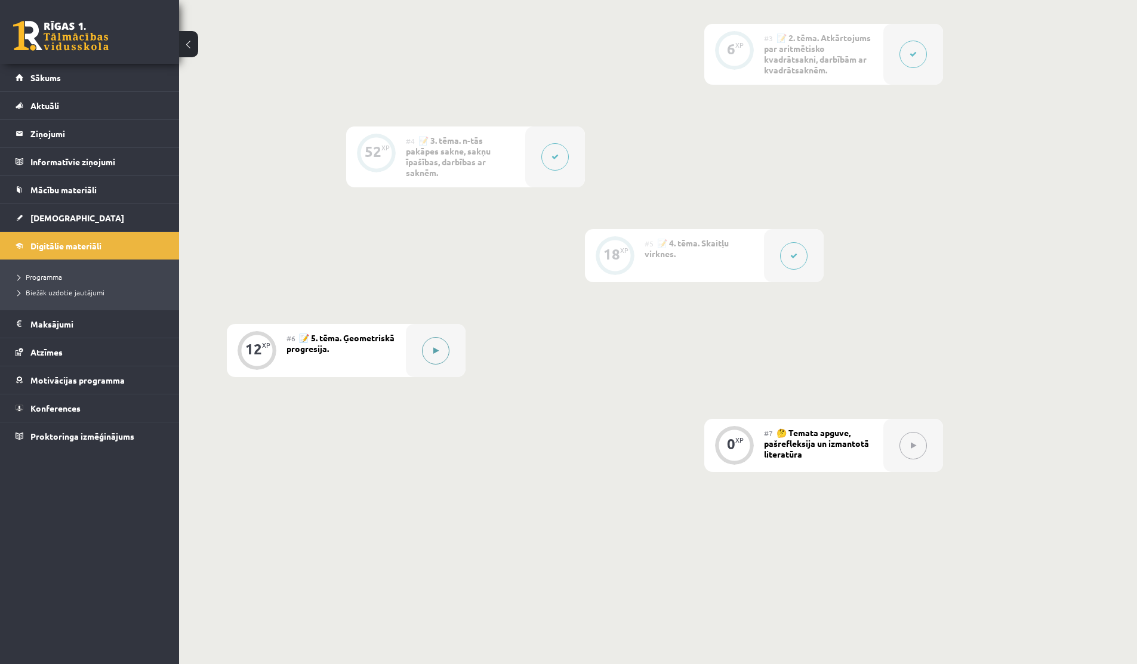
click at [435, 352] on icon at bounding box center [435, 350] width 5 height 7
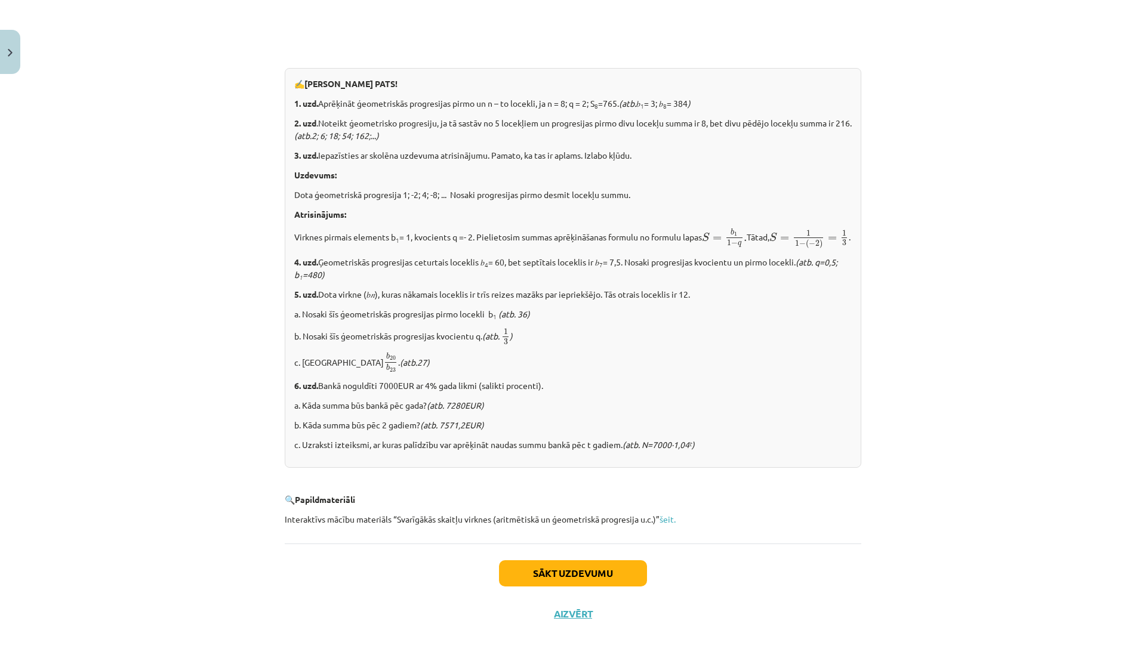
scroll to position [1270, 0]
click at [562, 616] on button "Aizvērt" at bounding box center [572, 614] width 45 height 12
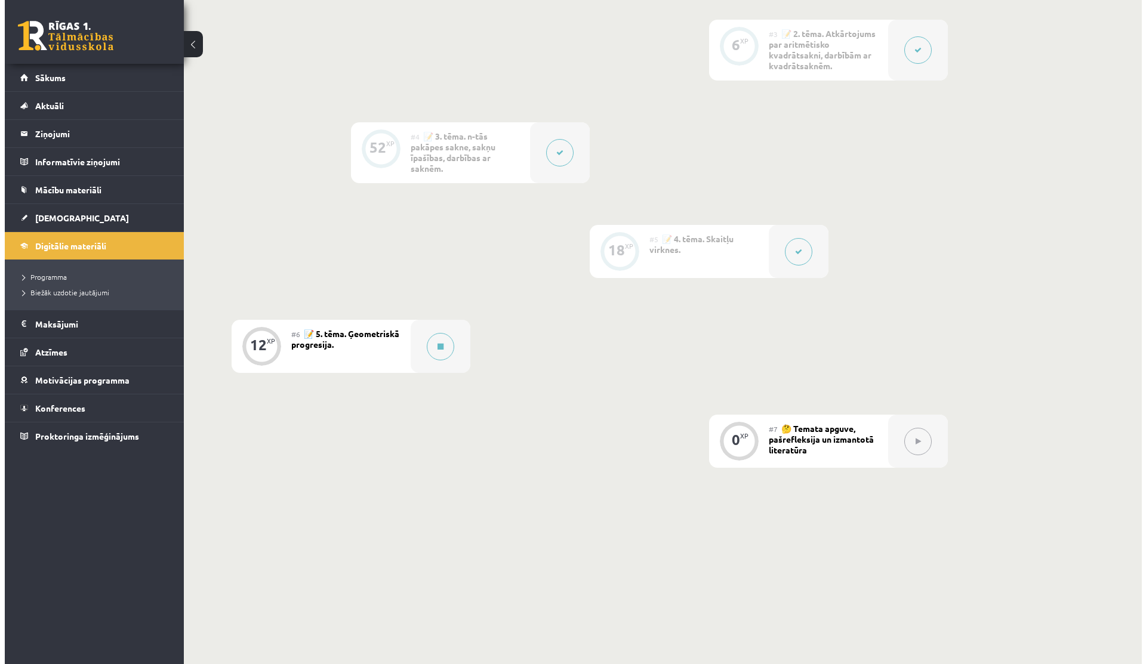
scroll to position [576, 0]
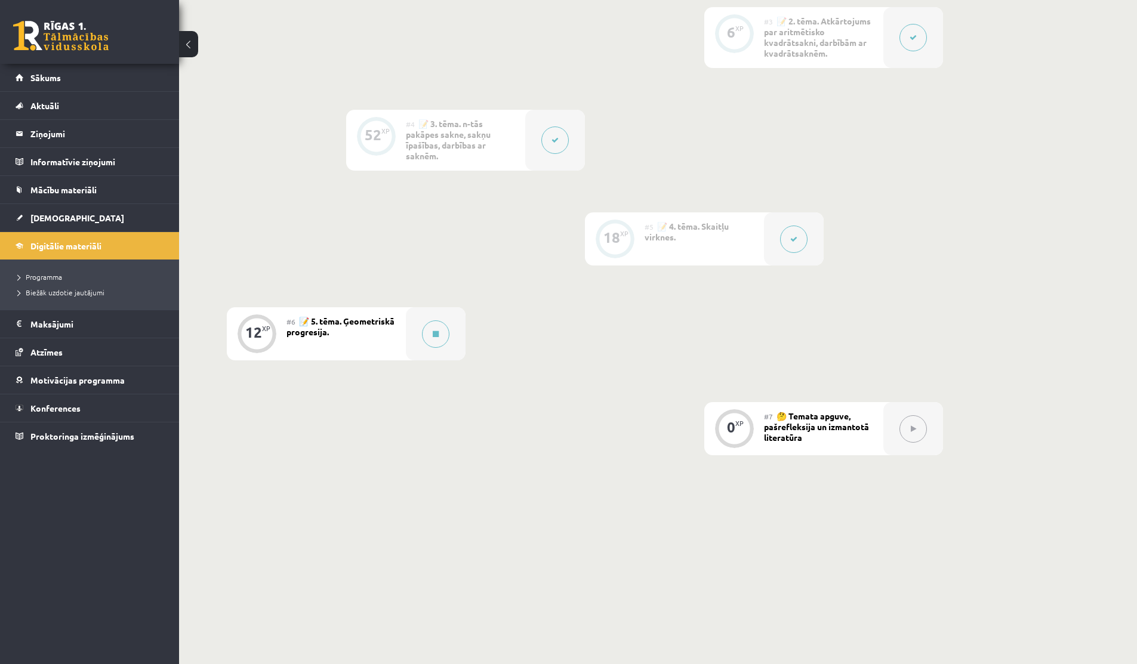
click at [770, 244] on div at bounding box center [794, 238] width 60 height 53
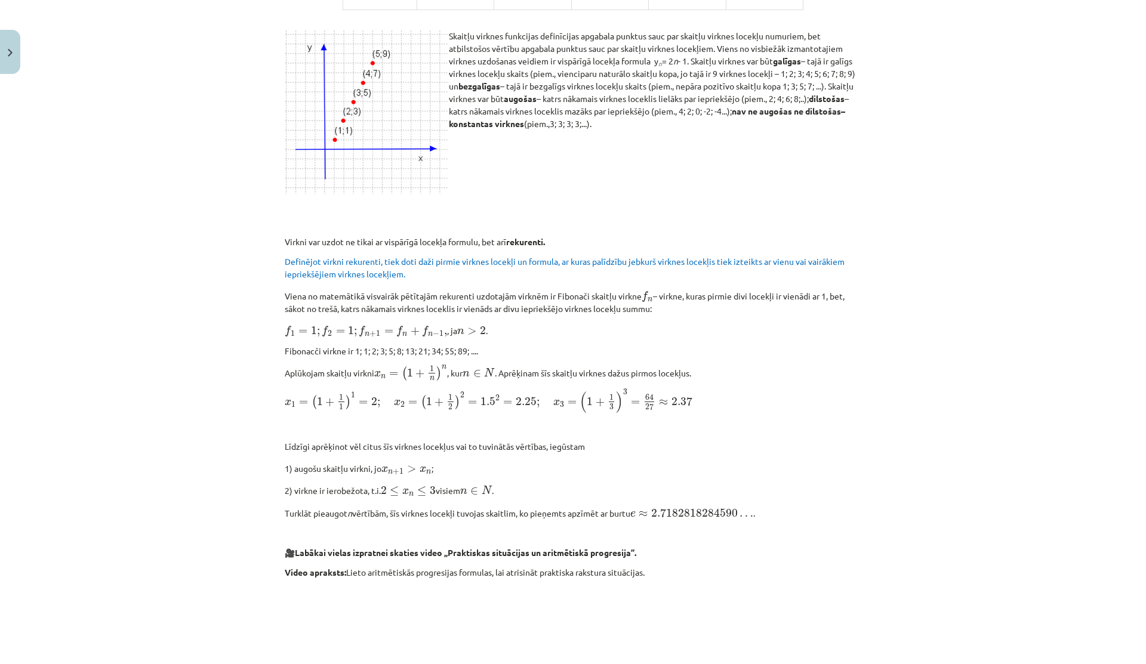
scroll to position [1046, 0]
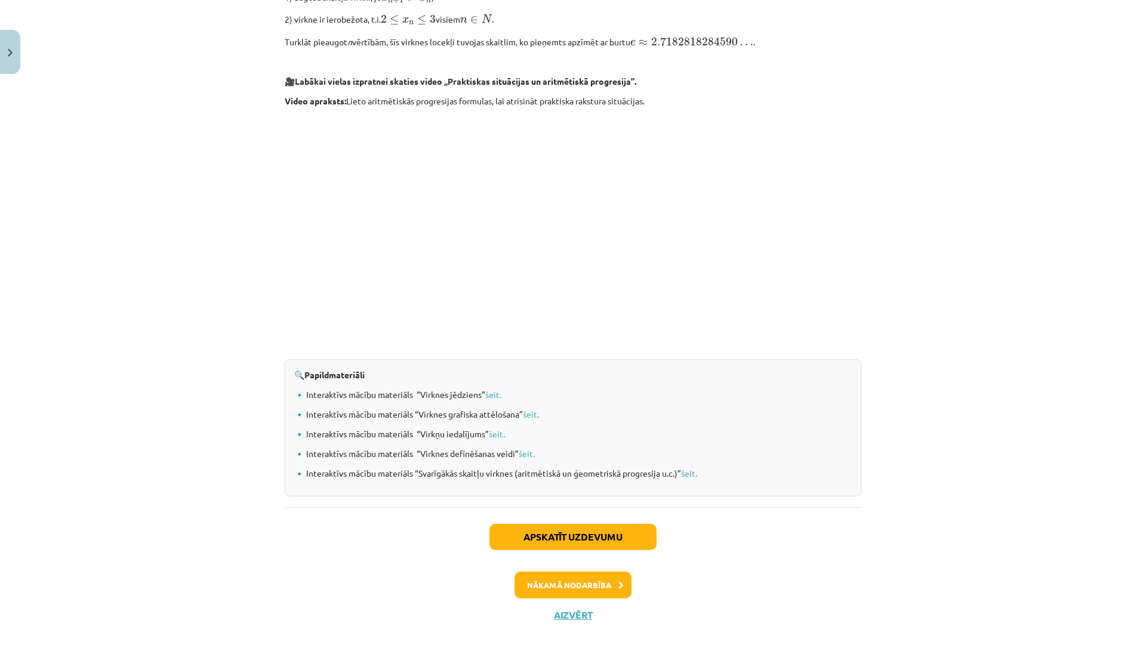
click at [551, 520] on div "Apskatīt uzdevumu Nākamā nodarbība Aizvērt" at bounding box center [573, 568] width 576 height 122
click at [551, 529] on button "Apskatīt uzdevumu" at bounding box center [572, 537] width 167 height 26
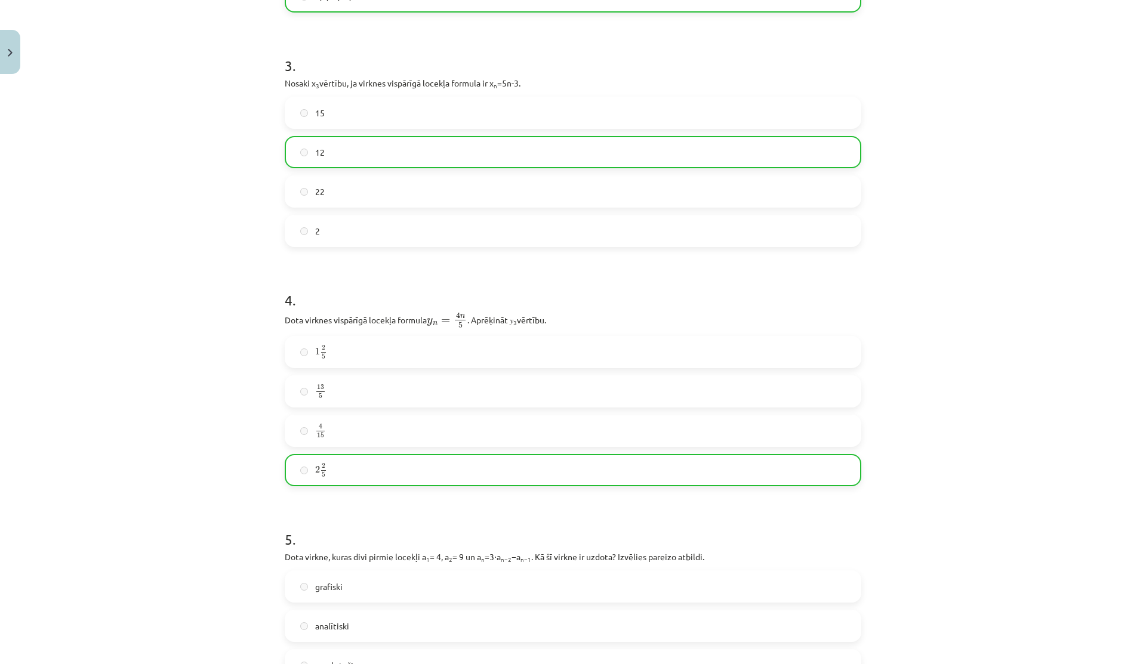
scroll to position [1137, 0]
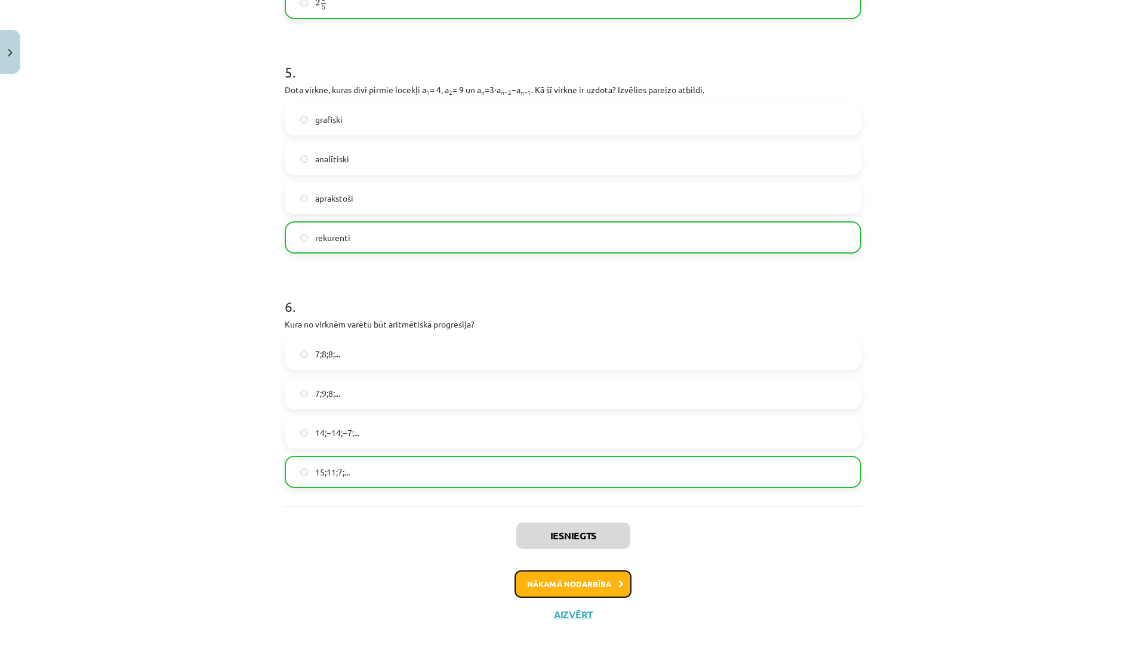
click at [551, 582] on button "Nākamā nodarbība" at bounding box center [572, 583] width 117 height 27
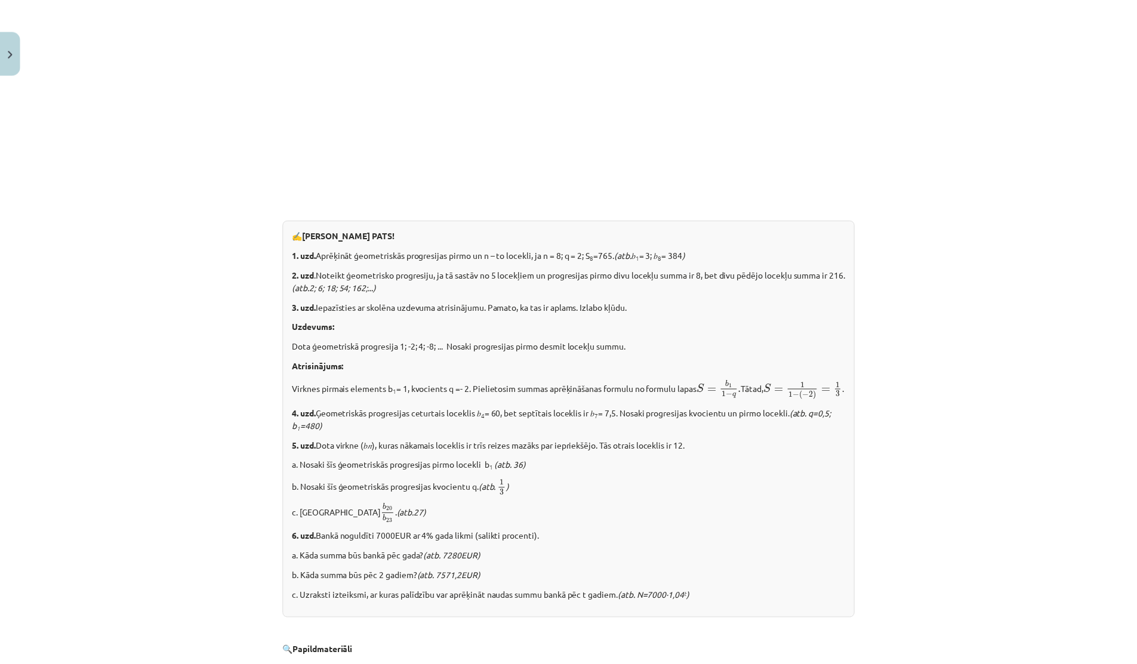
scroll to position [1270, 0]
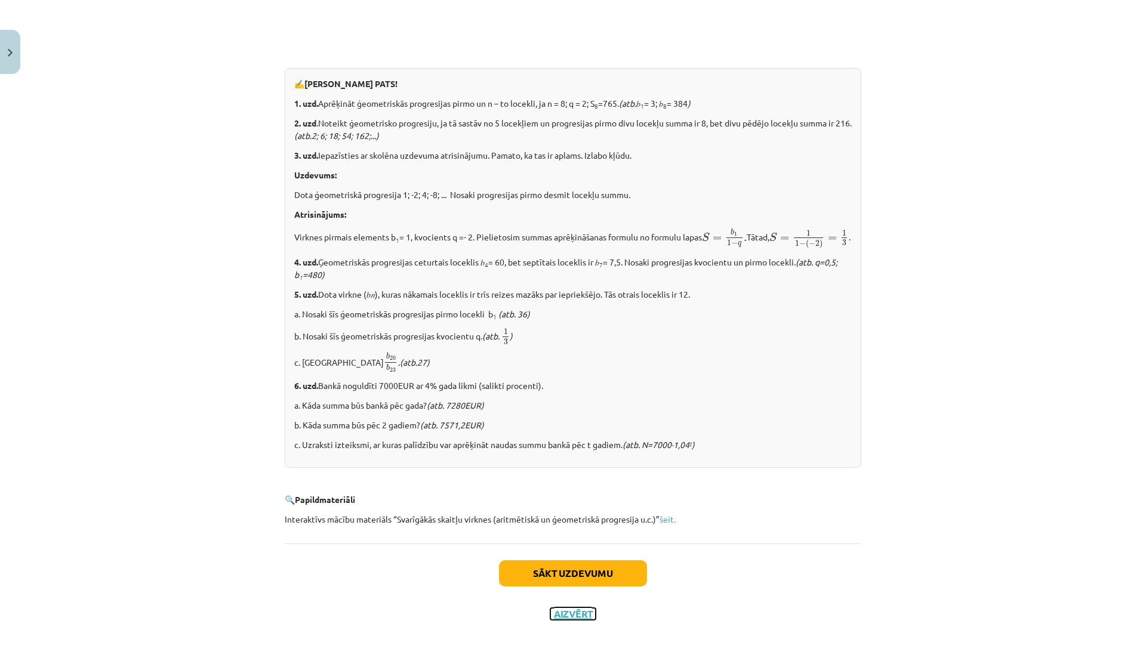
click at [551, 613] on button "Aizvērt" at bounding box center [572, 614] width 45 height 12
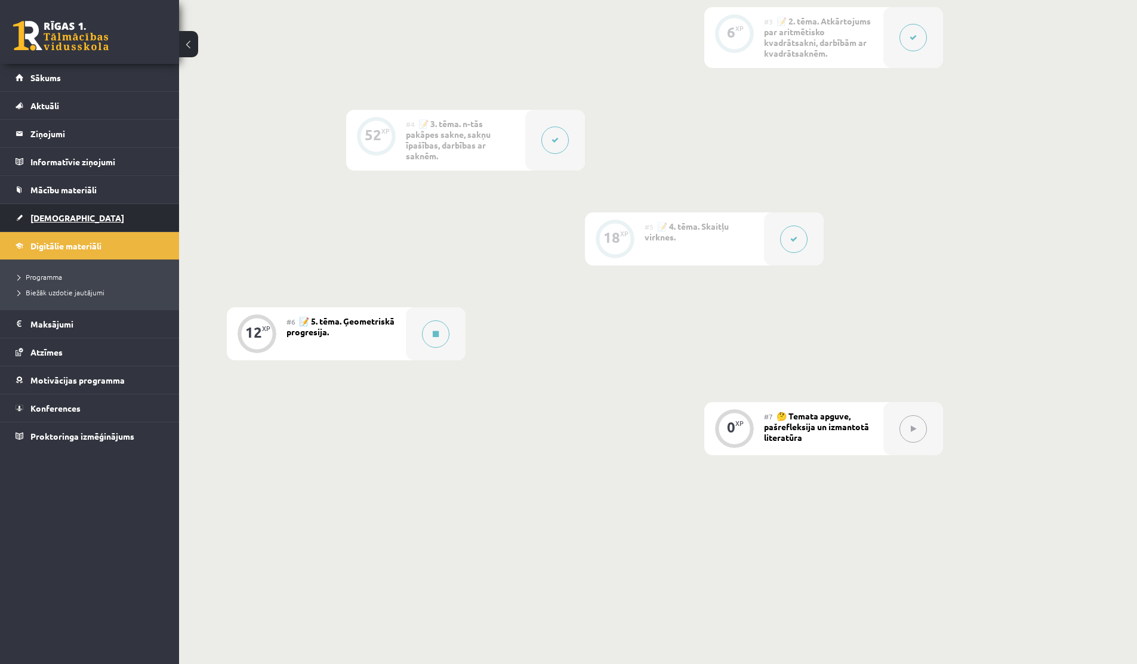
click at [32, 212] on link "[DEMOGRAPHIC_DATA]" at bounding box center [90, 217] width 149 height 27
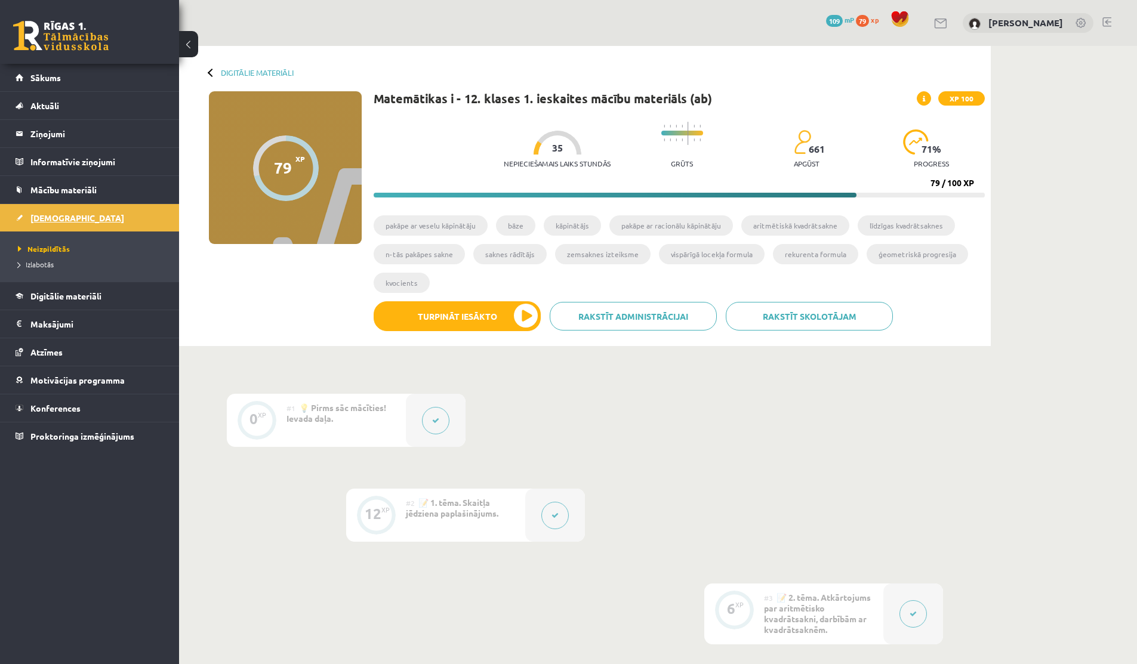
click at [51, 221] on span "[DEMOGRAPHIC_DATA]" at bounding box center [77, 217] width 94 height 11
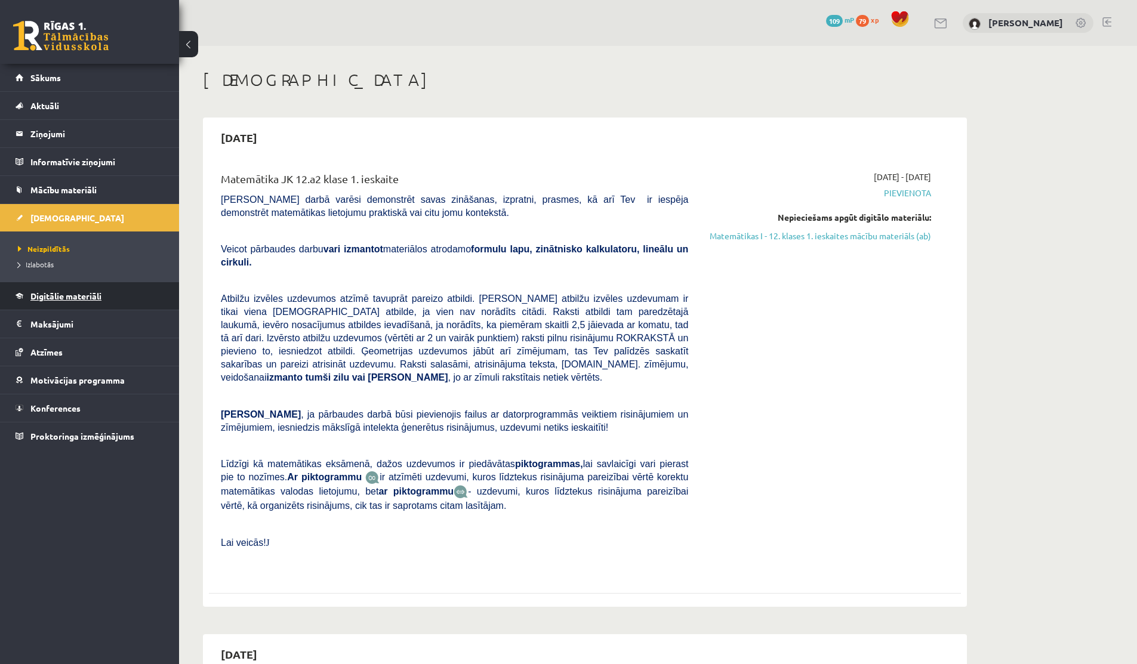
click at [77, 300] on link "Digitālie materiāli" at bounding box center [90, 295] width 149 height 27
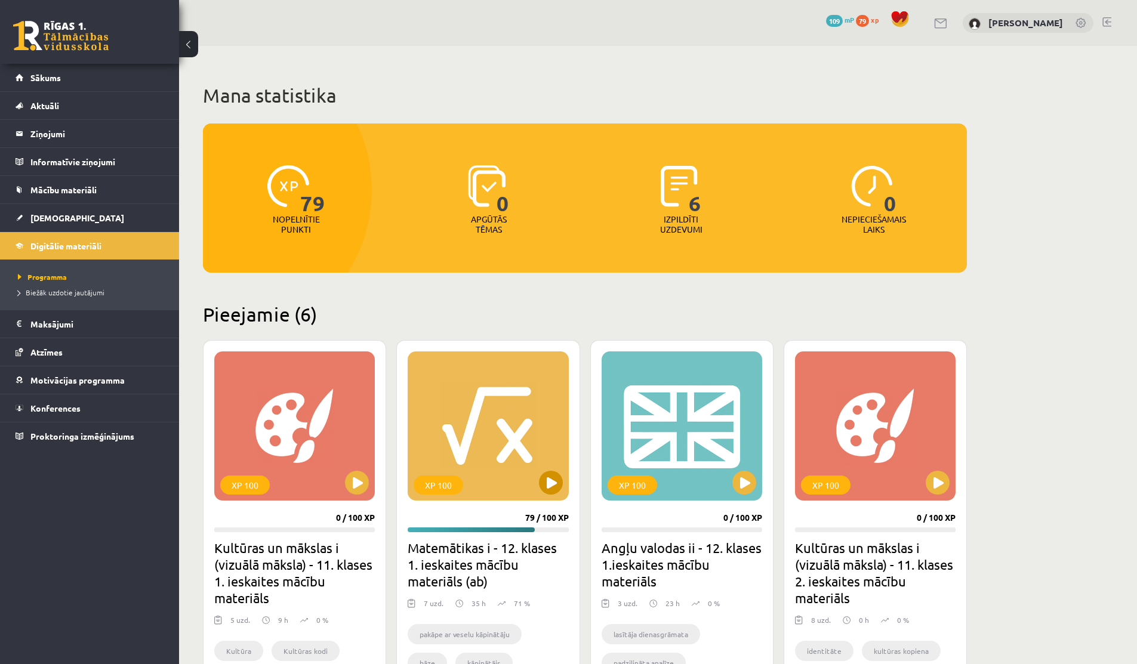
click at [536, 493] on div "XP 100" at bounding box center [488, 425] width 160 height 149
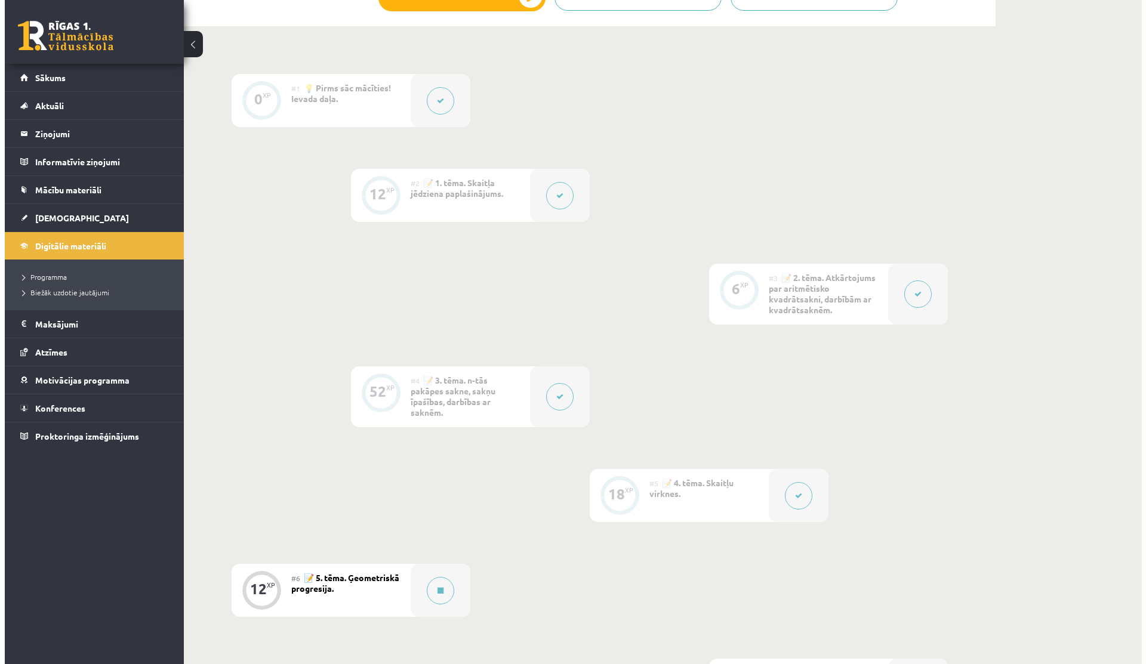
scroll to position [576, 0]
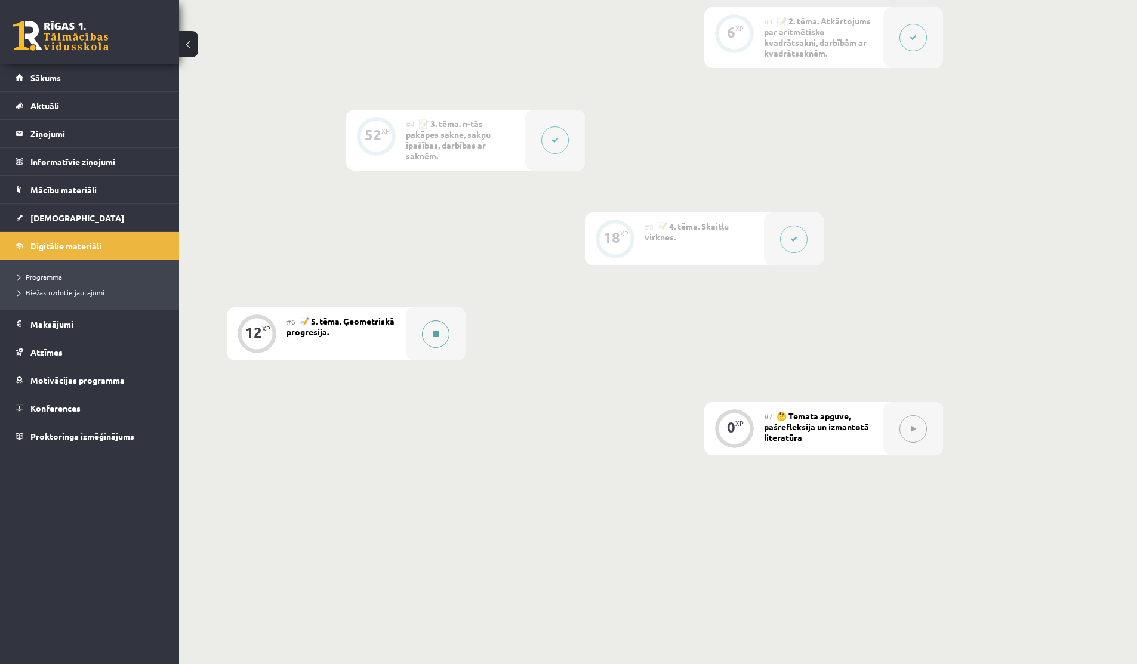
click at [437, 337] on icon at bounding box center [436, 334] width 6 height 7
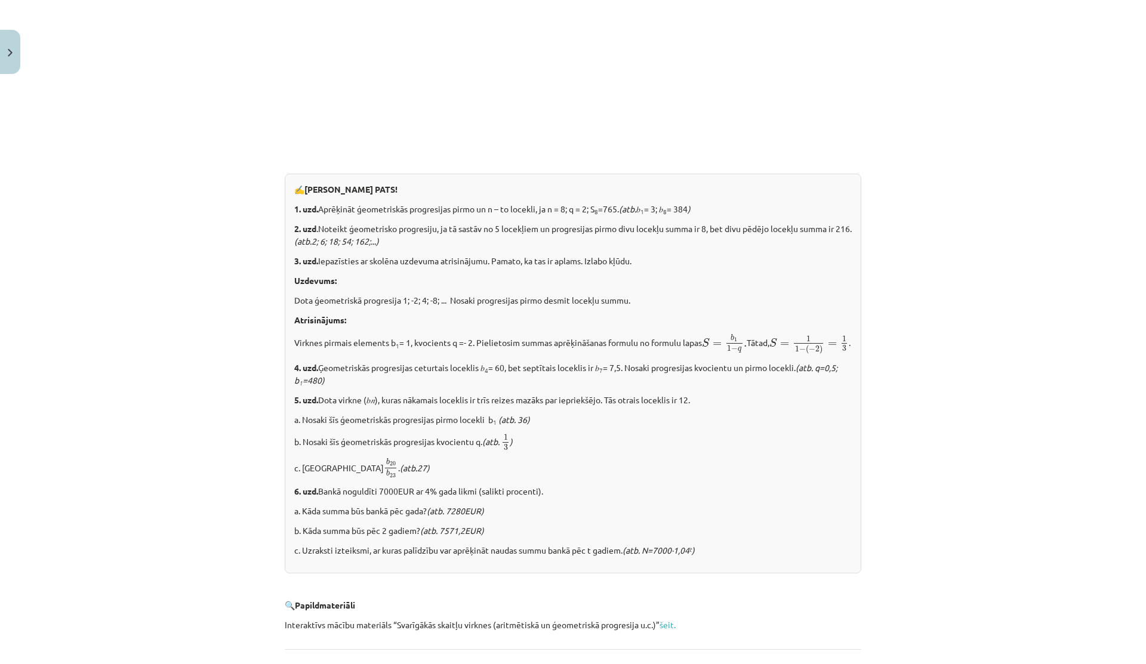
scroll to position [1270, 0]
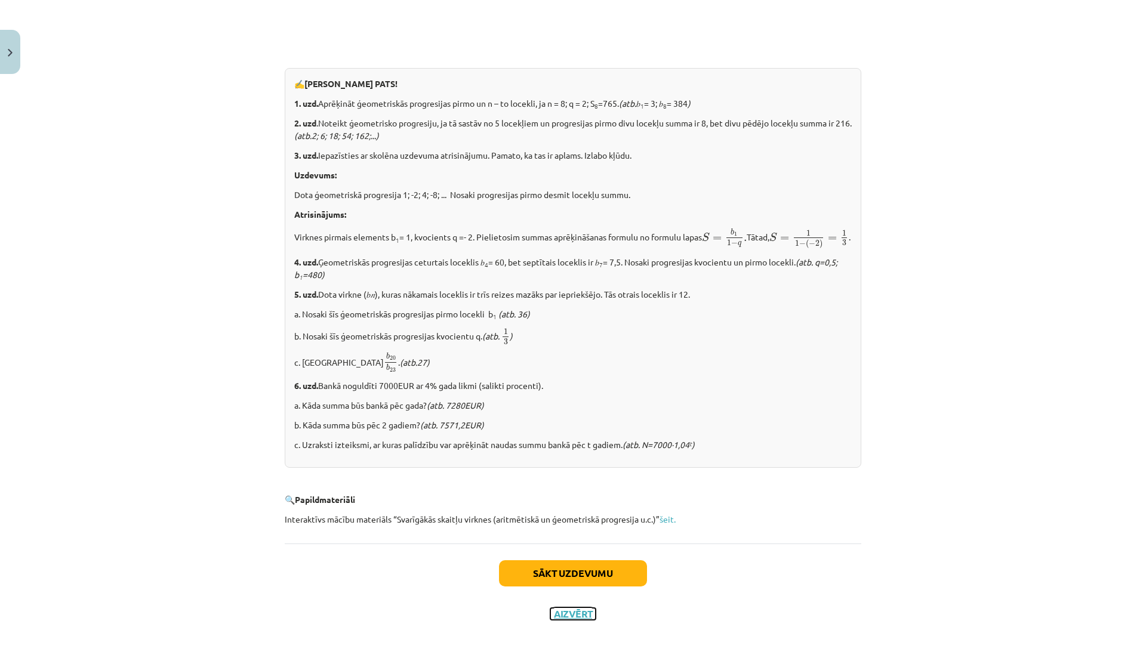
click at [565, 617] on button "Aizvērt" at bounding box center [572, 614] width 45 height 12
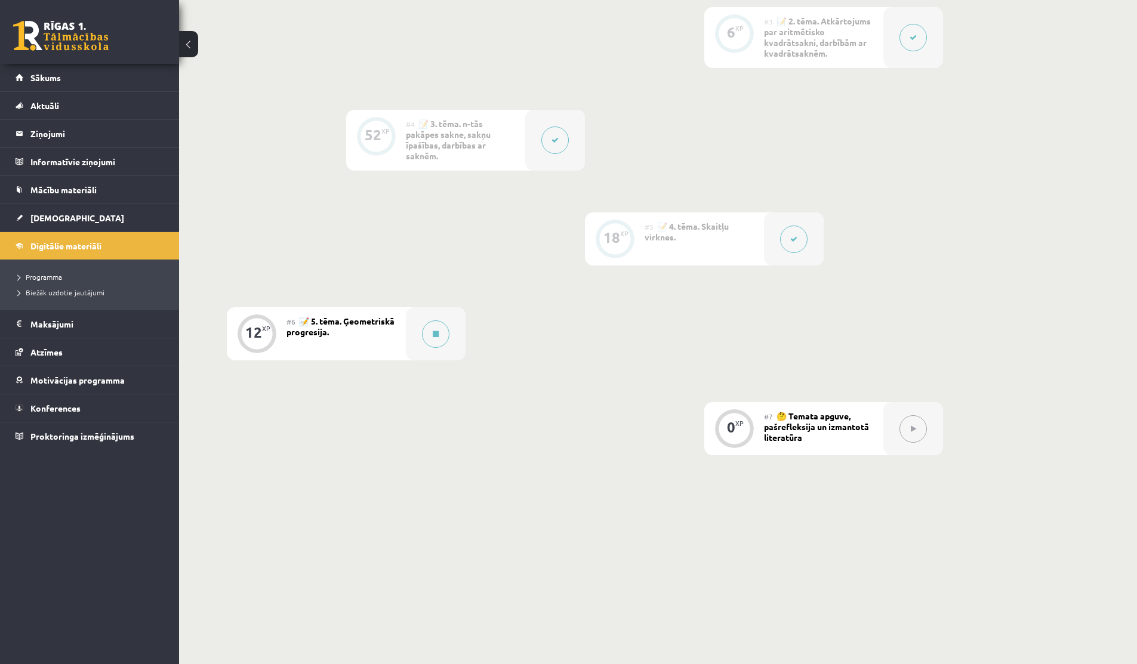
click at [801, 237] on button at bounding box center [793, 239] width 27 height 27
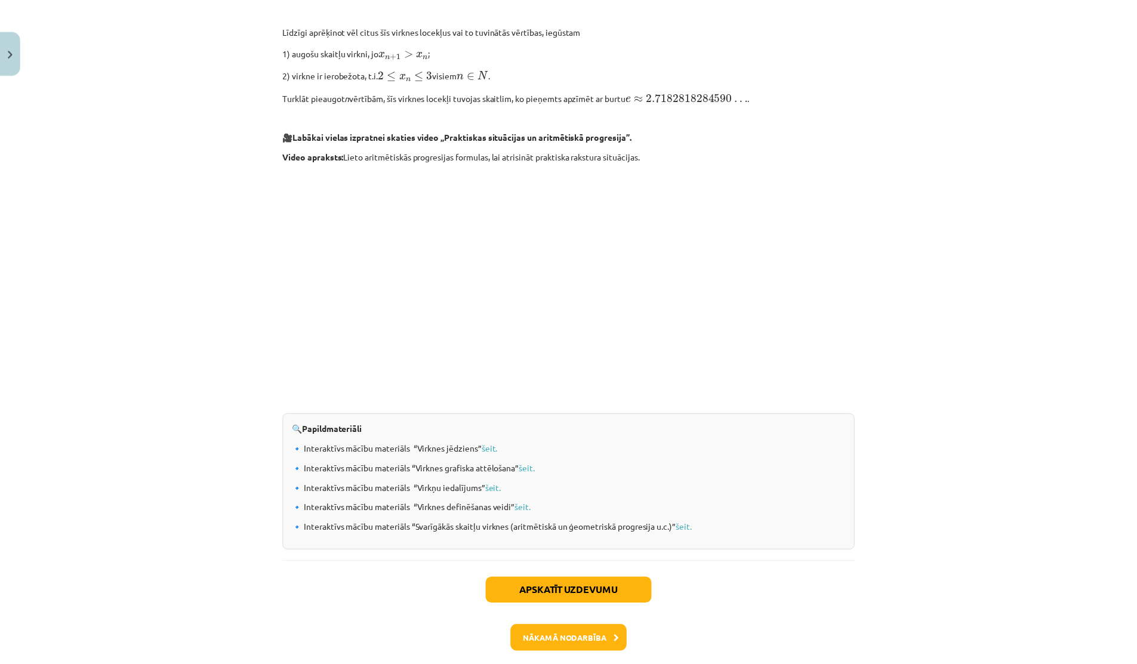
scroll to position [1046, 0]
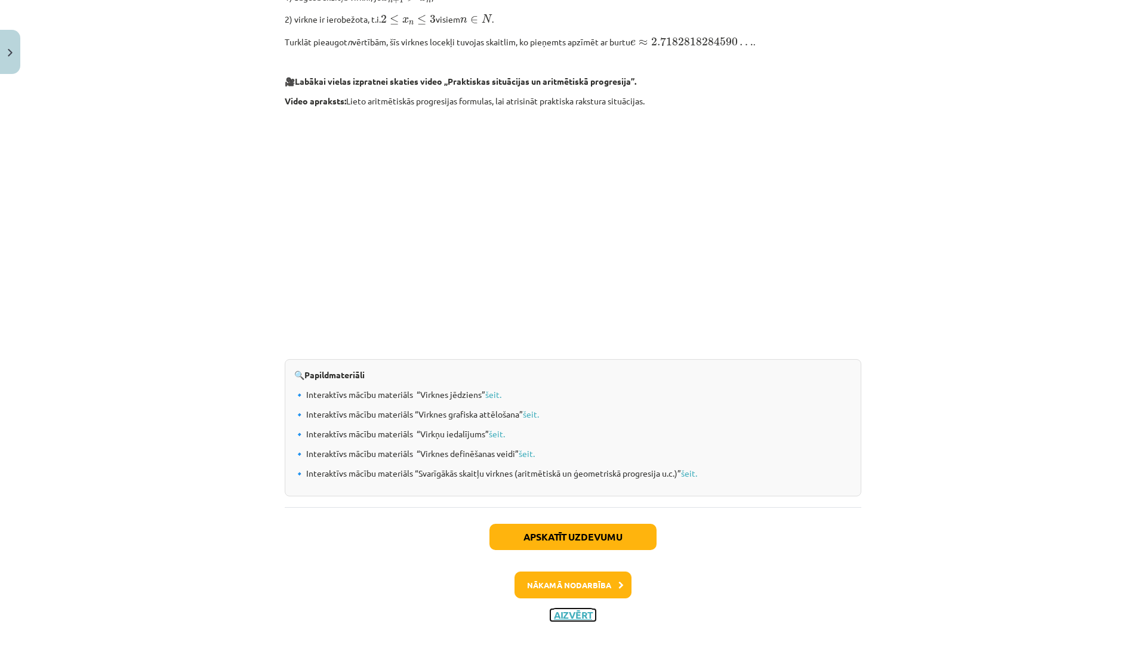
click at [566, 615] on button "Aizvērt" at bounding box center [572, 615] width 45 height 12
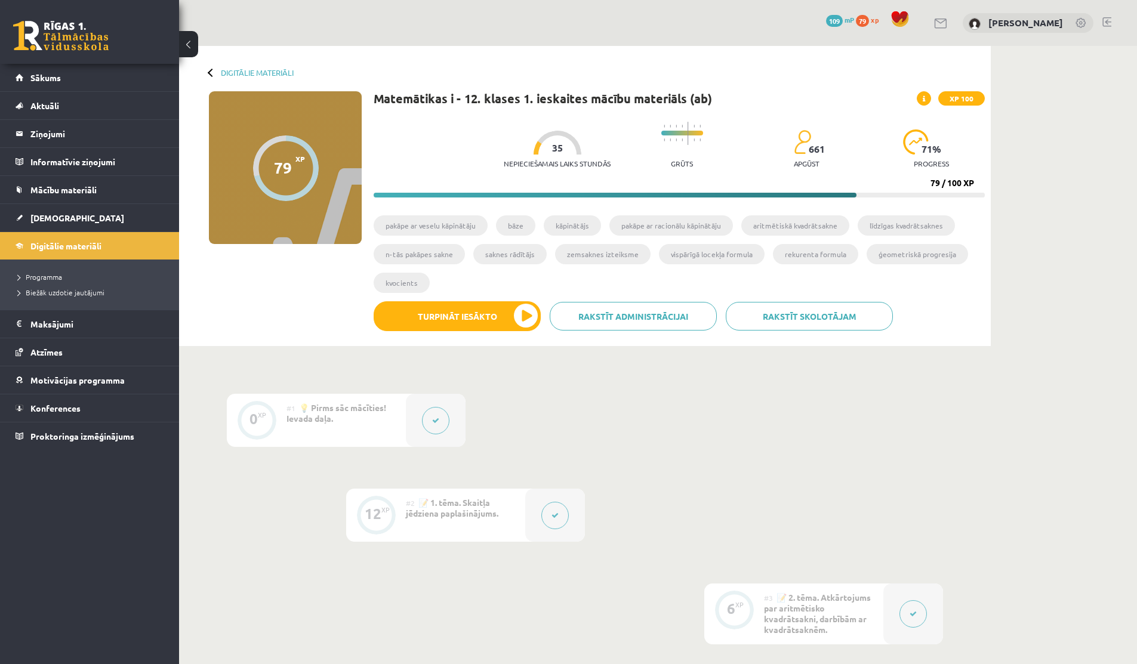
scroll to position [5, 0]
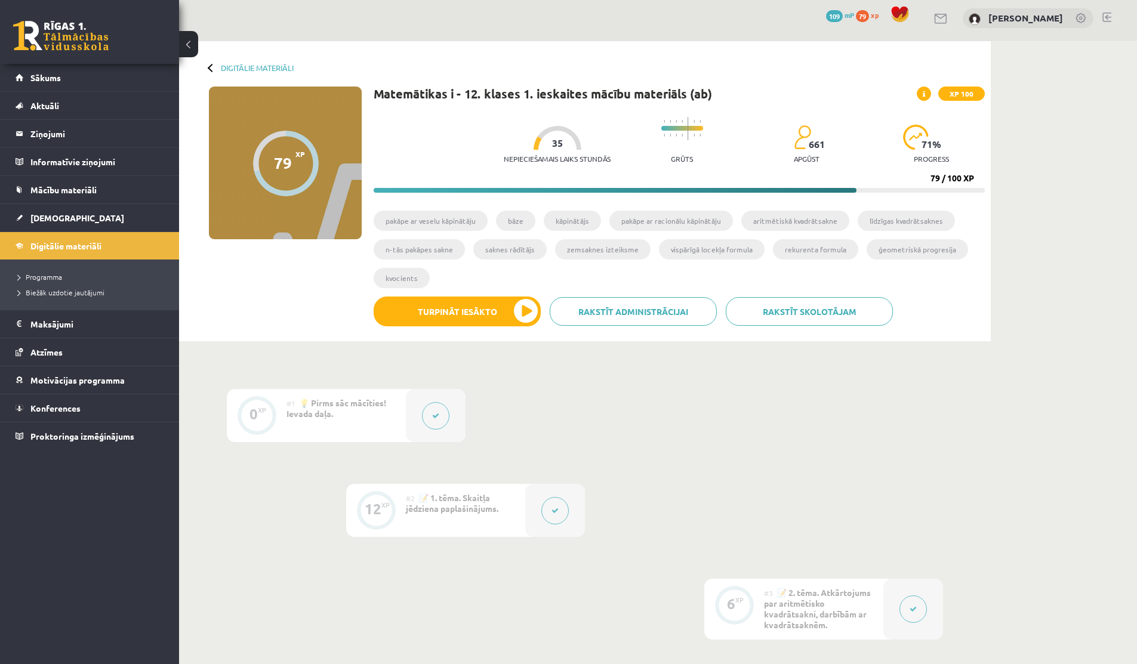
click at [860, 17] on span "79" at bounding box center [862, 16] width 13 height 12
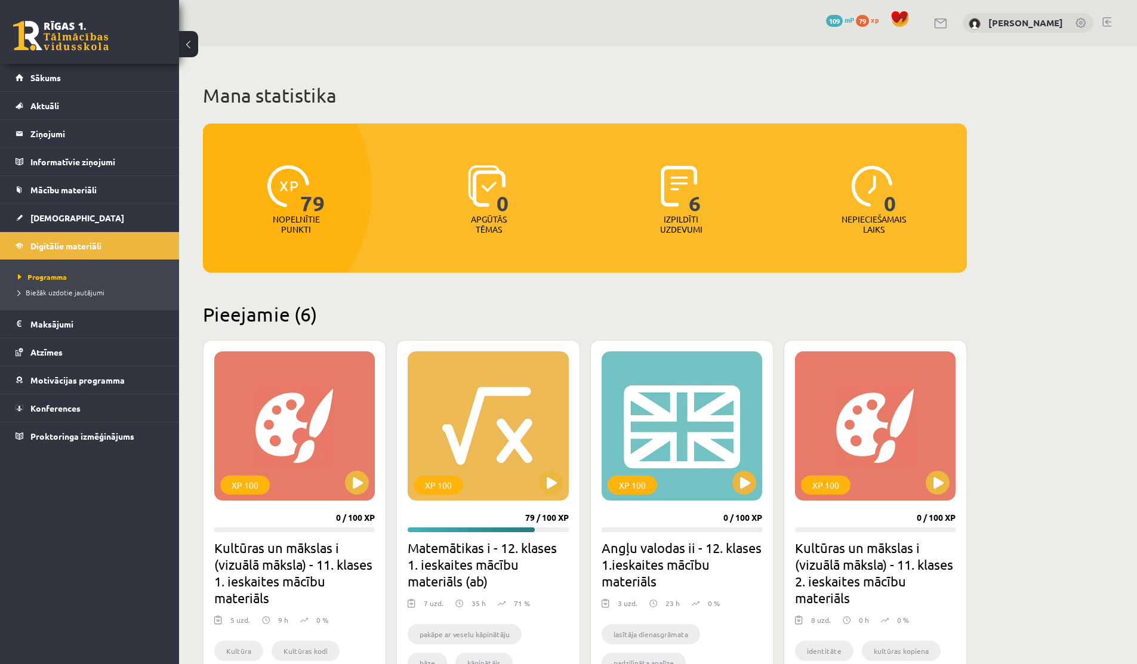
click at [864, 16] on span "79" at bounding box center [862, 21] width 13 height 12
click at [831, 16] on span "109" at bounding box center [834, 21] width 17 height 12
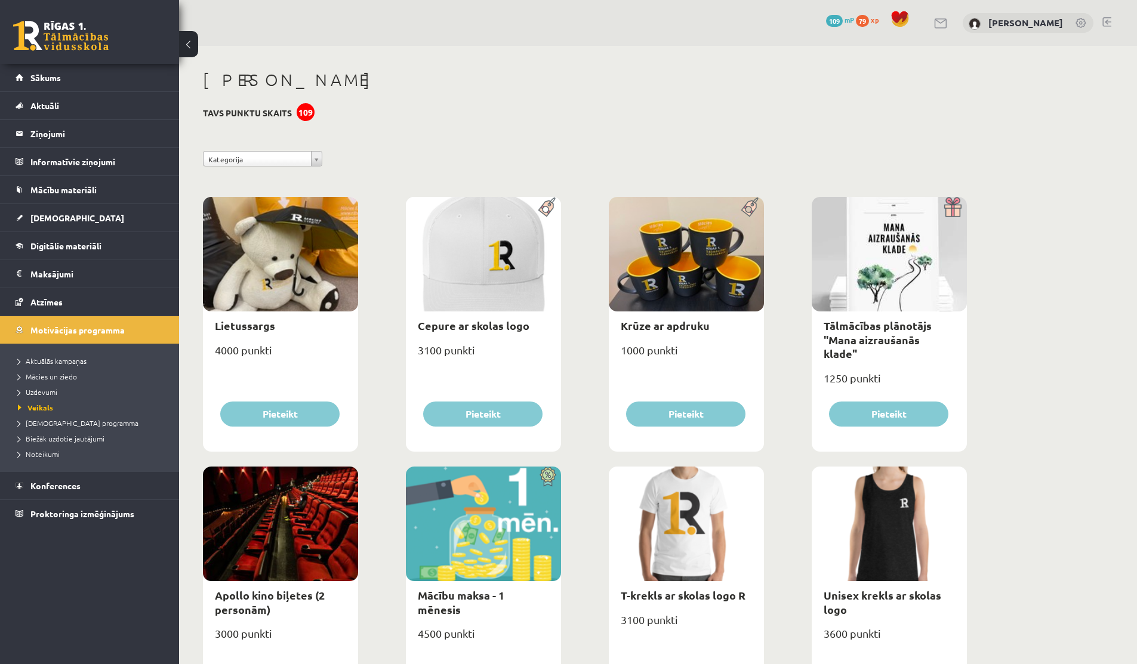
click at [863, 22] on span "79" at bounding box center [862, 21] width 13 height 12
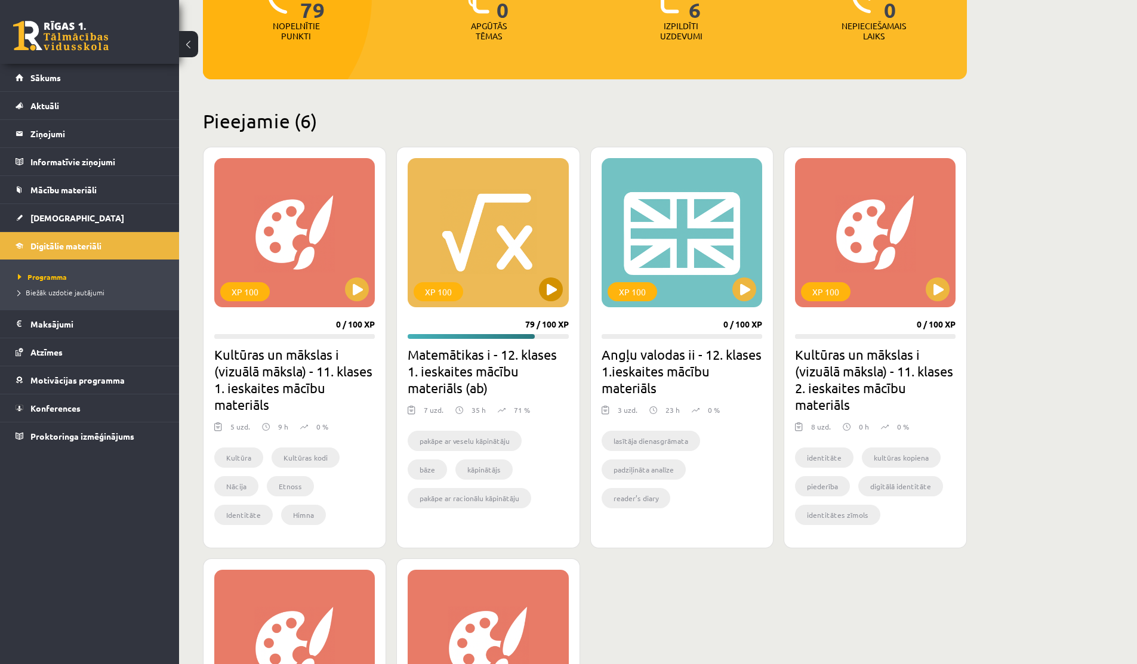
scroll to position [200, 0]
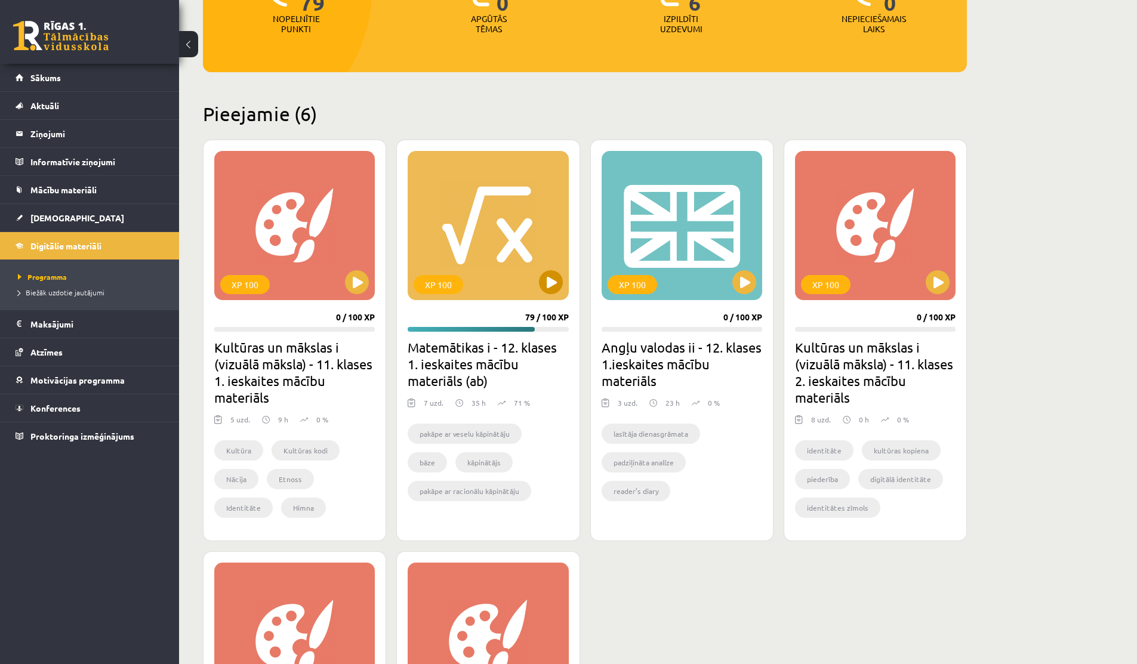
click at [548, 295] on div "XP 100" at bounding box center [488, 225] width 160 height 149
click at [540, 296] on div "XP 100" at bounding box center [488, 225] width 160 height 149
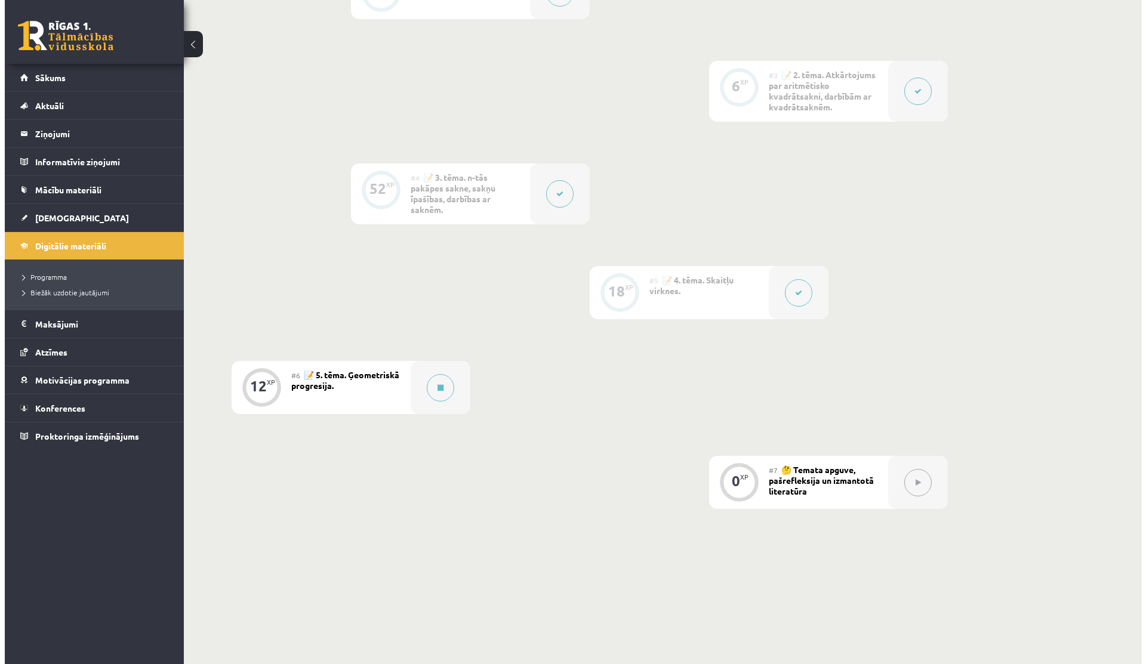
scroll to position [576, 0]
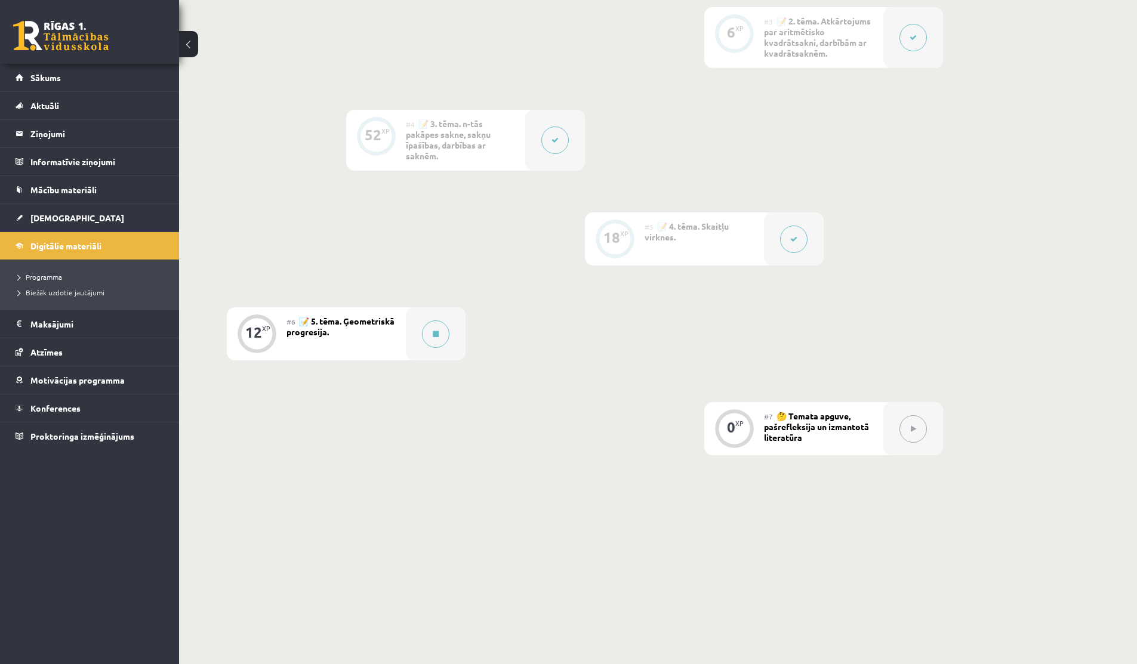
click at [810, 240] on div at bounding box center [794, 238] width 60 height 53
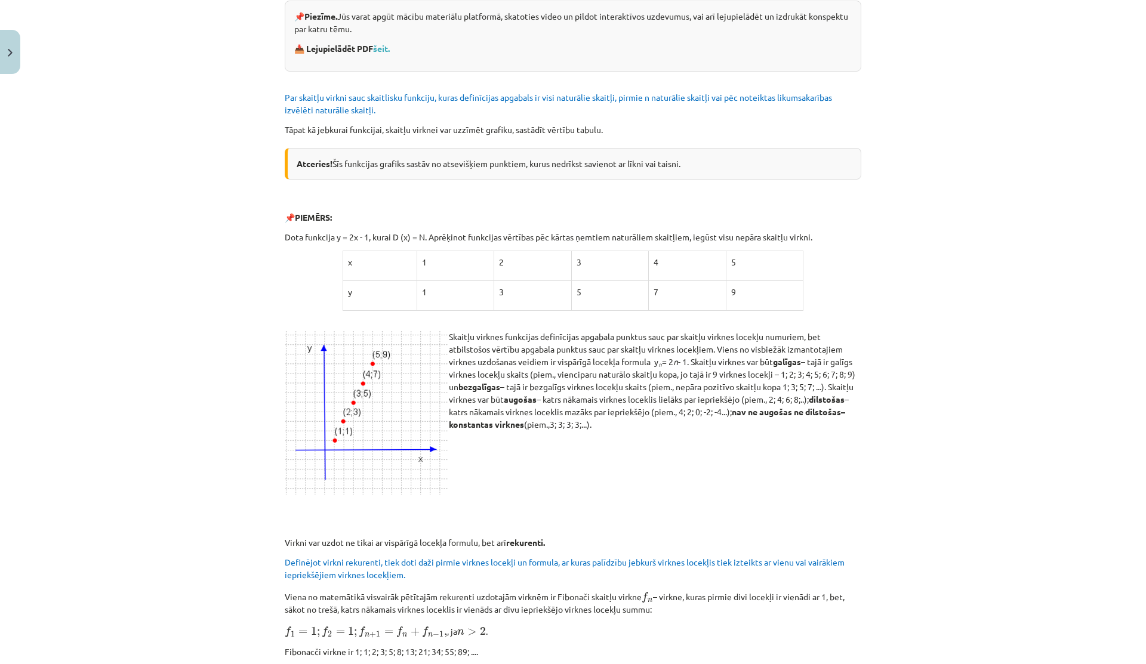
scroll to position [274, 0]
